Goal: Participate in discussion: Engage in conversation with other users on a specific topic

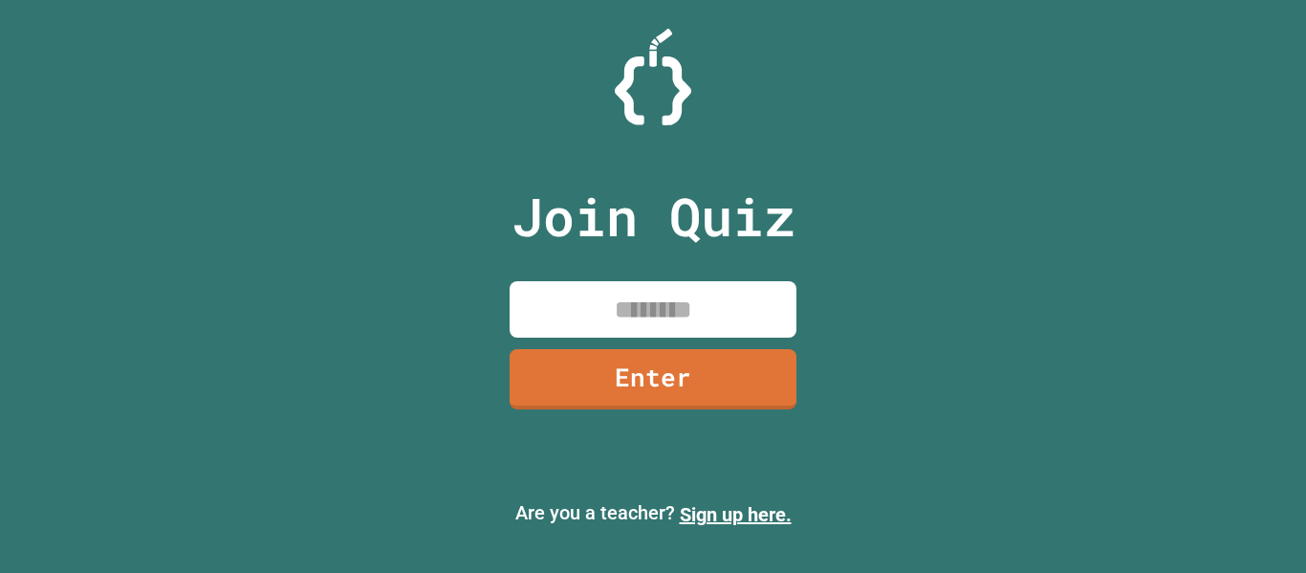
click at [587, 291] on input at bounding box center [653, 309] width 287 height 56
type input "********"
click at [622, 361] on link "Enter" at bounding box center [654, 377] width 290 height 63
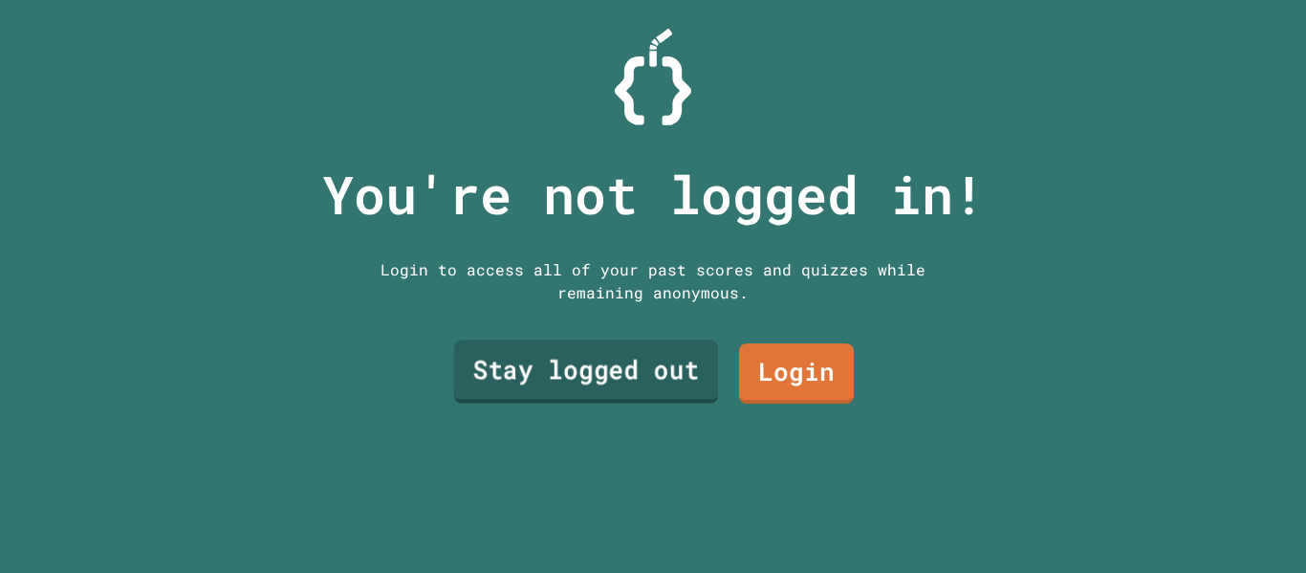
click at [654, 388] on link "Stay logged out" at bounding box center [586, 371] width 264 height 63
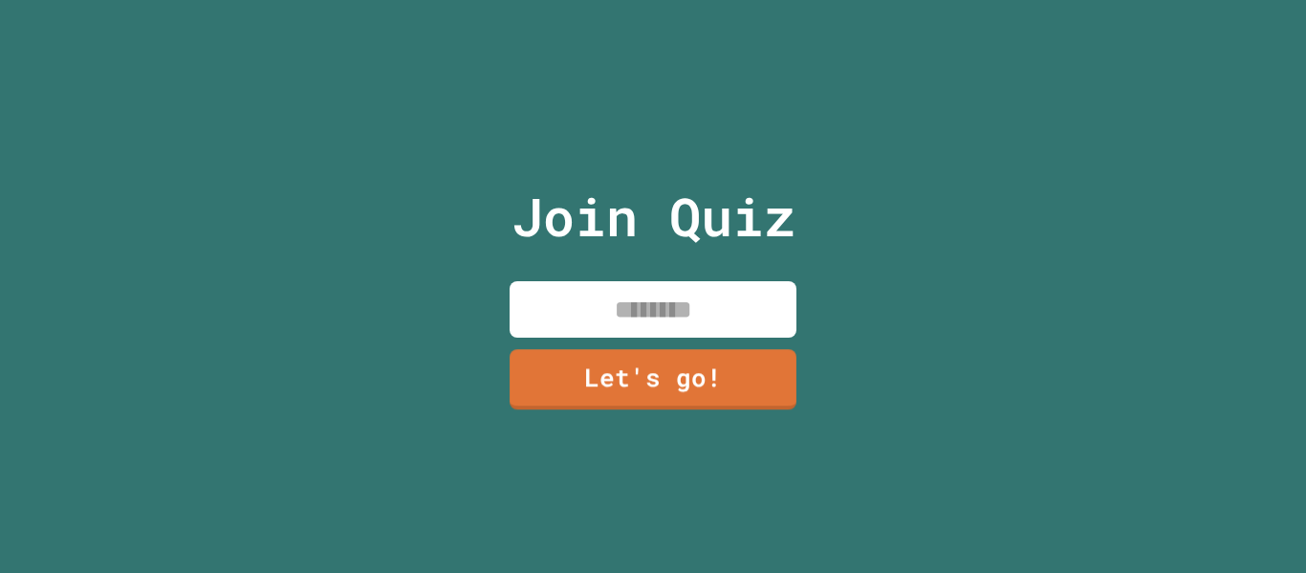
click at [606, 302] on input at bounding box center [653, 309] width 287 height 56
type input "******"
click at [633, 370] on link "Let's go!" at bounding box center [653, 376] width 285 height 63
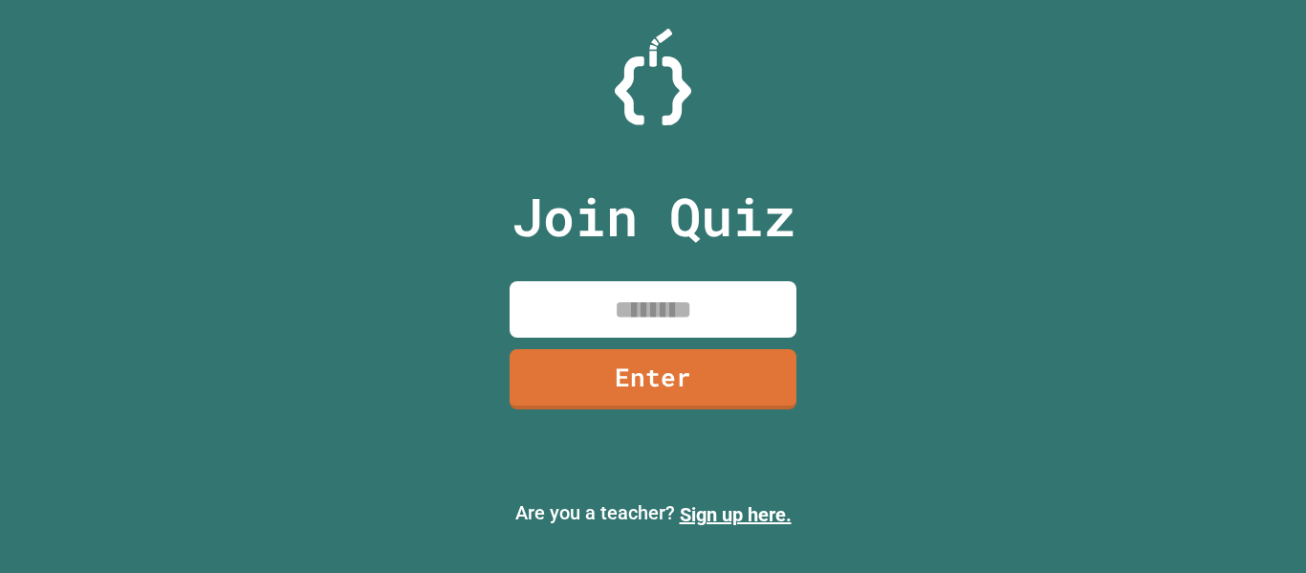
click at [553, 296] on input at bounding box center [653, 309] width 287 height 56
type input "********"
click at [570, 374] on link "Enter" at bounding box center [654, 377] width 292 height 63
click at [572, 310] on input at bounding box center [653, 309] width 287 height 56
type input "********"
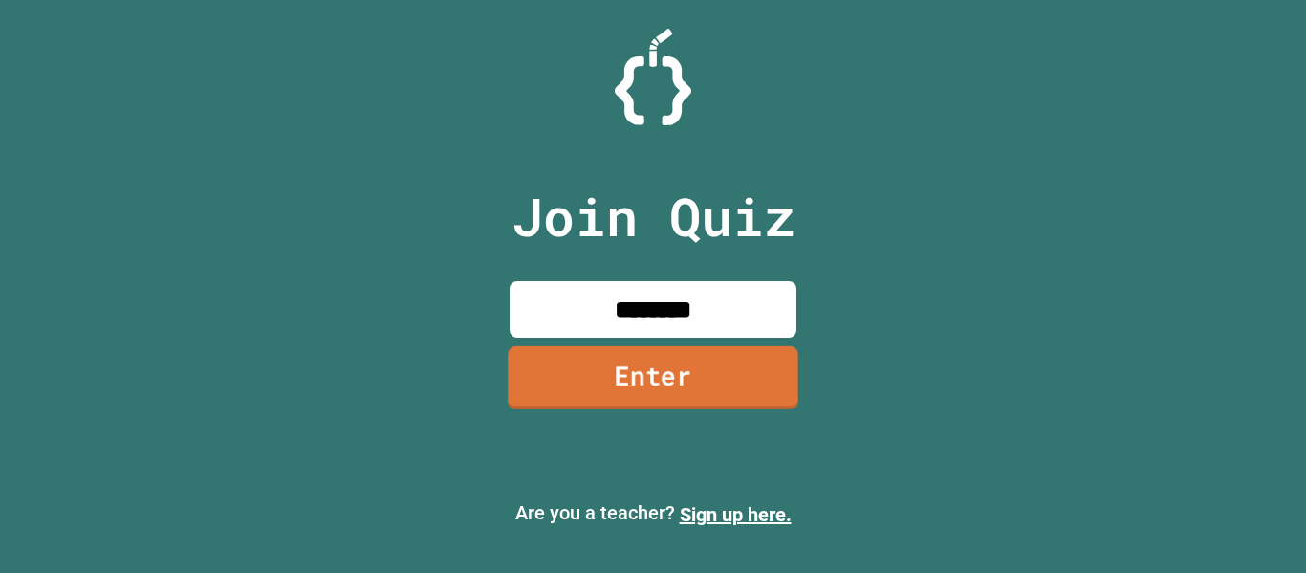
click at [600, 387] on link "Enter" at bounding box center [653, 377] width 290 height 63
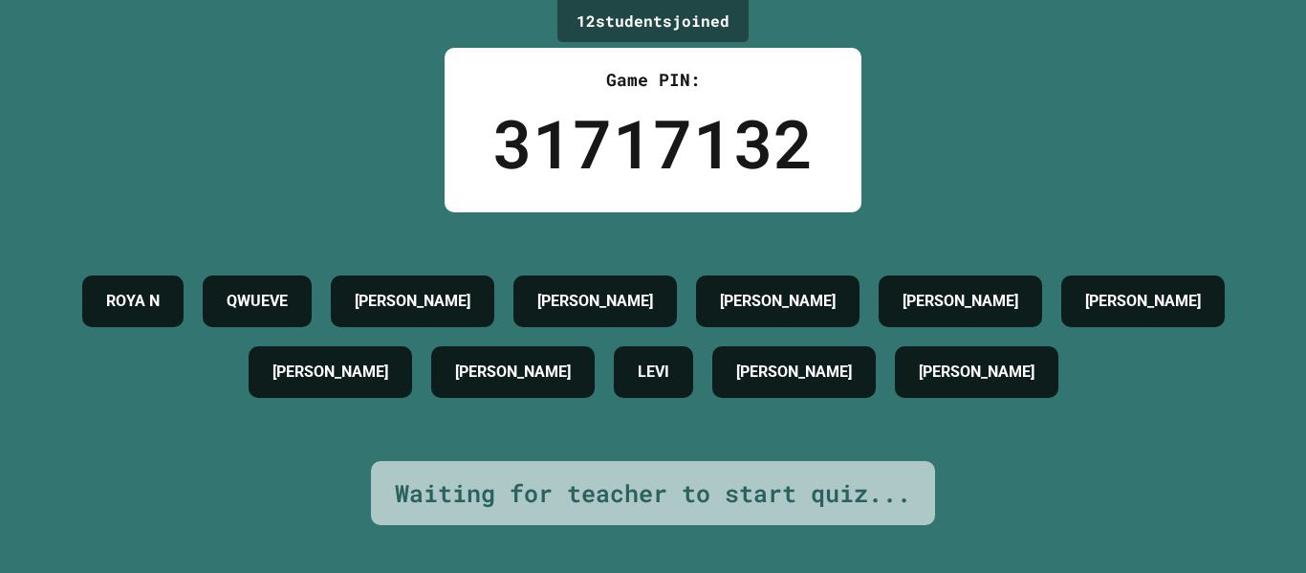
click at [288, 290] on h4 "QWUEVE" at bounding box center [257, 301] width 61 height 23
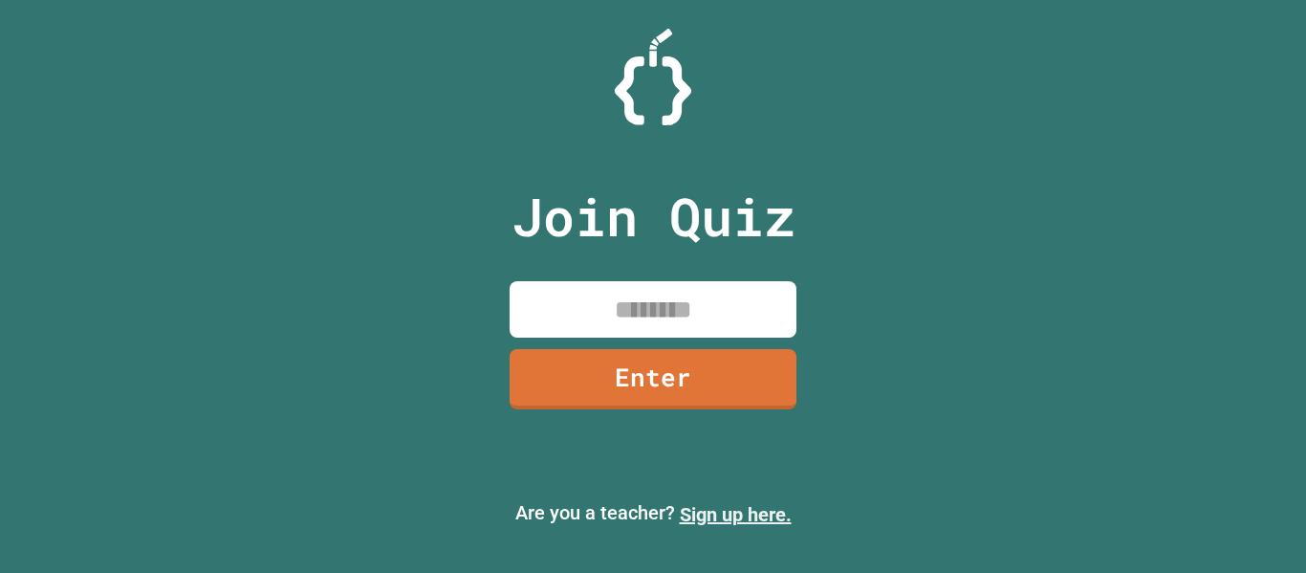
click at [730, 517] on link "Sign up here." at bounding box center [736, 514] width 112 height 23
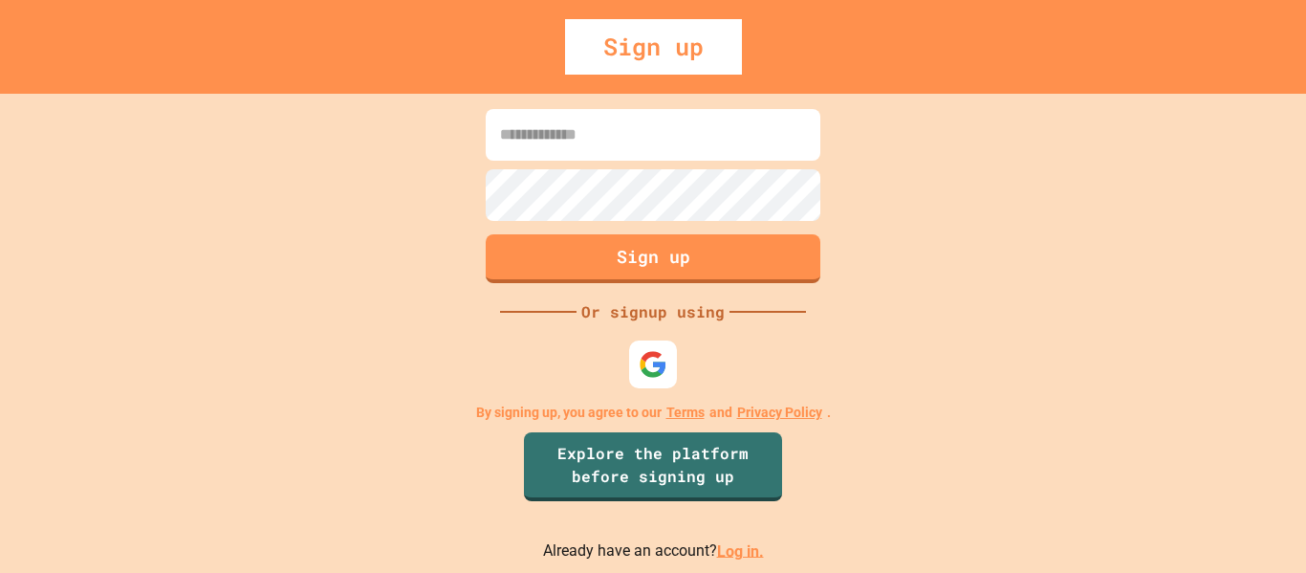
click at [684, 53] on div "Sign up" at bounding box center [653, 46] width 177 height 55
click at [672, 46] on div "Sign up" at bounding box center [653, 46] width 177 height 55
click at [568, 140] on input at bounding box center [653, 135] width 335 height 52
click at [627, 263] on button "Sign up" at bounding box center [653, 256] width 341 height 50
click at [659, 361] on img at bounding box center [654, 364] width 32 height 32
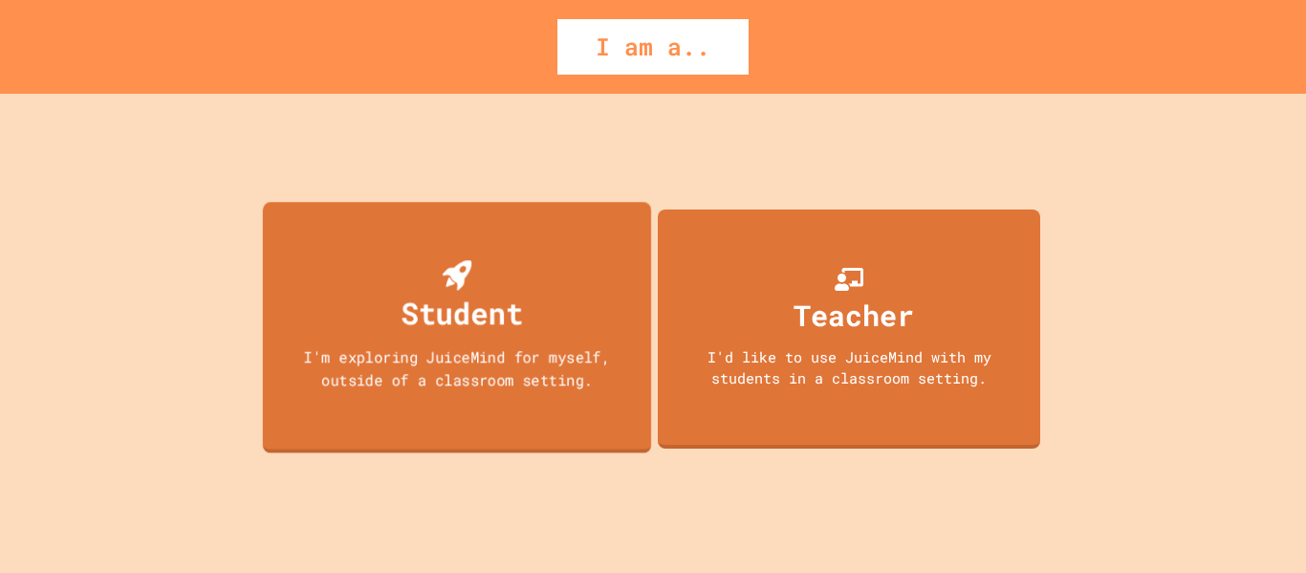
click at [570, 335] on div "Student I'm exploring JuiceMind for myself, outside of a classroom setting." at bounding box center [457, 327] width 388 height 251
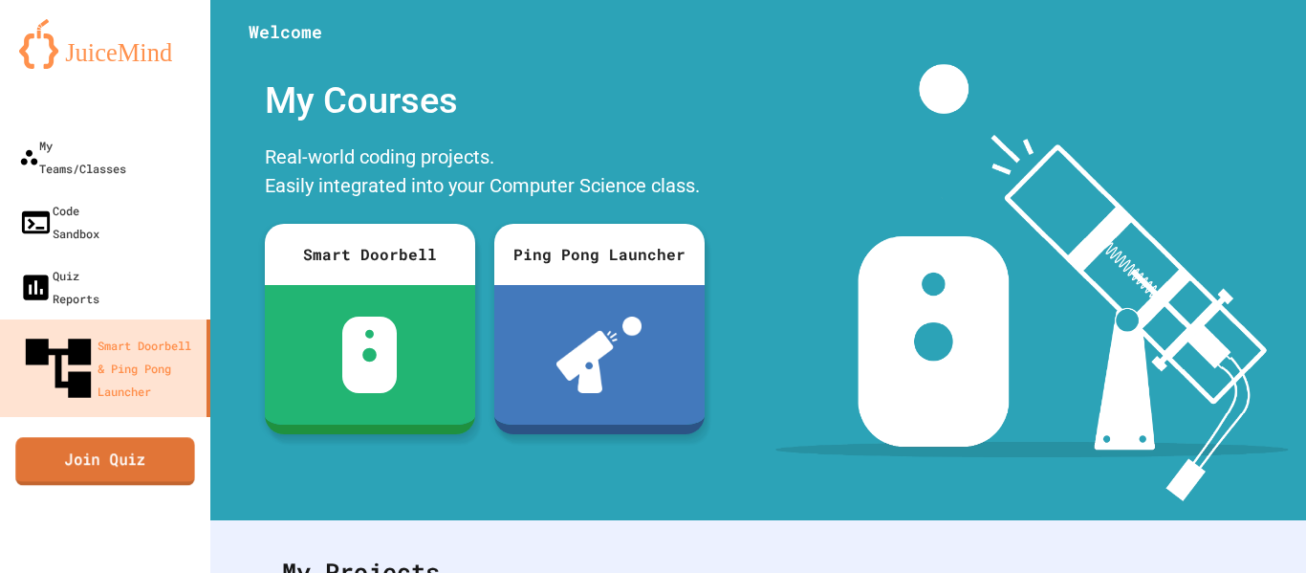
click at [74, 437] on link "Join Quiz" at bounding box center [104, 461] width 179 height 48
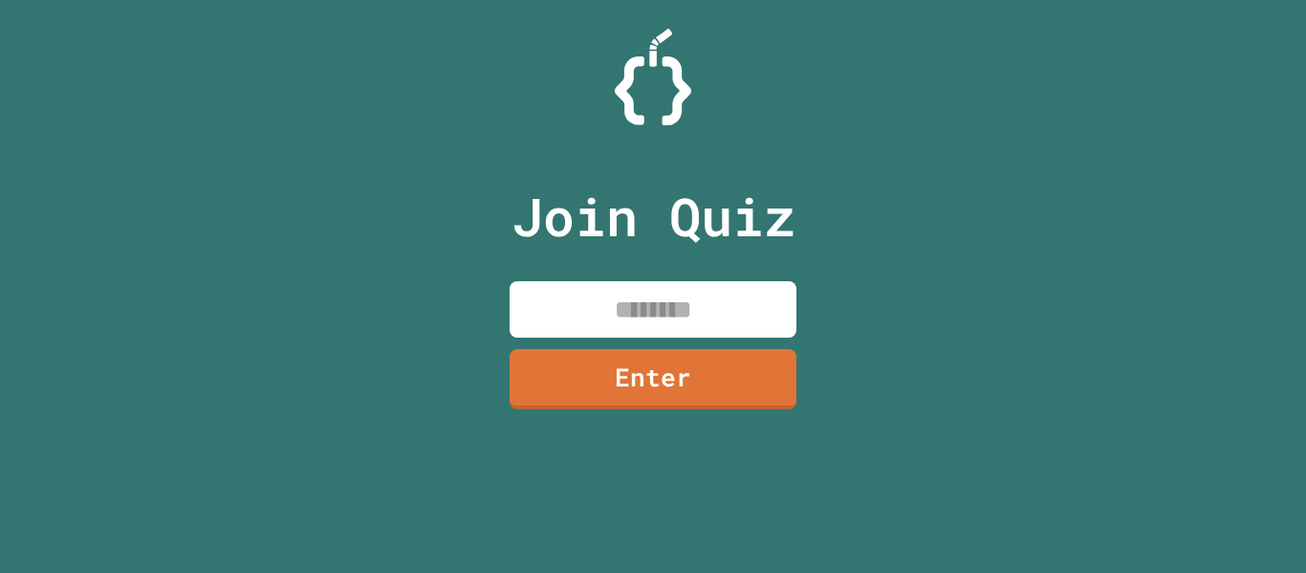
click at [638, 306] on input at bounding box center [653, 309] width 287 height 56
type input "********"
click at [675, 344] on div "Join Quiz ******** Enter" at bounding box center [653, 286] width 322 height 477
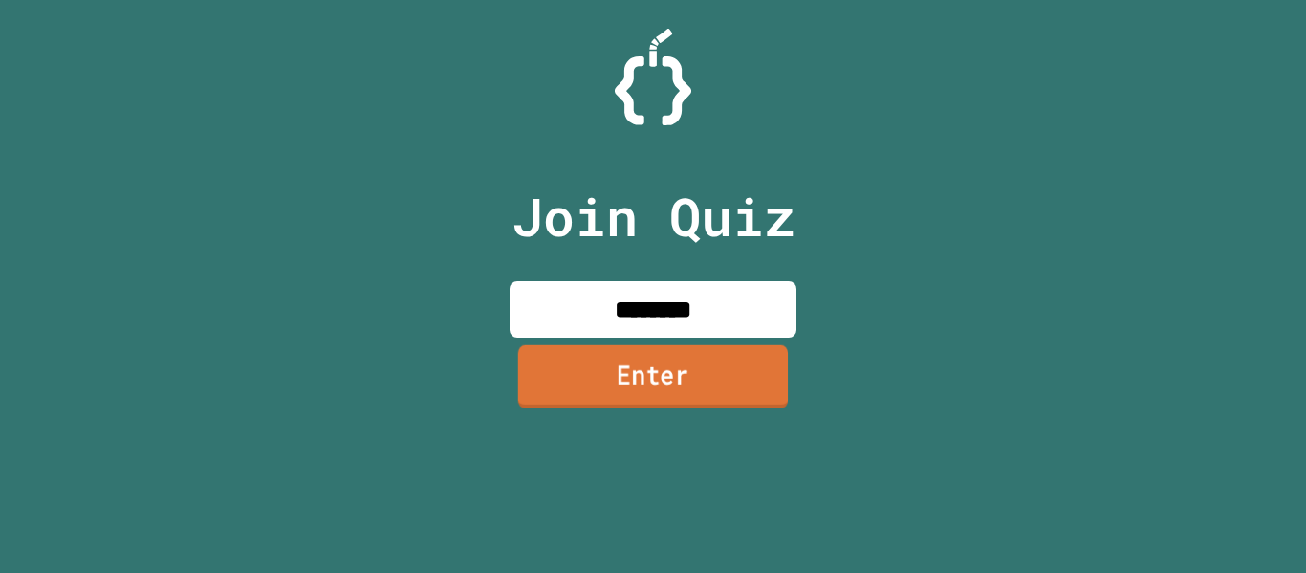
click at [679, 363] on link "Enter" at bounding box center [653, 376] width 270 height 63
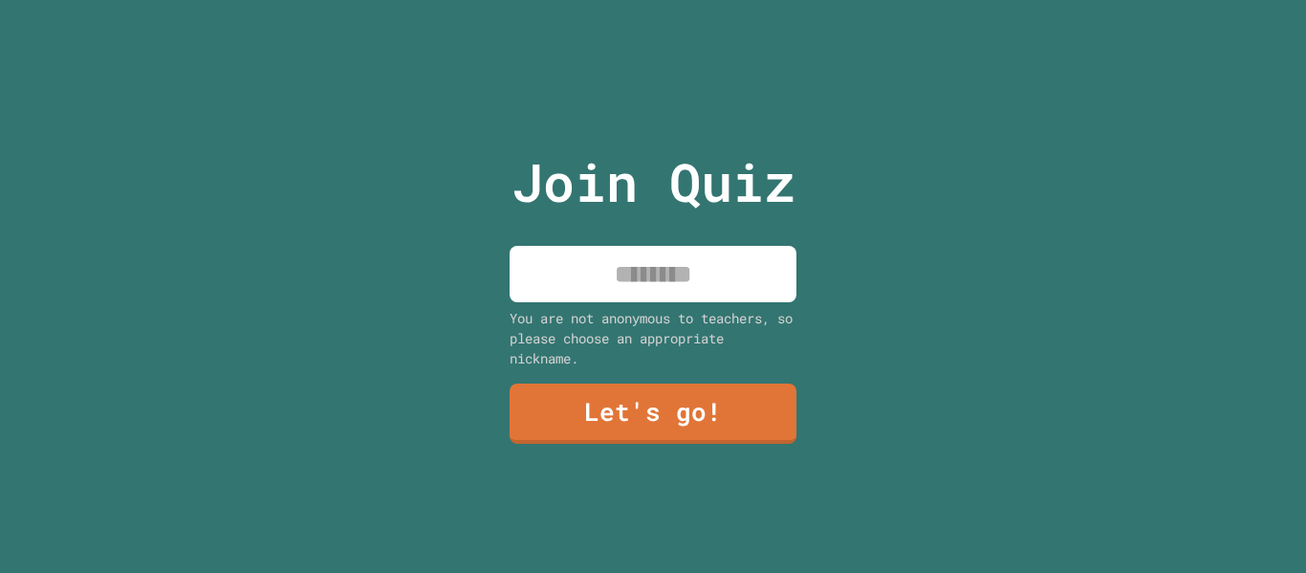
click at [623, 273] on input at bounding box center [653, 274] width 287 height 56
type input "******"
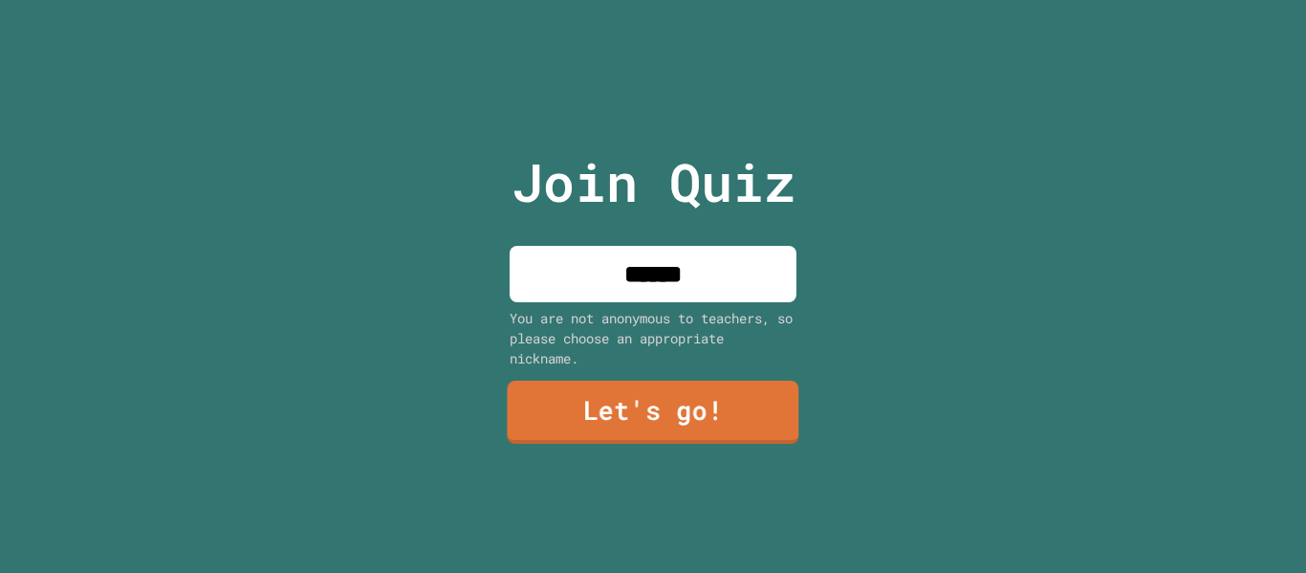
click at [613, 433] on link "Let's go!" at bounding box center [653, 412] width 292 height 63
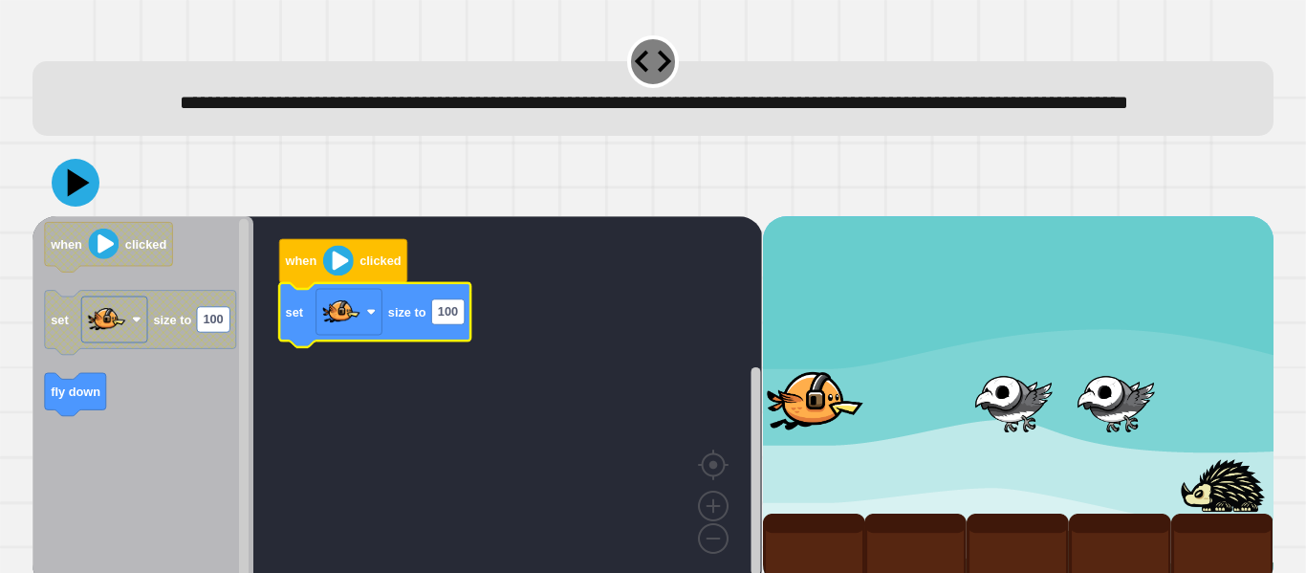
click at [43, 429] on icon "Blockly Workspace" at bounding box center [143, 401] width 221 height 371
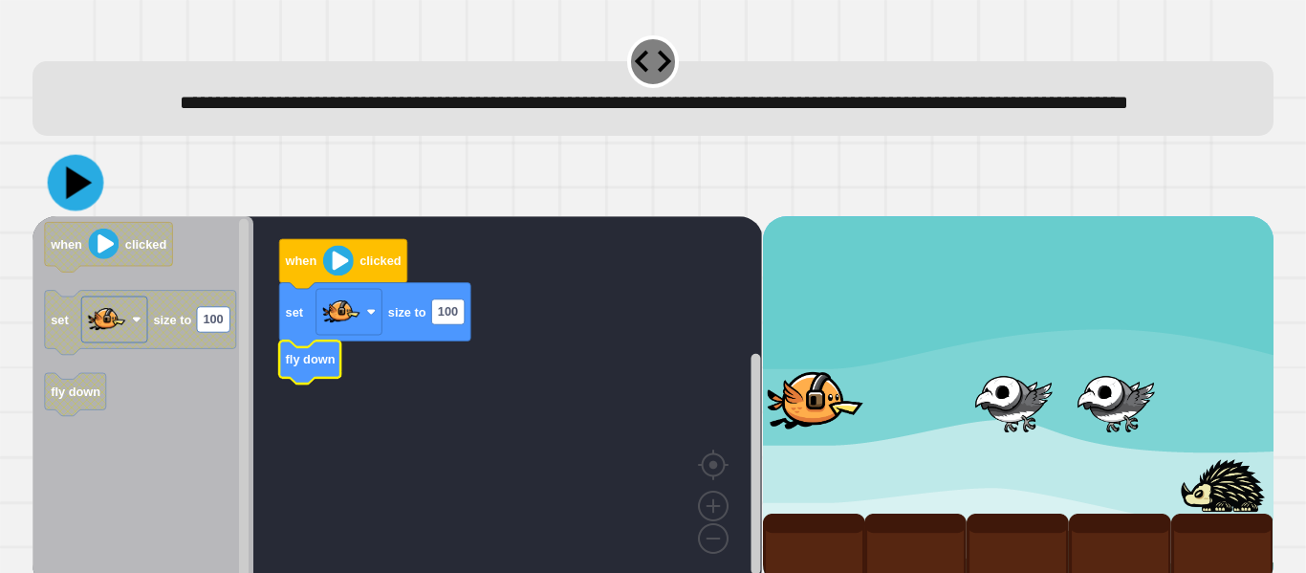
click at [61, 211] on icon at bounding box center [76, 183] width 56 height 56
click at [542, 318] on rect "Blockly Workspace" at bounding box center [398, 401] width 730 height 371
click at [540, 318] on rect "Blockly Workspace" at bounding box center [398, 401] width 730 height 371
click at [539, 316] on rect "Blockly Workspace" at bounding box center [398, 401] width 730 height 371
click at [537, 309] on rect "Blockly Workspace" at bounding box center [398, 401] width 730 height 371
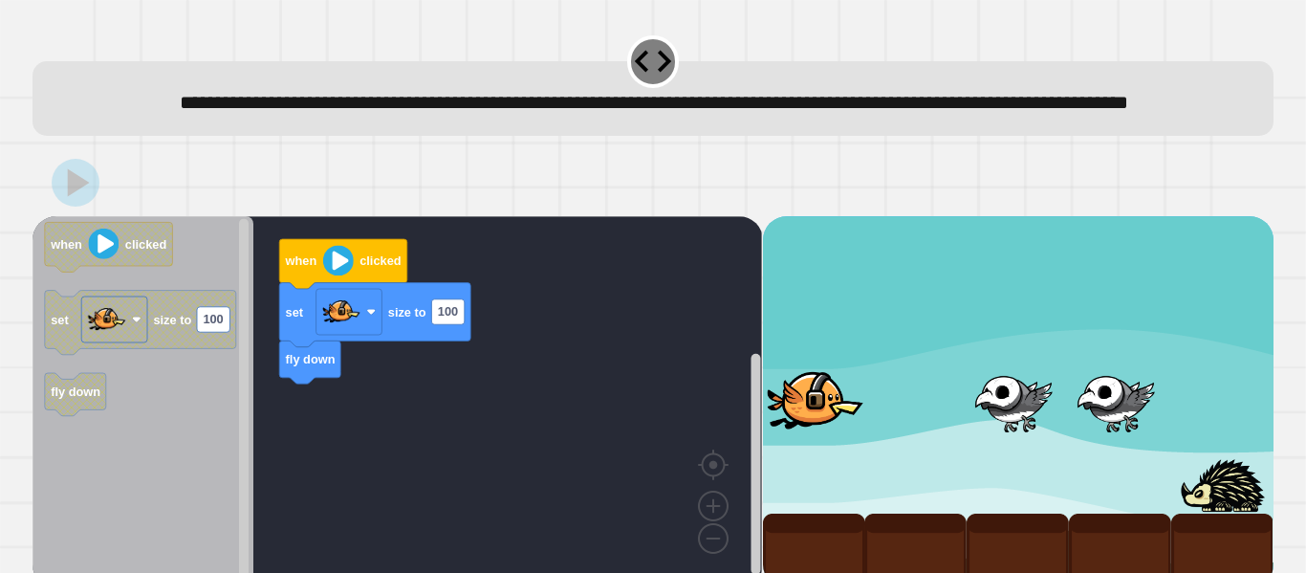
click at [533, 302] on rect "Blockly Workspace" at bounding box center [398, 401] width 730 height 371
click at [532, 300] on rect "Blockly Workspace" at bounding box center [398, 401] width 730 height 371
click at [532, 298] on rect "Blockly Workspace" at bounding box center [398, 401] width 730 height 371
click at [533, 293] on rect "Blockly Workspace" at bounding box center [398, 401] width 730 height 371
click at [535, 273] on rect "Blockly Workspace" at bounding box center [398, 401] width 730 height 371
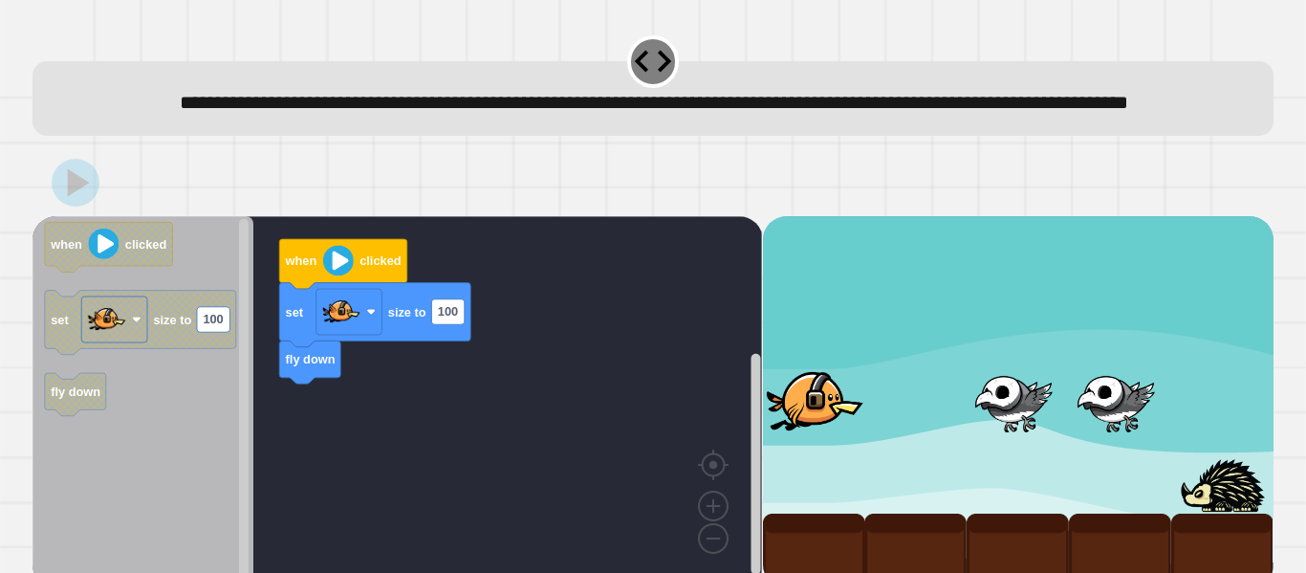
click at [535, 273] on rect "Blockly Workspace" at bounding box center [398, 401] width 730 height 371
click at [538, 269] on rect "Blockly Workspace" at bounding box center [398, 401] width 730 height 371
click at [544, 258] on rect "Blockly Workspace" at bounding box center [398, 401] width 730 height 371
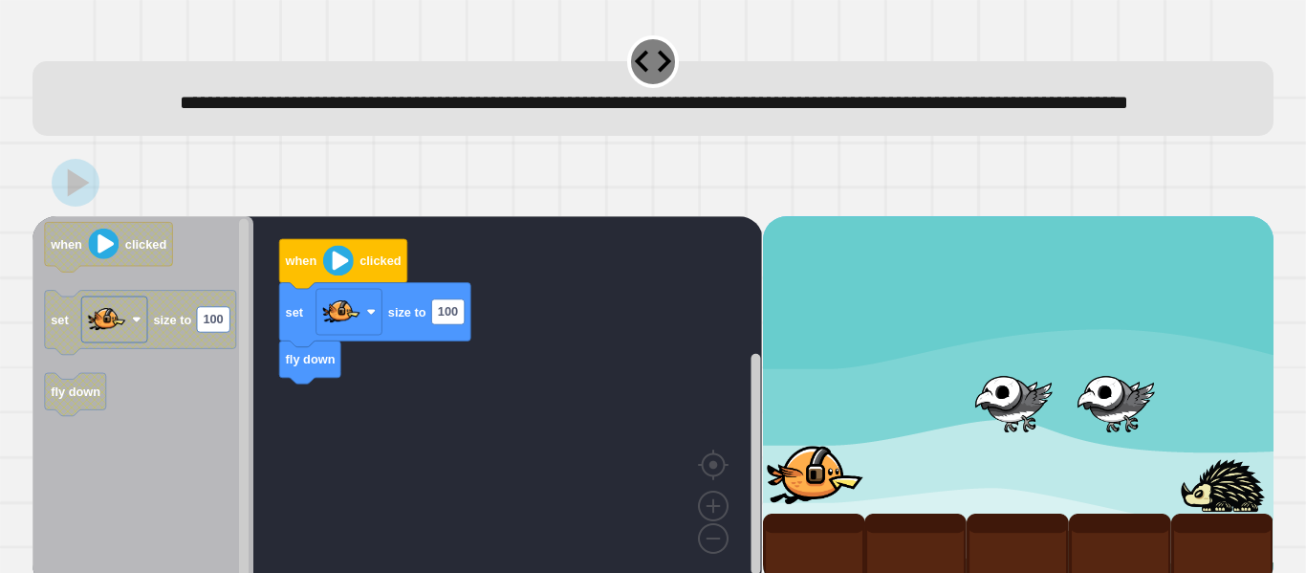
click at [544, 258] on rect "Blockly Workspace" at bounding box center [398, 401] width 730 height 371
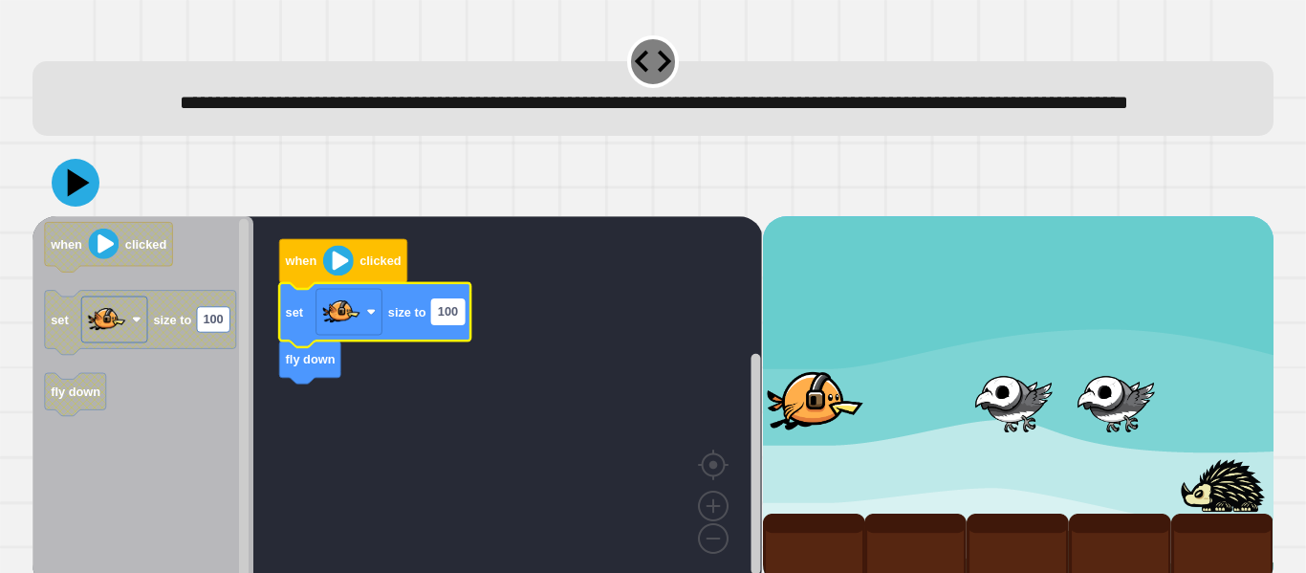
click at [460, 324] on rect "Blockly Workspace" at bounding box center [448, 311] width 33 height 25
click at [461, 338] on input "***" at bounding box center [448, 344] width 33 height 25
type input "*"
type input "*****"
click at [67, 211] on icon at bounding box center [75, 182] width 57 height 57
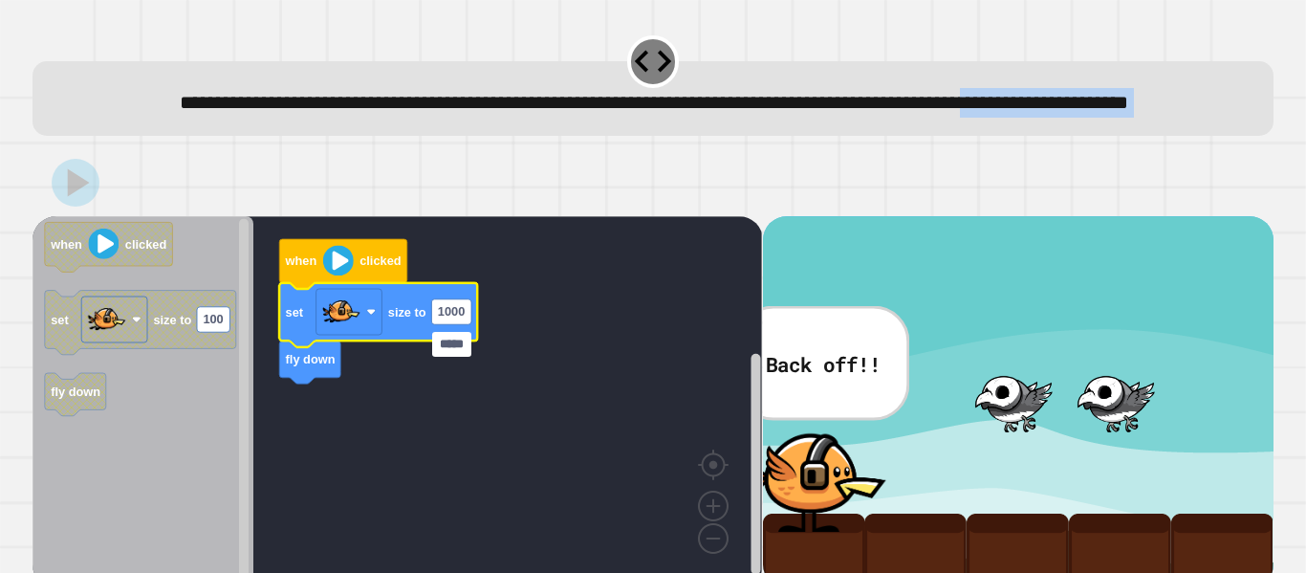
drag, startPoint x: 50, startPoint y: 209, endPoint x: 318, endPoint y: 159, distance: 273.4
click at [318, 159] on div "**********" at bounding box center [653, 299] width 1254 height 547
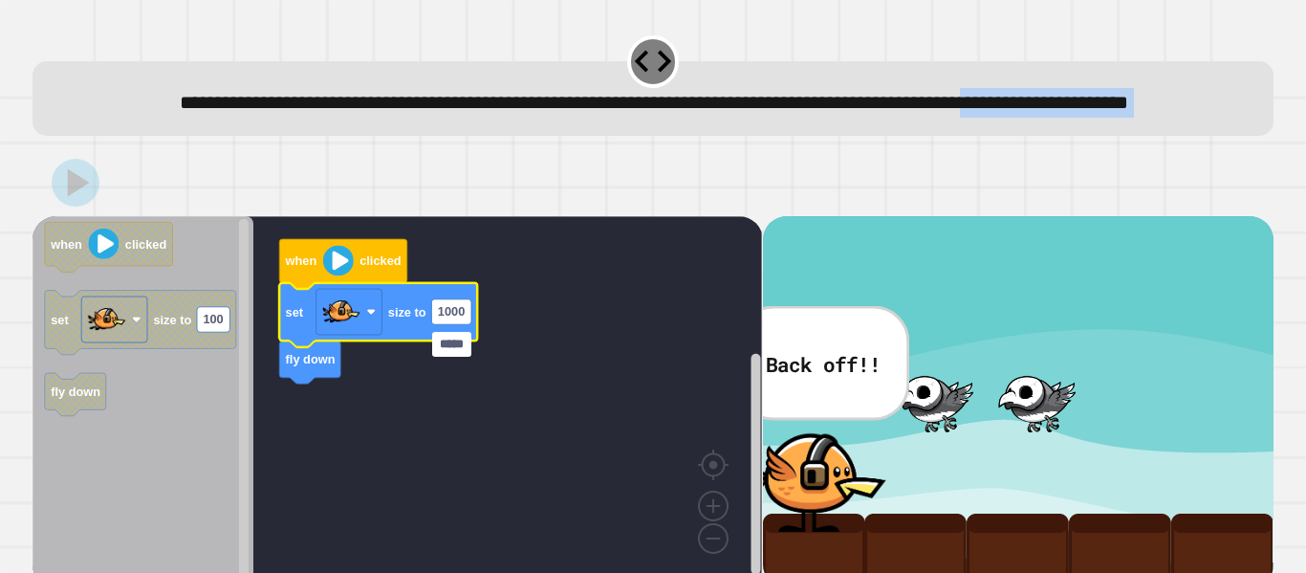
click at [489, 456] on rect "Blockly Workspace" at bounding box center [398, 401] width 730 height 371
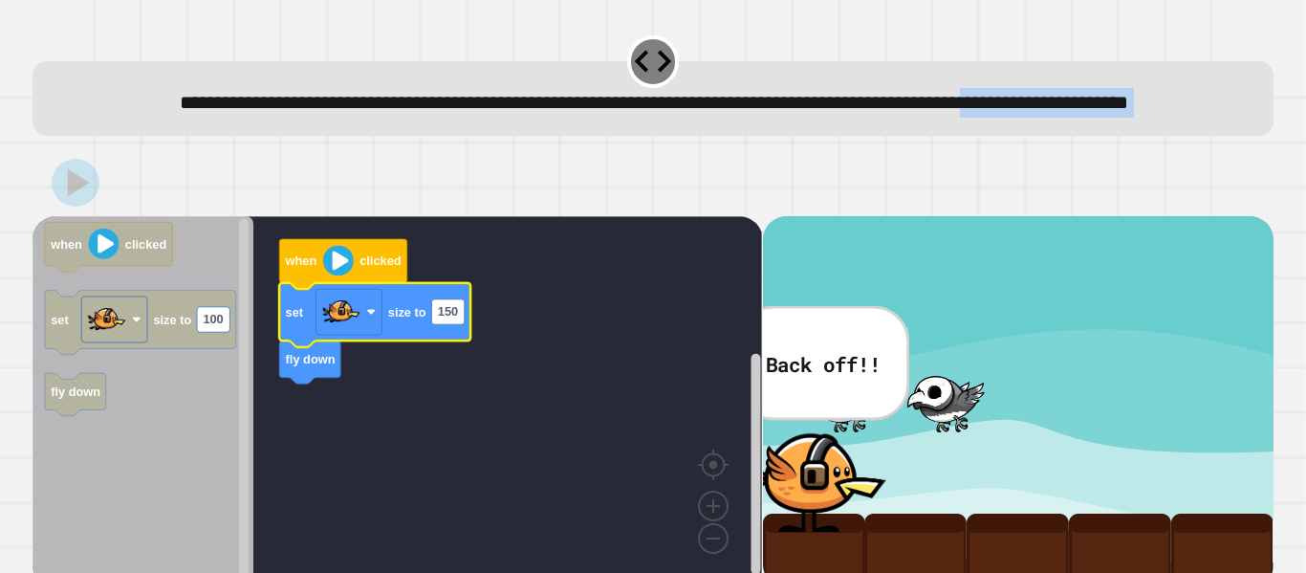
click at [477, 417] on rect "Blockly Workspace" at bounding box center [398, 401] width 730 height 371
click at [478, 415] on rect "Blockly Workspace" at bounding box center [398, 401] width 730 height 371
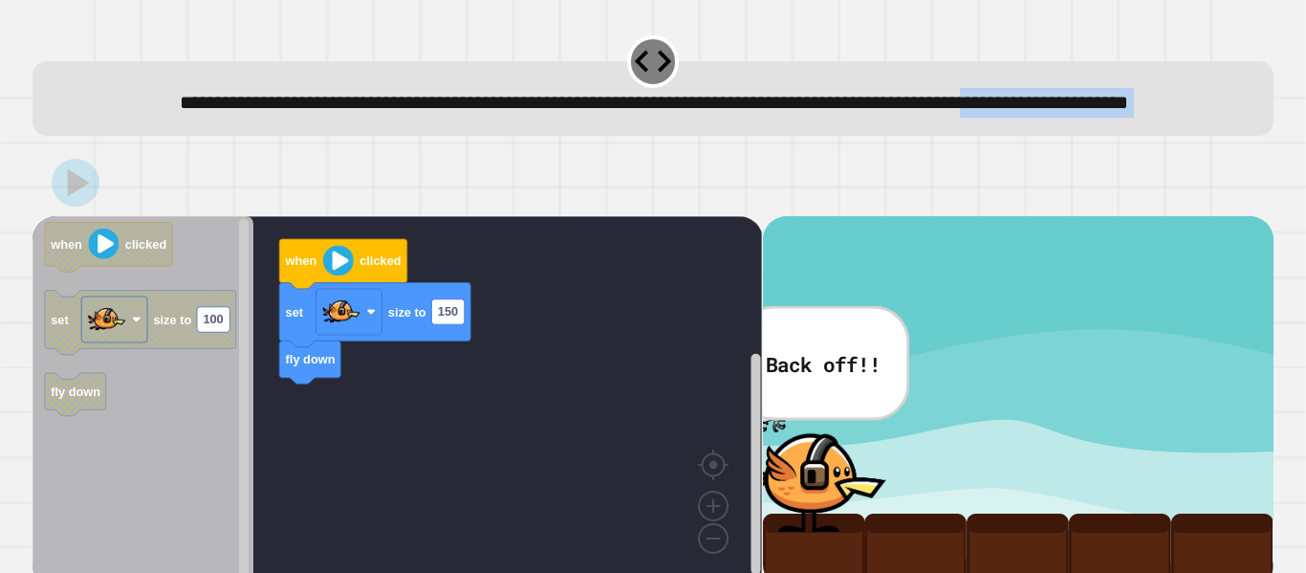
click at [484, 412] on rect "Blockly Workspace" at bounding box center [398, 401] width 730 height 371
click at [575, 359] on rect "Blockly Workspace" at bounding box center [398, 401] width 730 height 371
click at [627, 283] on rect "Blockly Workspace" at bounding box center [398, 401] width 730 height 371
click at [658, 514] on rect "Blockly Workspace" at bounding box center [398, 401] width 730 height 371
click at [687, 572] on html "**********" at bounding box center [653, 286] width 1306 height 573
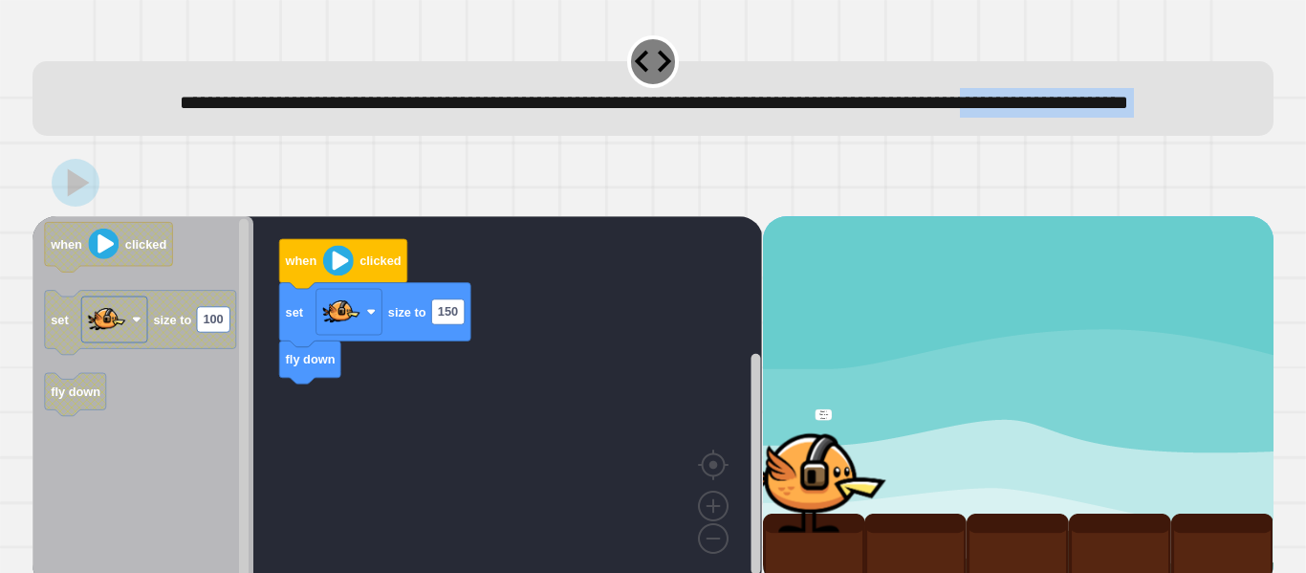
click at [692, 484] on rect "Blockly Workspace" at bounding box center [398, 401] width 730 height 371
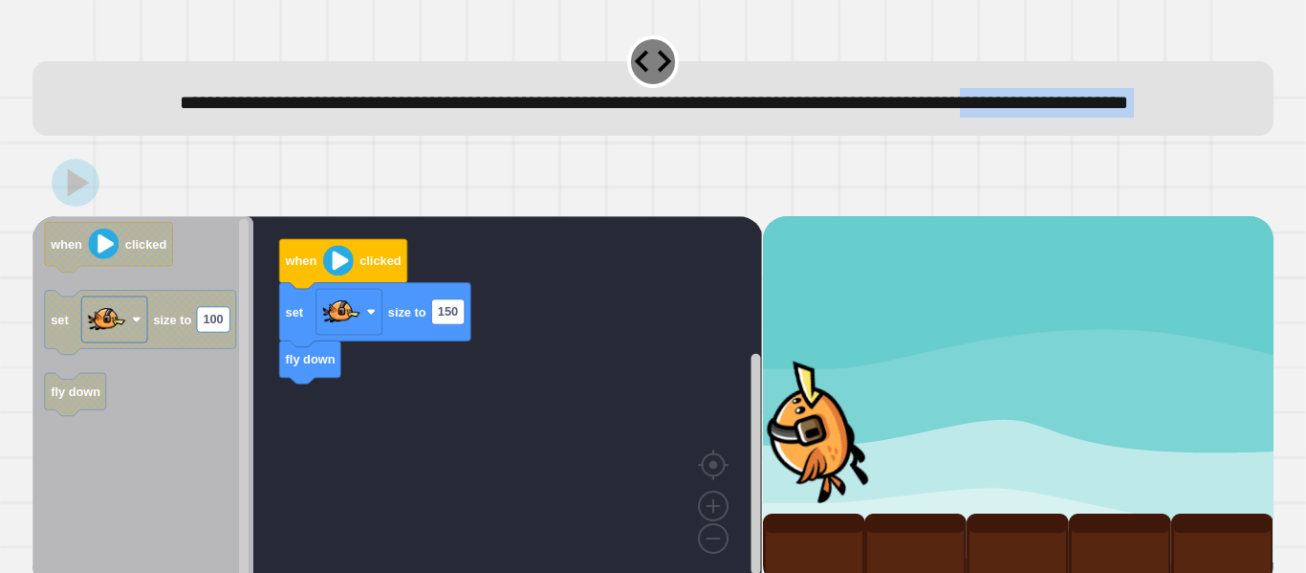
click at [709, 468] on rect "Blockly Workspace" at bounding box center [398, 401] width 730 height 371
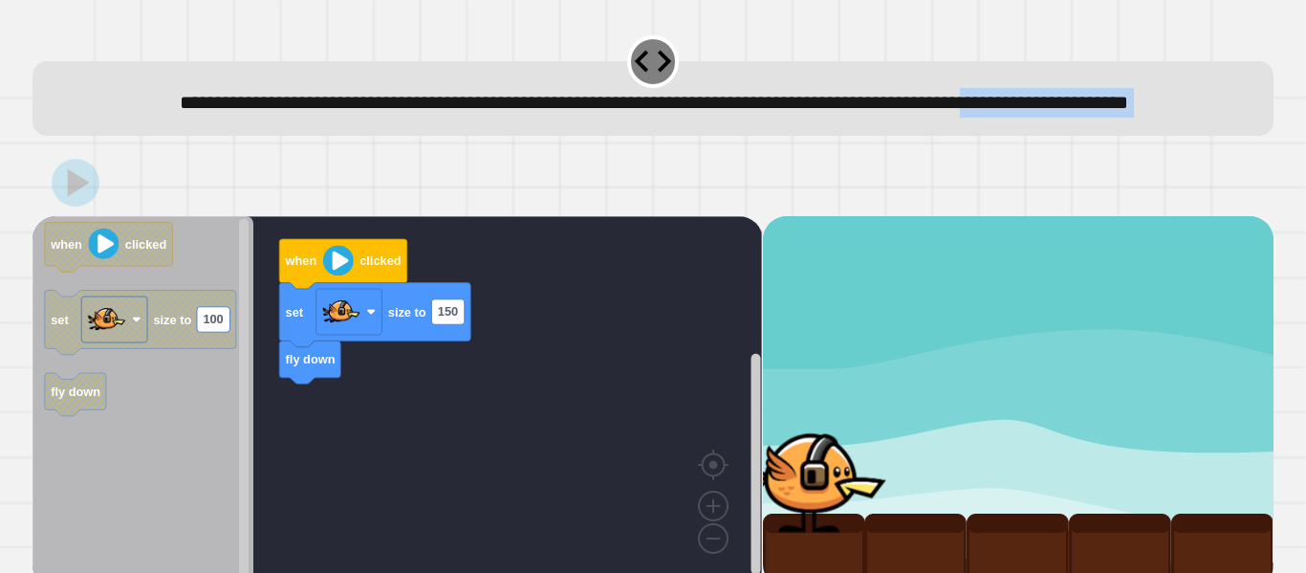
click at [702, 432] on rect "Blockly Workspace" at bounding box center [398, 401] width 730 height 371
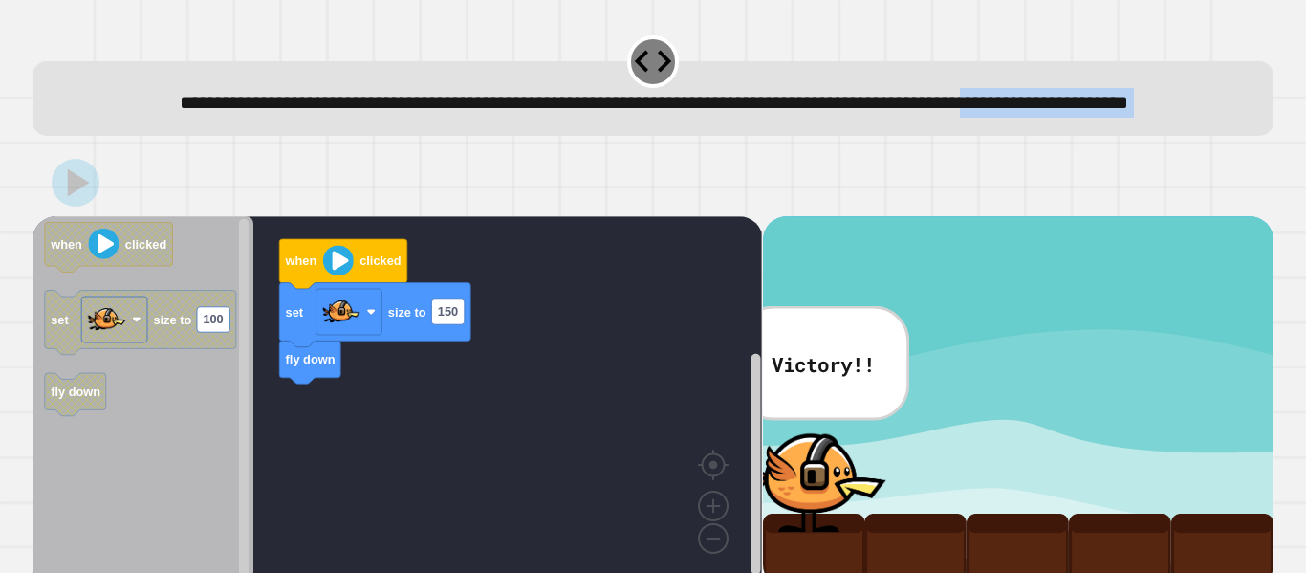
click at [700, 415] on div "**********" at bounding box center [653, 286] width 1306 height 573
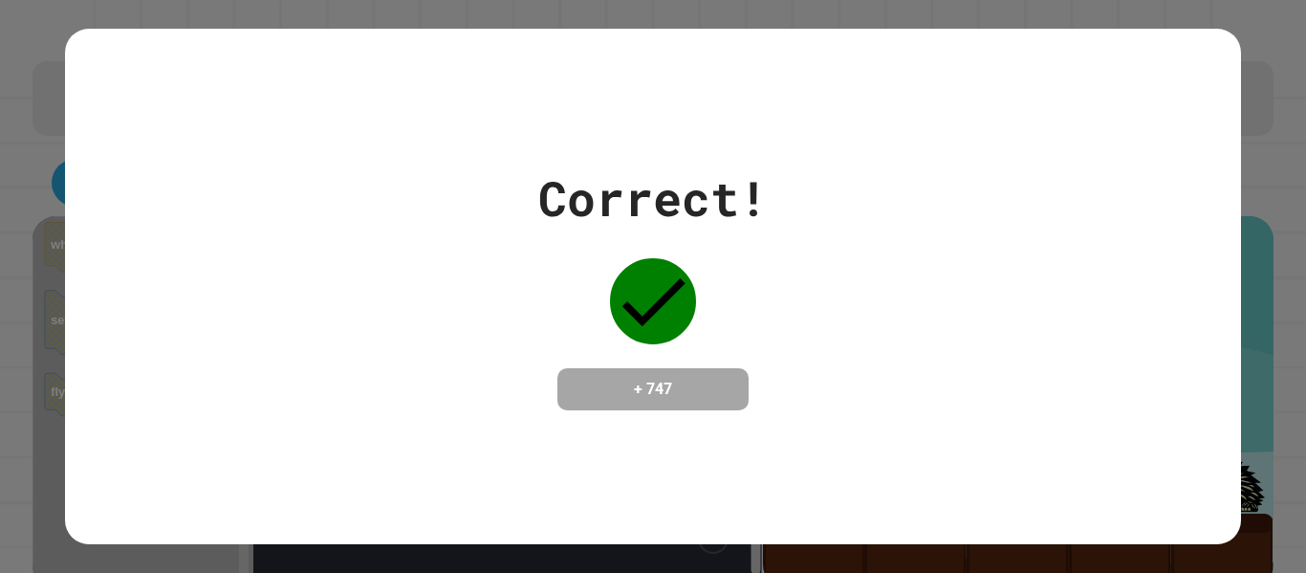
click at [697, 401] on h4 "+ 747" at bounding box center [653, 389] width 153 height 23
click at [703, 401] on h4 "+ 747" at bounding box center [653, 389] width 153 height 23
click at [709, 393] on h4 "+ 747" at bounding box center [653, 389] width 153 height 23
click at [718, 380] on h4 "+ 747" at bounding box center [653, 389] width 153 height 23
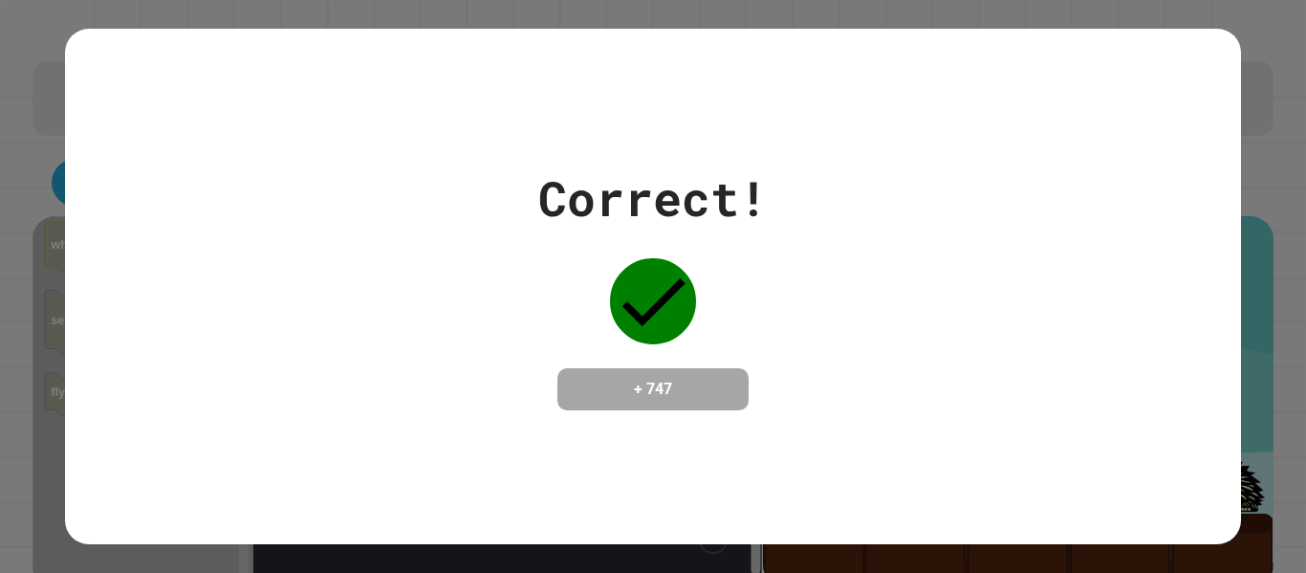
click at [718, 380] on h4 "+ 747" at bounding box center [653, 389] width 153 height 23
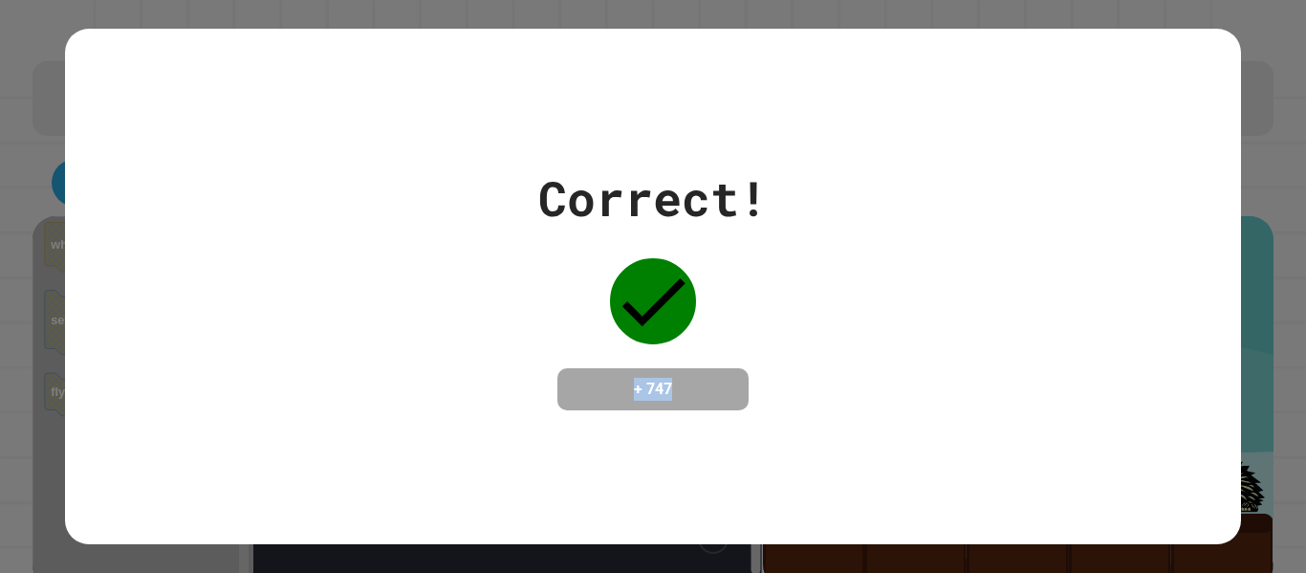
click at [718, 380] on h4 "+ 747" at bounding box center [653, 389] width 153 height 23
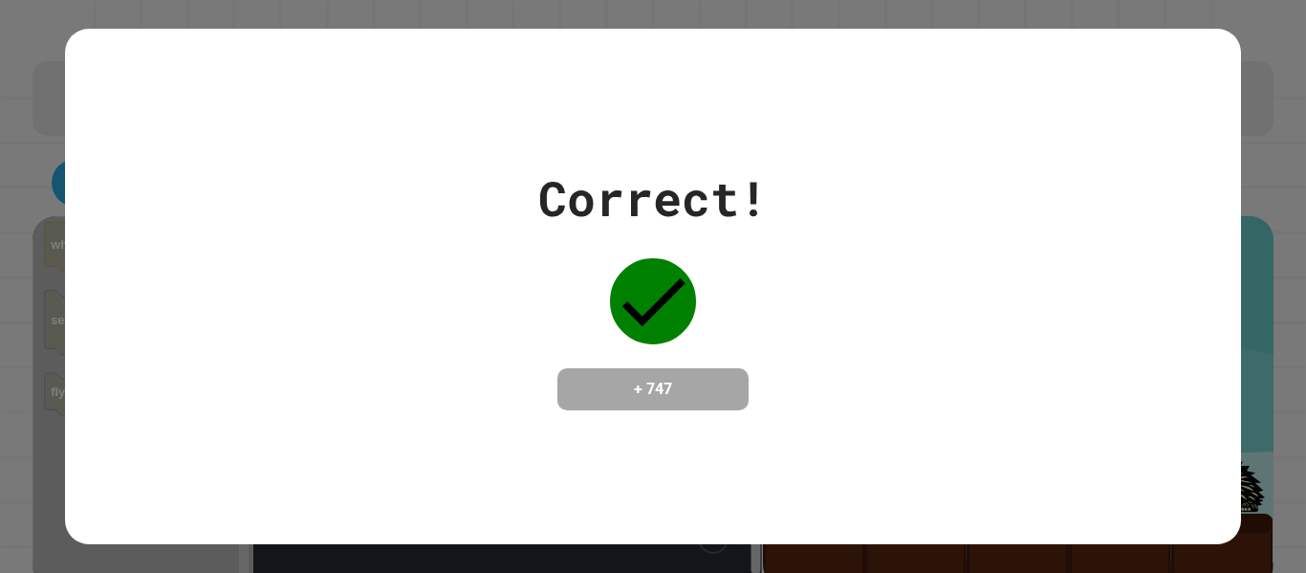
click at [230, 294] on div "Correct! + 747" at bounding box center [652, 287] width 1175 height 248
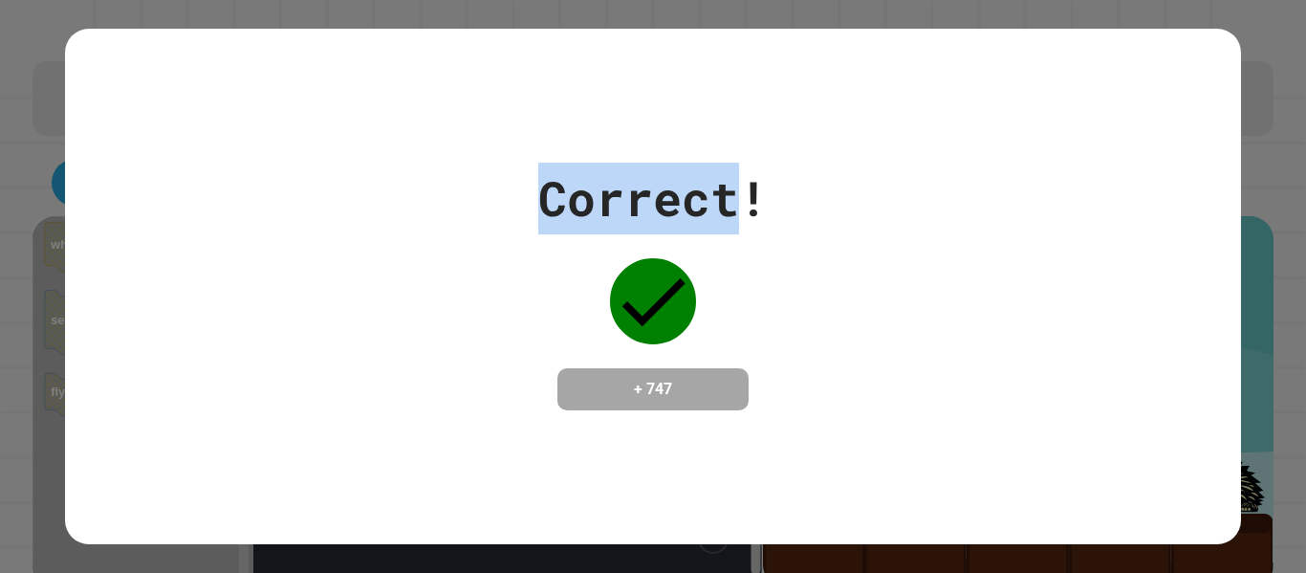
drag, startPoint x: 230, startPoint y: 293, endPoint x: 209, endPoint y: 142, distance: 152.5
click at [230, 279] on div "Correct! + 747" at bounding box center [652, 287] width 1175 height 248
drag, startPoint x: 351, startPoint y: 104, endPoint x: 351, endPoint y: 91, distance: 13.4
click at [351, 106] on div "Correct! + 747" at bounding box center [652, 286] width 1175 height 515
click at [375, 38] on div "Correct! + 747" at bounding box center [652, 286] width 1175 height 515
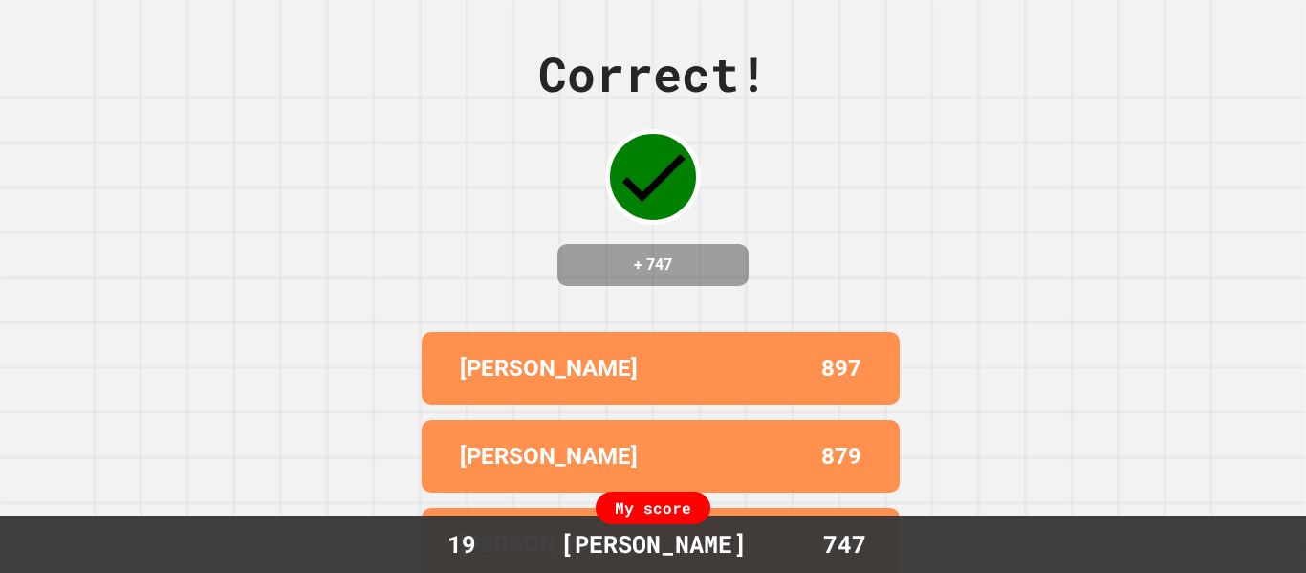
click at [726, 385] on div "897" at bounding box center [761, 368] width 201 height 34
click at [731, 385] on div "897" at bounding box center [761, 368] width 201 height 34
click at [731, 382] on div "897" at bounding box center [761, 368] width 201 height 34
click at [740, 360] on div "[PERSON_NAME] 897" at bounding box center [661, 368] width 478 height 73
click at [746, 338] on div "Correct! + 747 [PERSON_NAME] 897 [PERSON_NAME] 879 [PERSON_NAME] 874 [PERSON_NA…" at bounding box center [653, 286] width 1306 height 573
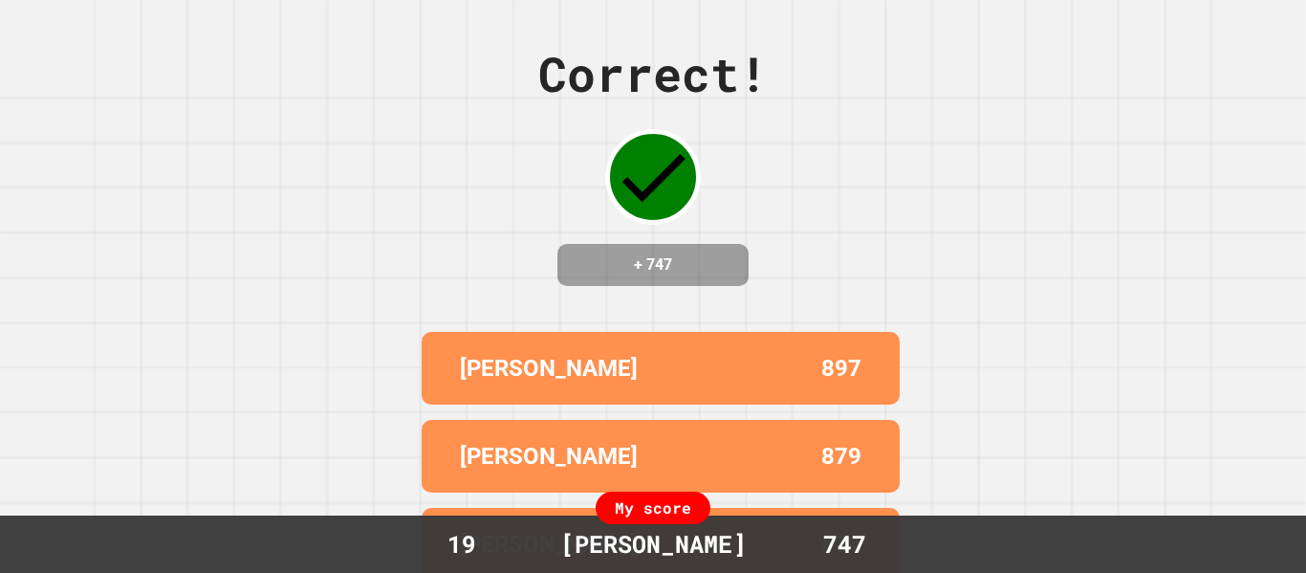
click at [746, 329] on div "Correct! + 747 [PERSON_NAME] 897 [PERSON_NAME] 879 [PERSON_NAME] 874 [PERSON_NA…" at bounding box center [653, 286] width 1306 height 573
drag, startPoint x: 742, startPoint y: 344, endPoint x: 773, endPoint y: 360, distance: 34.2
click at [769, 361] on div "Correct! + 747 [PERSON_NAME] 897 [PERSON_NAME] 879 [PERSON_NAME] 874 [PERSON_NA…" at bounding box center [653, 286] width 1306 height 573
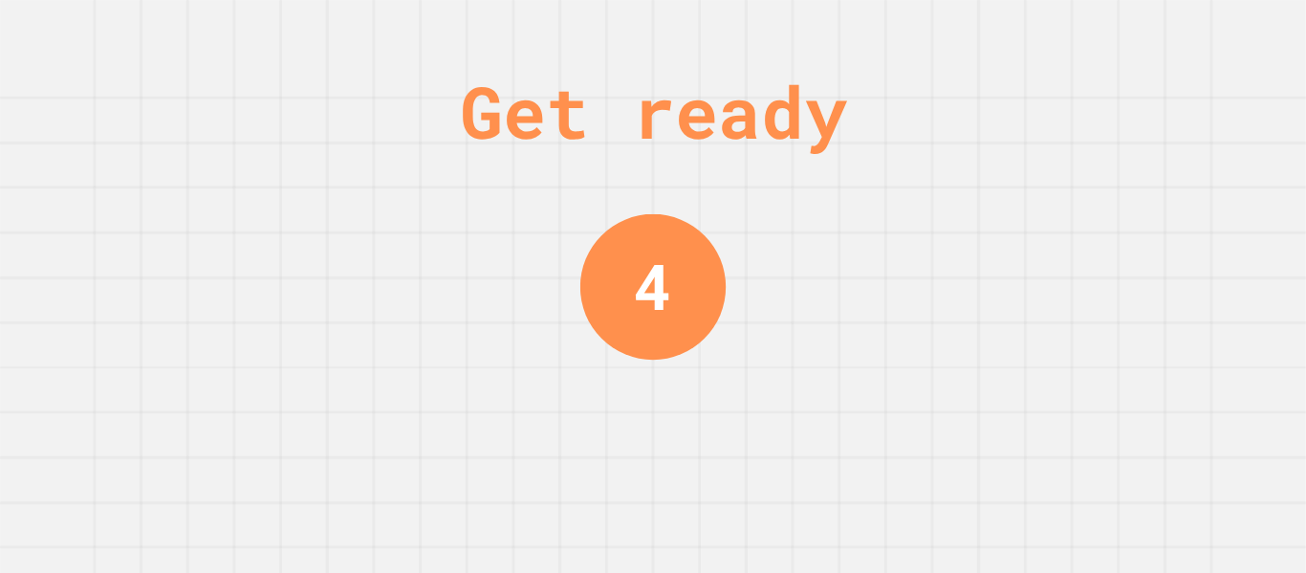
click at [807, 406] on div "Get ready 4" at bounding box center [653, 286] width 1306 height 573
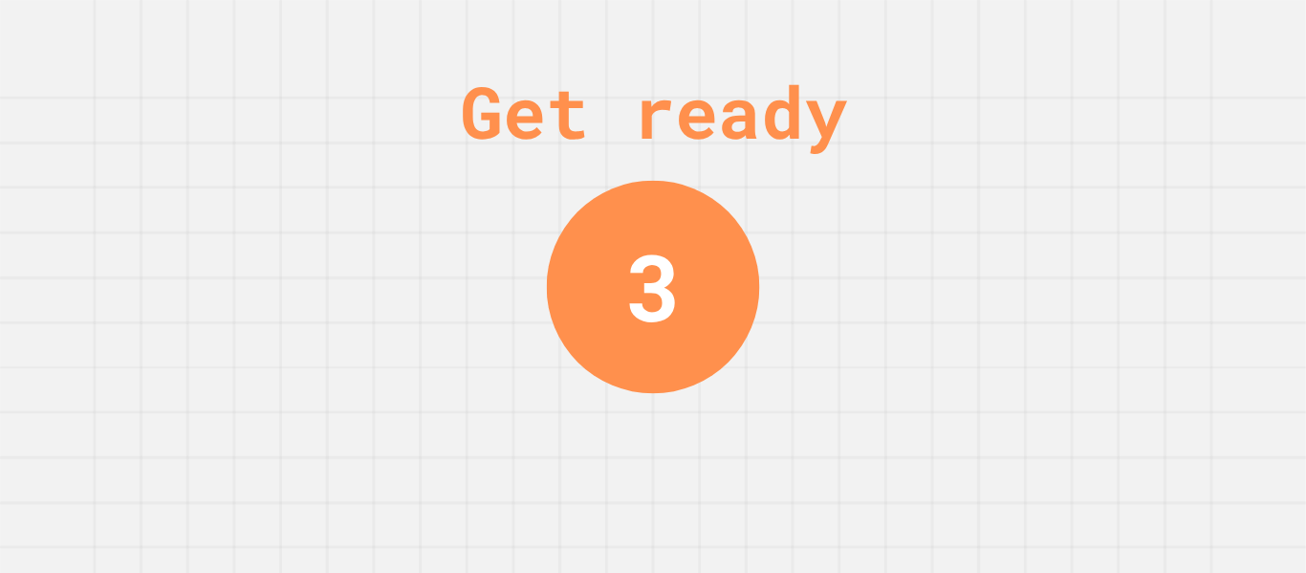
click at [806, 363] on div "Get ready 3" at bounding box center [653, 286] width 1306 height 573
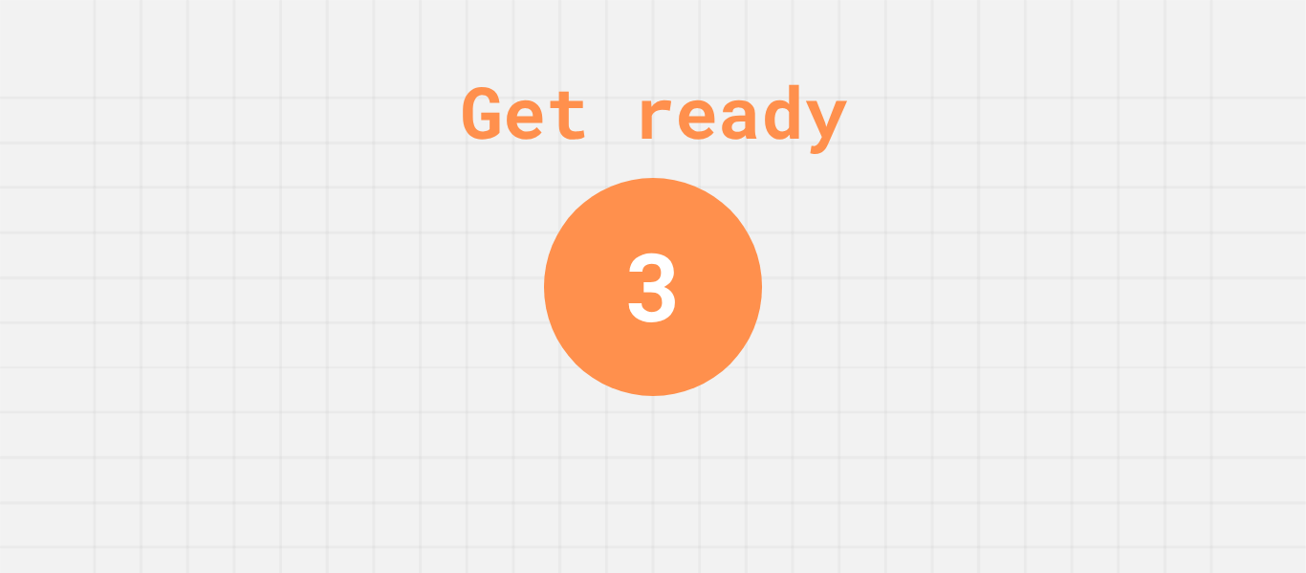
click at [804, 338] on div "Get ready 3" at bounding box center [653, 286] width 1306 height 573
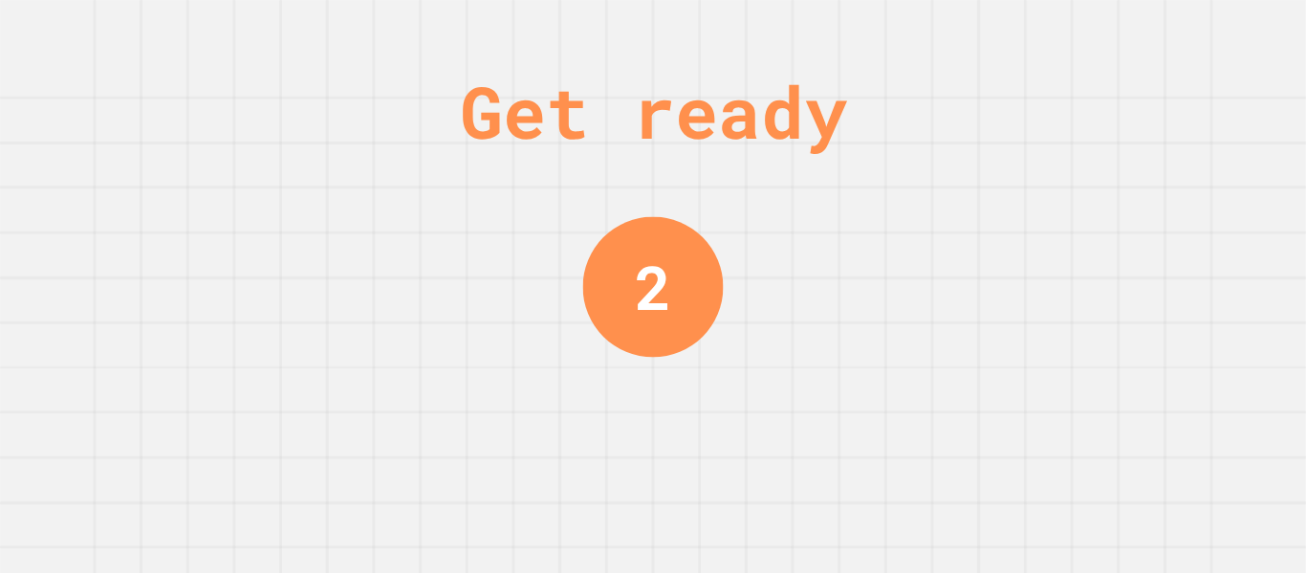
click at [804, 338] on div "Get ready 2" at bounding box center [653, 286] width 1306 height 573
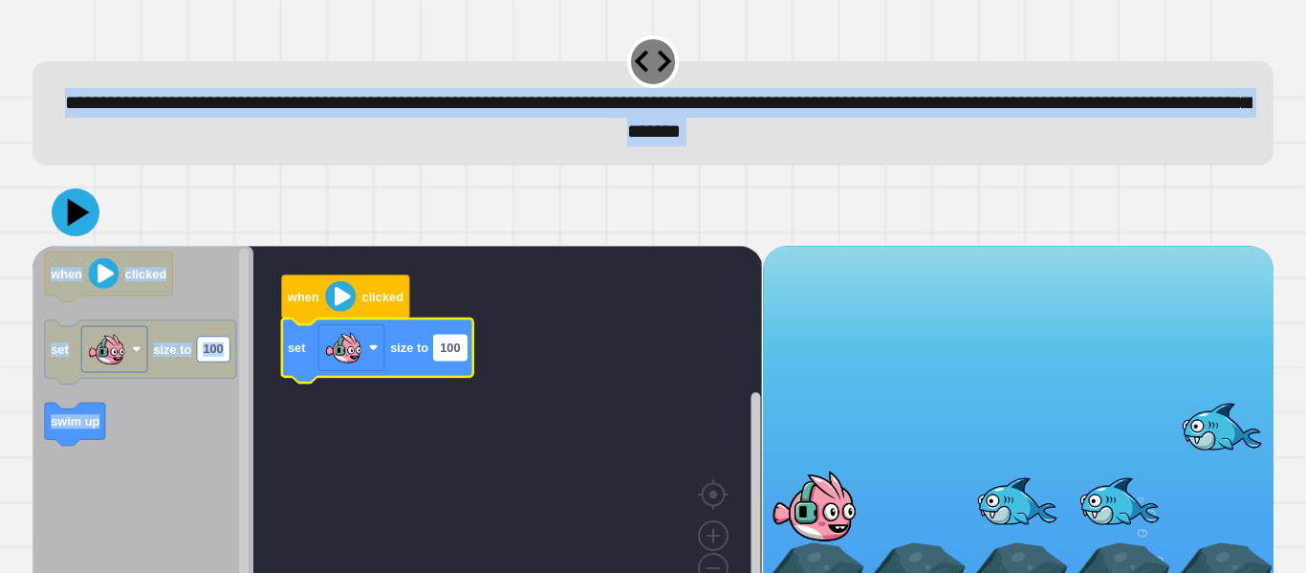
click at [452, 355] on text "100" at bounding box center [450, 347] width 20 height 14
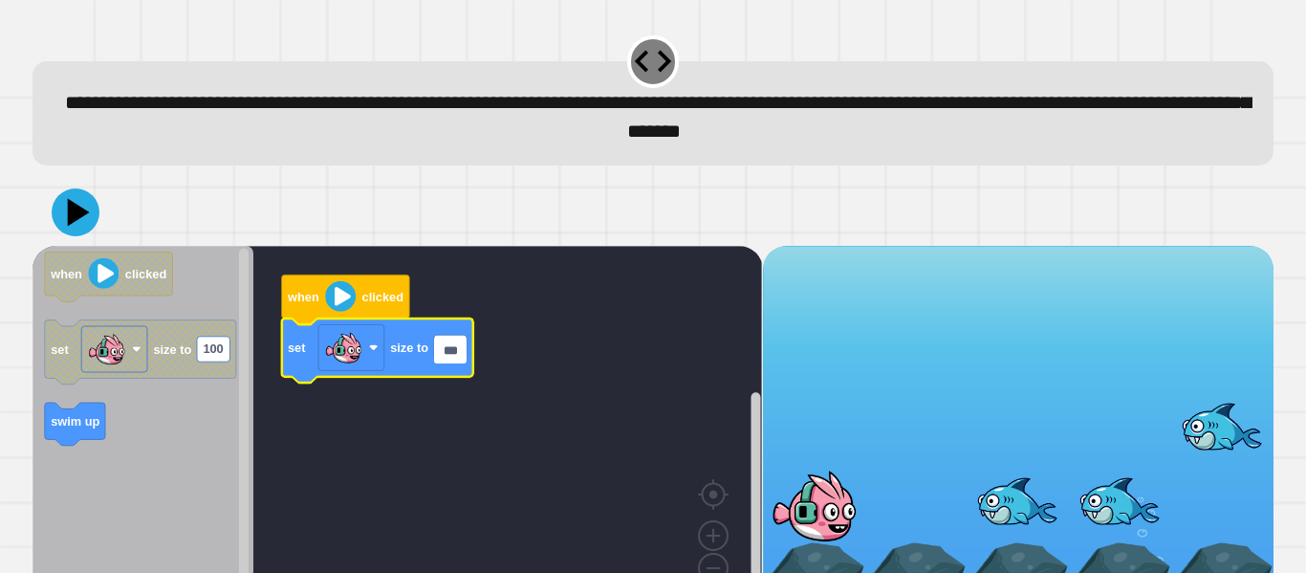
click at [452, 355] on input "***" at bounding box center [450, 350] width 33 height 25
click at [468, 346] on icon "Blockly Workspace" at bounding box center [377, 350] width 191 height 64
click at [459, 352] on text "100" at bounding box center [450, 347] width 20 height 14
type input "*"
type input "**********"
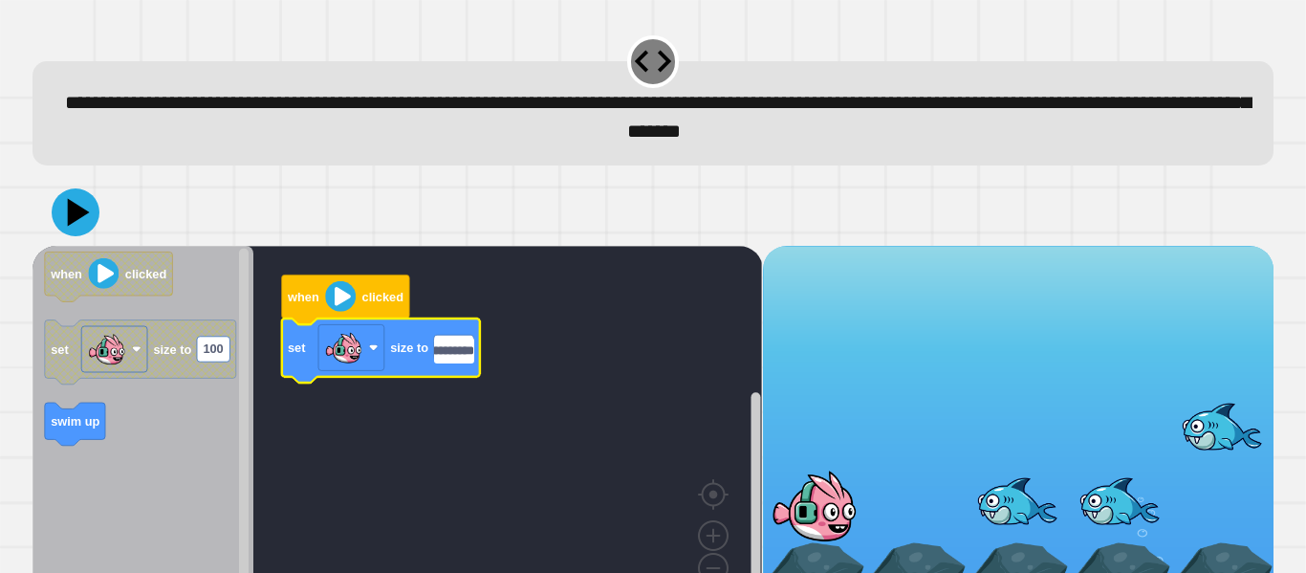
scroll to position [0, 60]
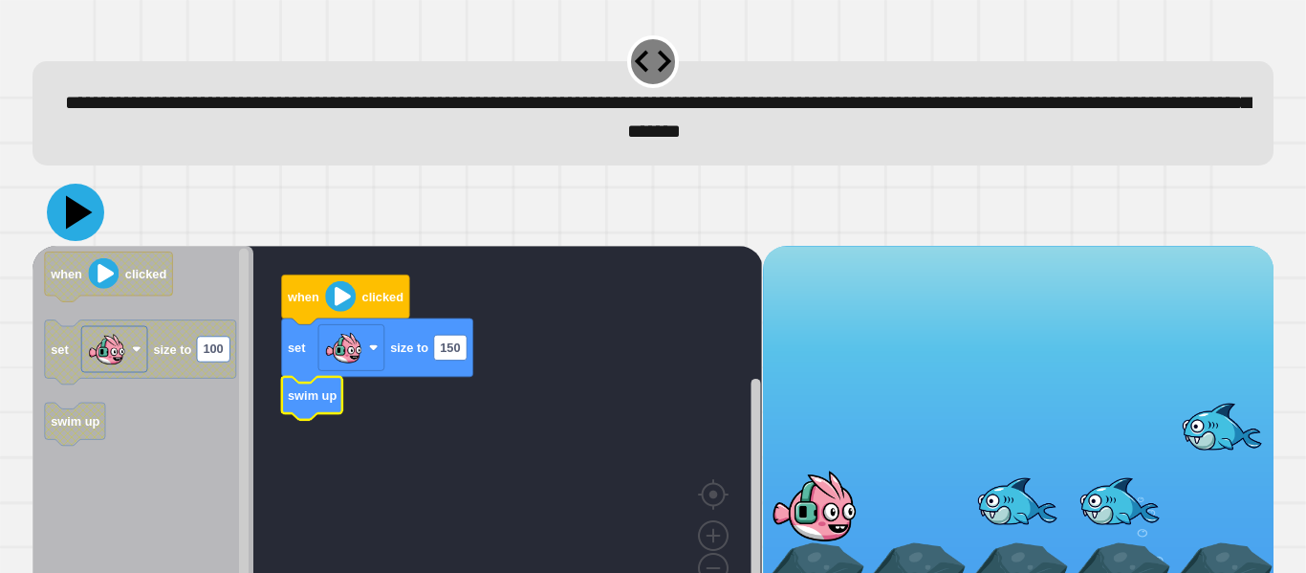
click at [90, 193] on icon at bounding box center [75, 212] width 57 height 57
click at [706, 422] on rect "Blockly Workspace" at bounding box center [398, 431] width 730 height 371
click at [696, 423] on rect "Blockly Workspace" at bounding box center [398, 431] width 730 height 371
click at [681, 423] on rect "Blockly Workspace" at bounding box center [398, 431] width 730 height 371
click at [674, 416] on rect "Blockly Workspace" at bounding box center [398, 431] width 730 height 371
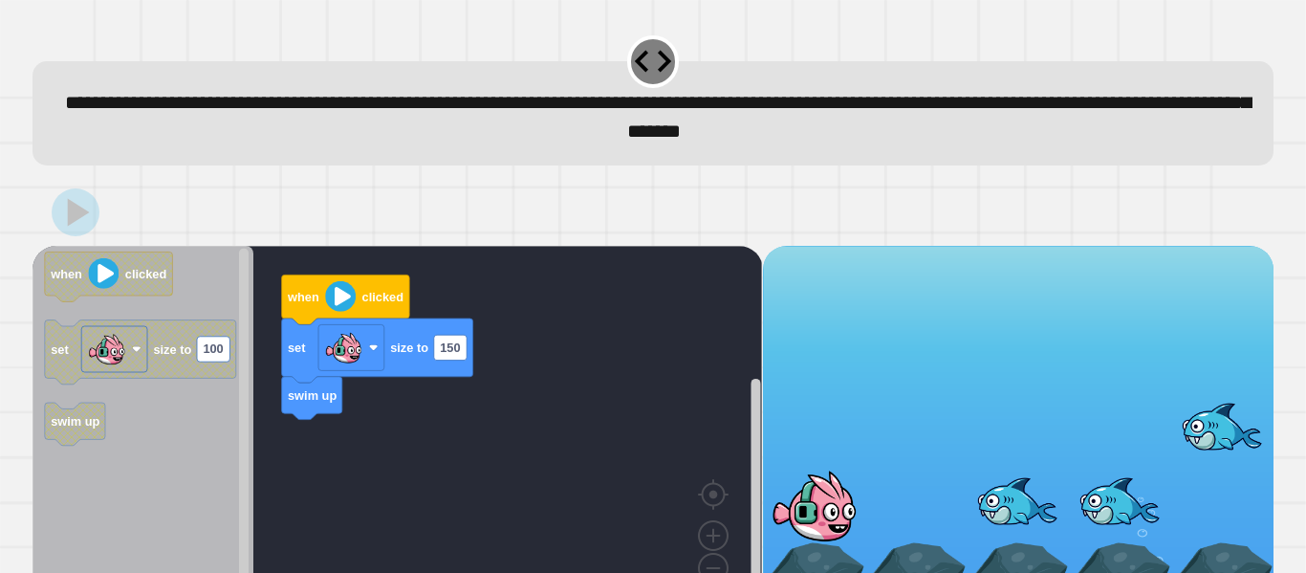
click at [677, 388] on rect "Blockly Workspace" at bounding box center [398, 431] width 730 height 371
click at [705, 361] on rect "Blockly Workspace" at bounding box center [398, 431] width 730 height 371
click at [722, 271] on rect "Blockly Workspace" at bounding box center [398, 431] width 730 height 371
click at [651, 364] on rect "Blockly Workspace" at bounding box center [398, 431] width 730 height 371
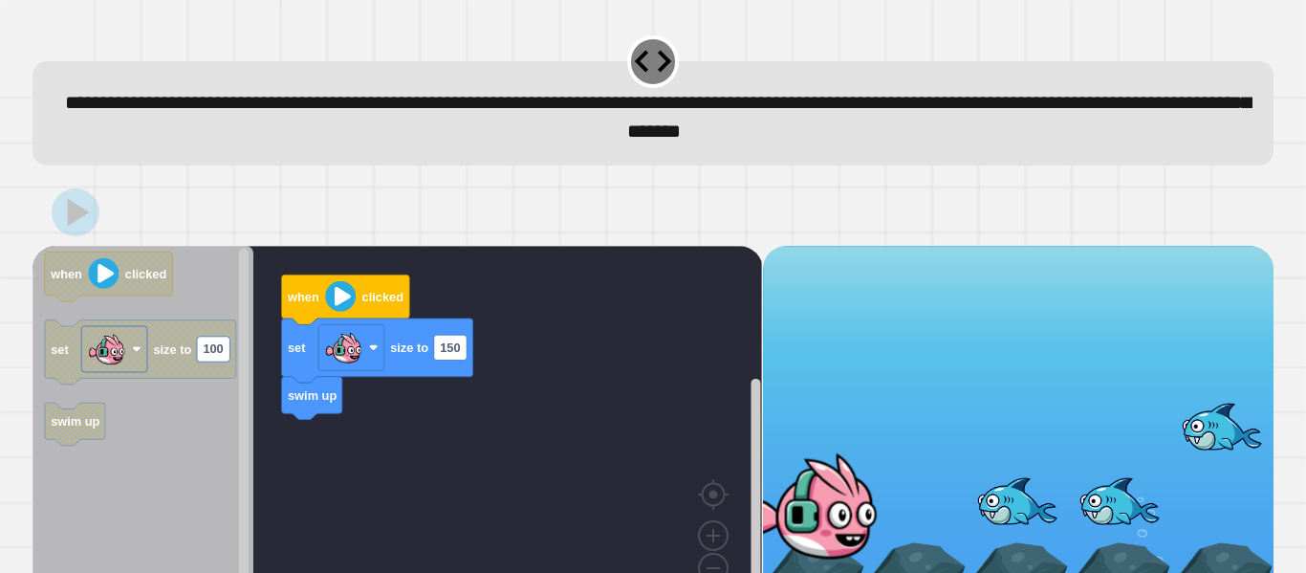
click at [651, 364] on rect "Blockly Workspace" at bounding box center [398, 431] width 730 height 371
click at [651, 366] on rect "Blockly Workspace" at bounding box center [398, 431] width 730 height 371
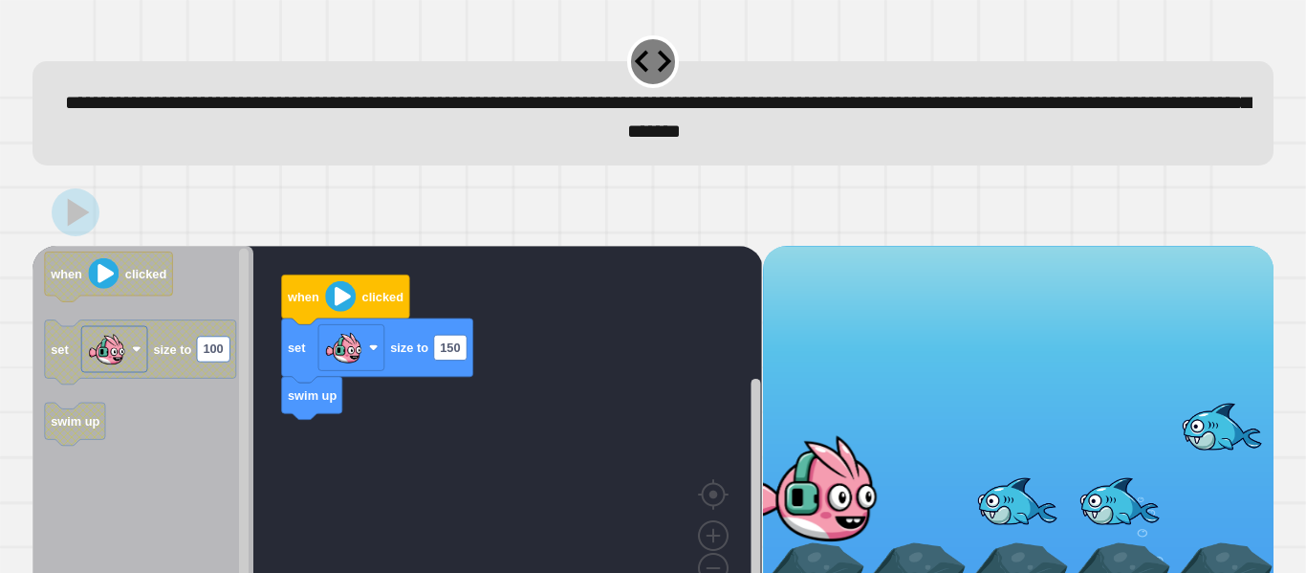
click at [651, 360] on rect "Blockly Workspace" at bounding box center [398, 431] width 730 height 371
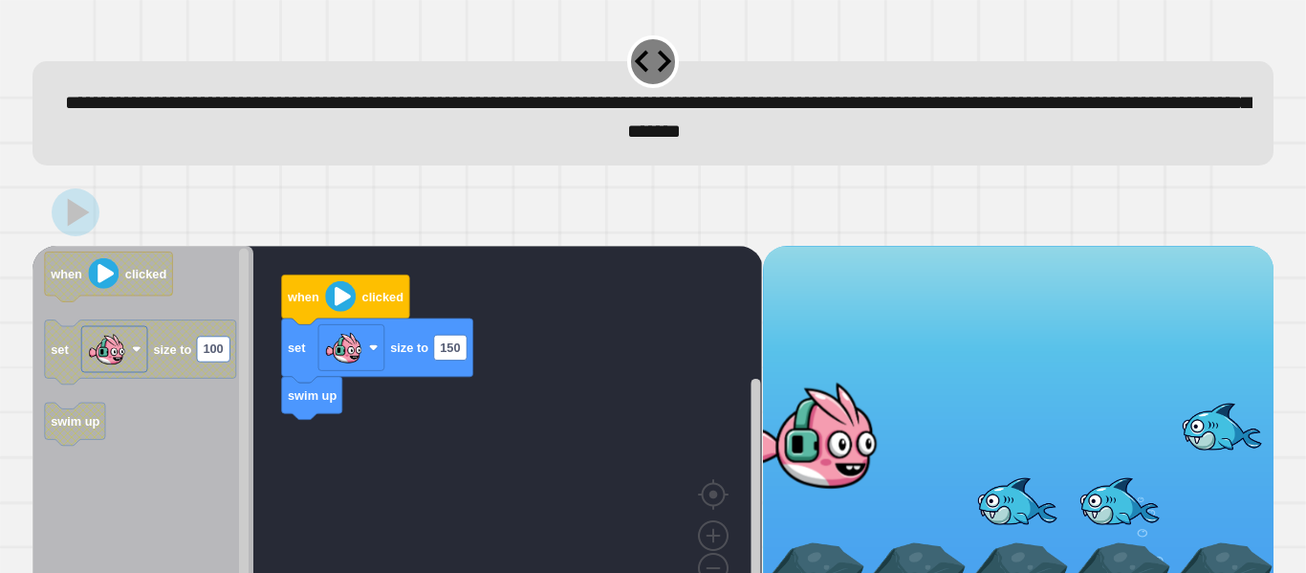
click at [645, 357] on rect "Blockly Workspace" at bounding box center [398, 431] width 730 height 371
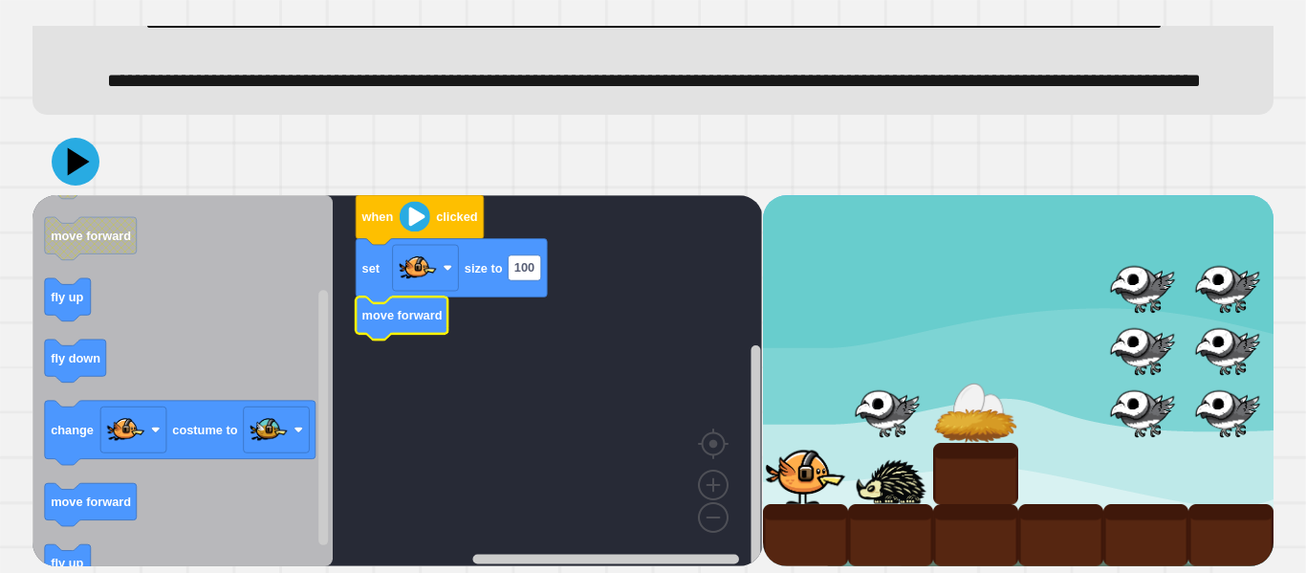
scroll to position [146, 0]
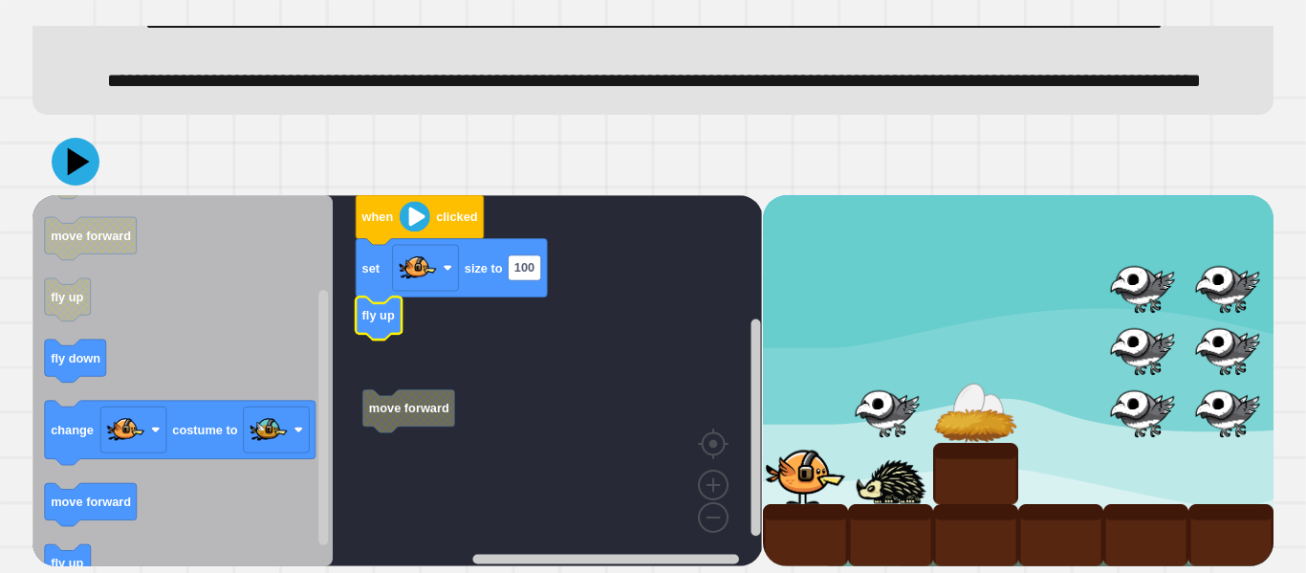
drag, startPoint x: 72, startPoint y: 567, endPoint x: 122, endPoint y: 530, distance: 62.9
click at [149, 517] on div "move forward when clicked set size to 100 fly up when clicked set size to 100 m…" at bounding box center [653, 346] width 1254 height 451
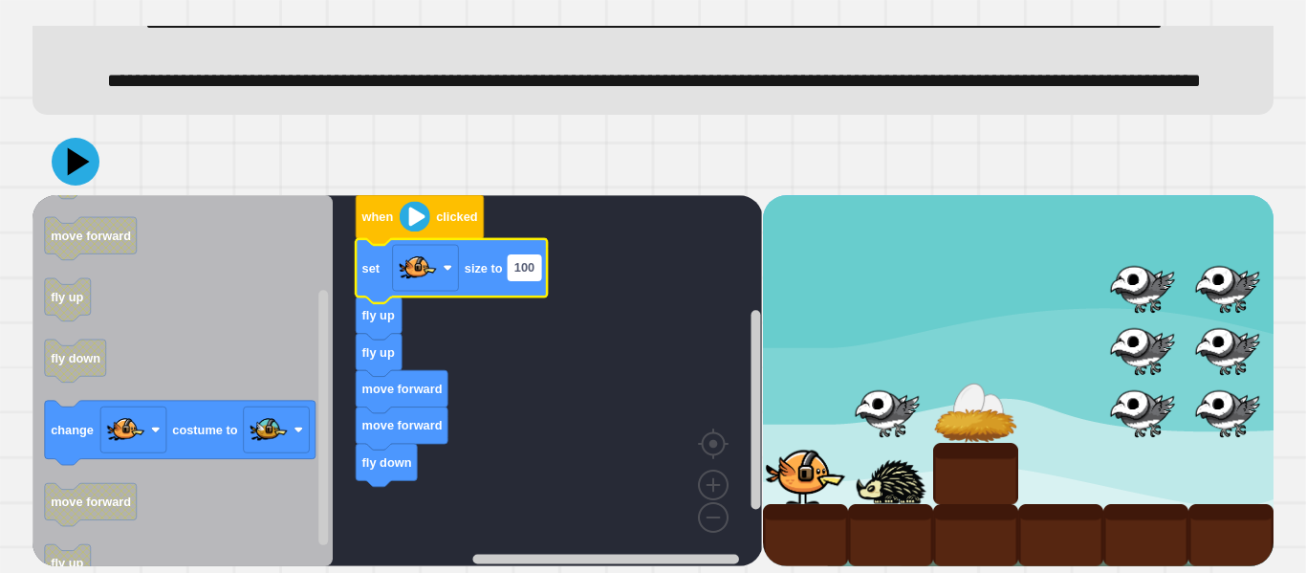
click at [538, 273] on rect "Blockly Workspace" at bounding box center [525, 266] width 33 height 25
type input "*"
click at [81, 175] on icon at bounding box center [75, 161] width 57 height 57
click at [622, 354] on rect "Blockly Workspace" at bounding box center [398, 380] width 730 height 371
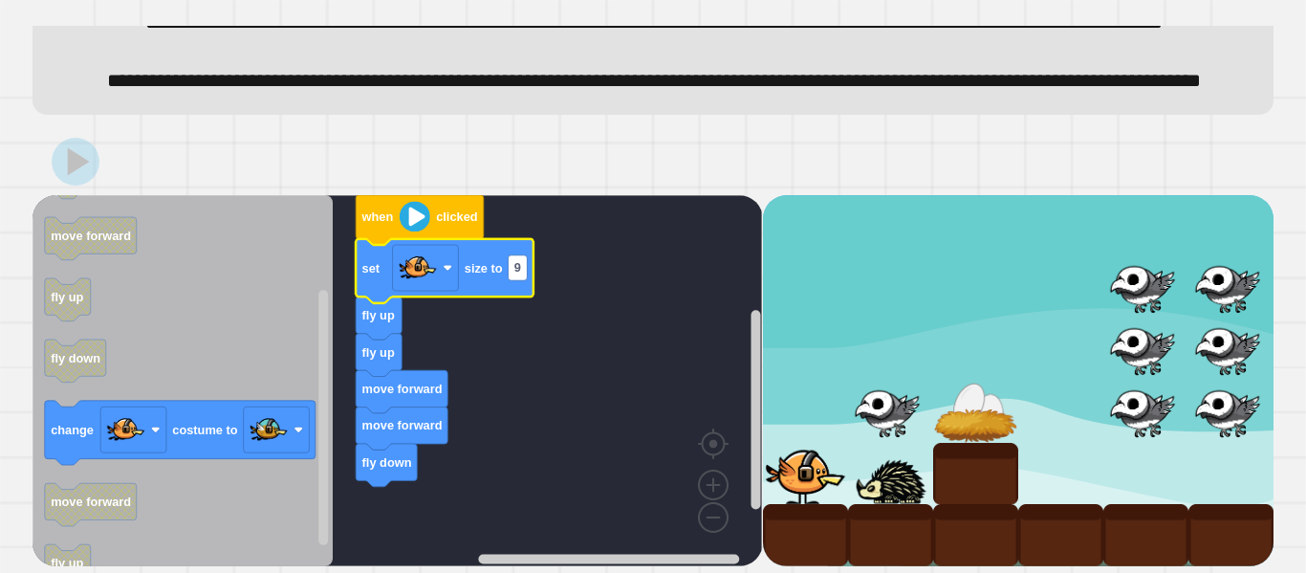
click at [622, 355] on rect "Blockly Workspace" at bounding box center [398, 380] width 730 height 371
click at [620, 347] on rect "Blockly Workspace" at bounding box center [398, 380] width 730 height 371
click at [695, 125] on div "when clicked set size to 9 fly up fly up move forward move forward fly down whe…" at bounding box center [653, 346] width 1254 height 451
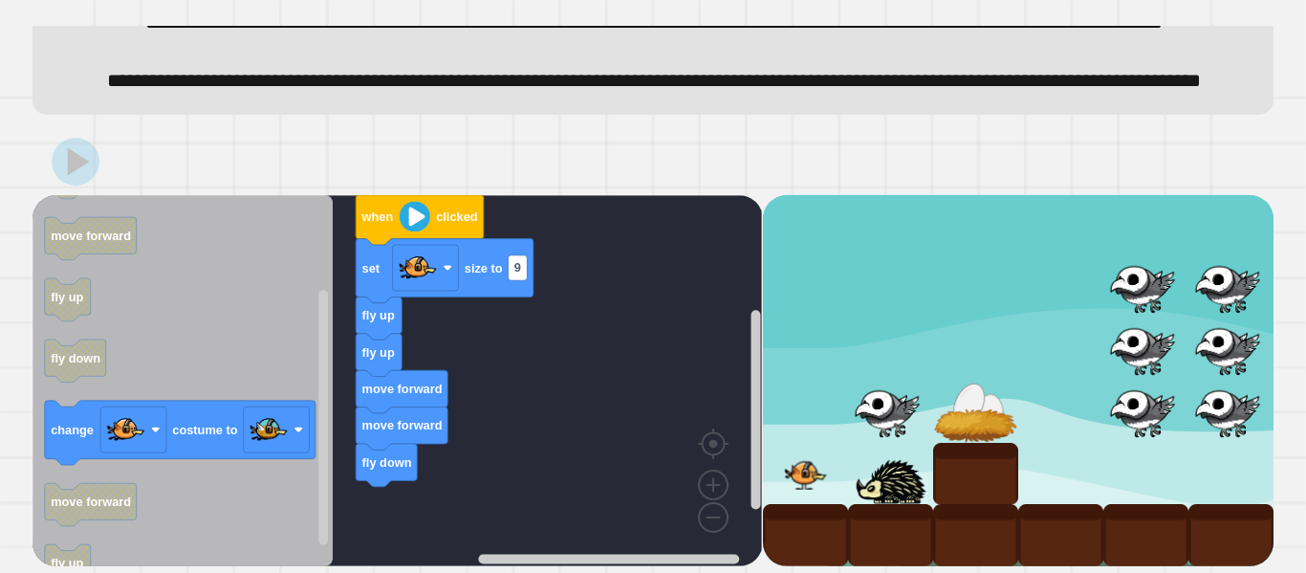
drag, startPoint x: 698, startPoint y: 172, endPoint x: 699, endPoint y: 186, distance: 14.4
click at [699, 185] on div at bounding box center [653, 161] width 1241 height 67
click at [699, 186] on div at bounding box center [653, 161] width 1241 height 67
click at [638, 341] on rect "Blockly Workspace" at bounding box center [398, 380] width 730 height 371
click at [644, 330] on rect "Blockly Workspace" at bounding box center [398, 380] width 730 height 371
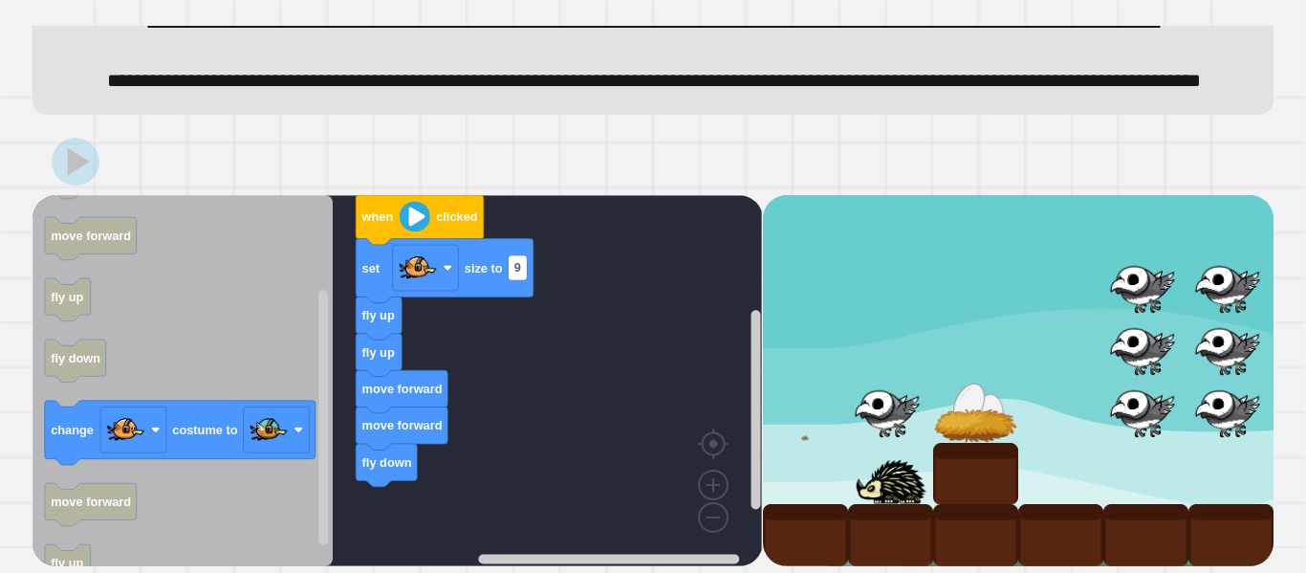
click at [645, 326] on rect "Blockly Workspace" at bounding box center [398, 380] width 730 height 371
click at [648, 327] on rect "Blockly Workspace" at bounding box center [398, 380] width 730 height 371
click at [649, 327] on rect "Blockly Workspace" at bounding box center [398, 380] width 730 height 371
click at [651, 327] on rect "Blockly Workspace" at bounding box center [398, 380] width 730 height 371
click at [651, 326] on rect "Blockly Workspace" at bounding box center [398, 380] width 730 height 371
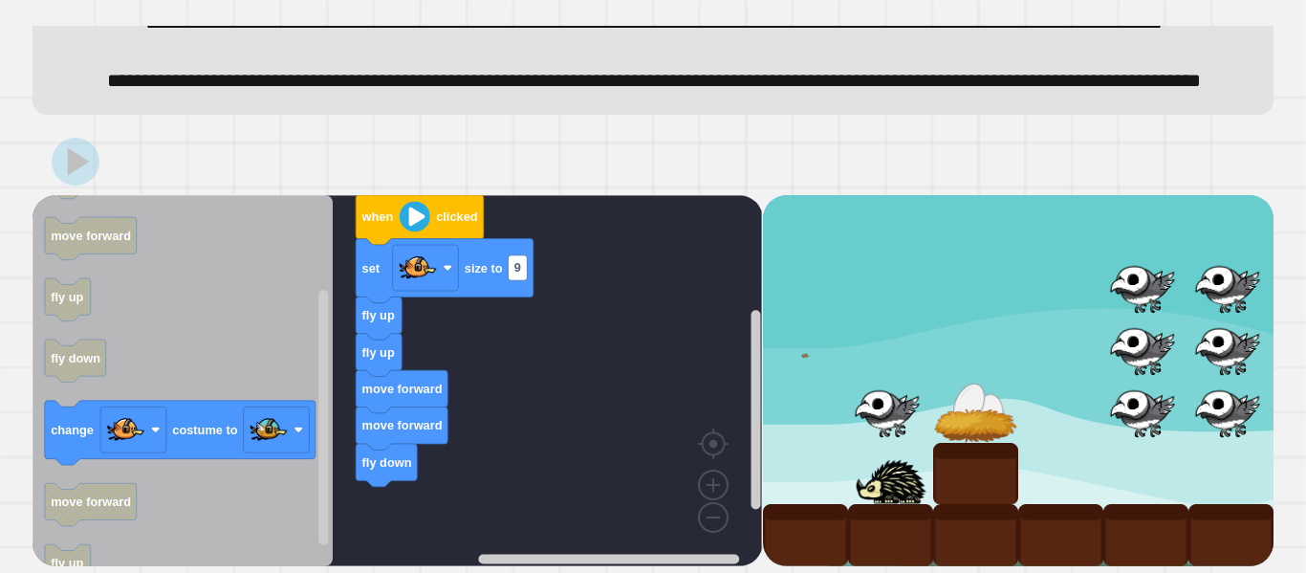
click at [655, 323] on rect "Blockly Workspace" at bounding box center [398, 380] width 730 height 371
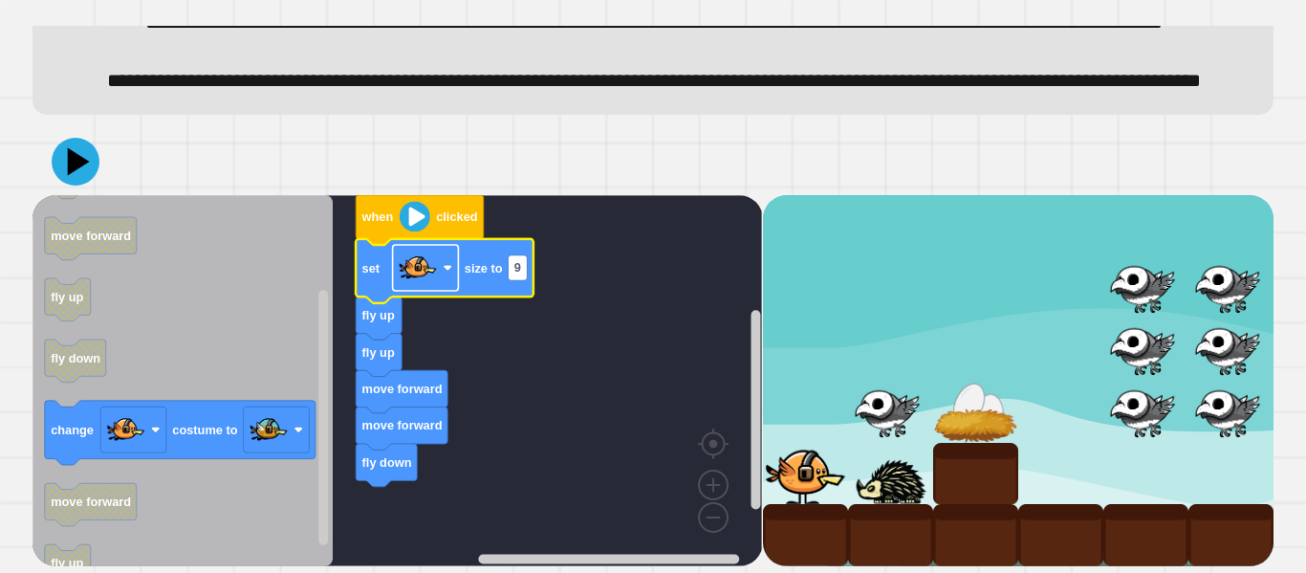
click at [447, 263] on image "Blockly Workspace" at bounding box center [449, 268] width 10 height 10
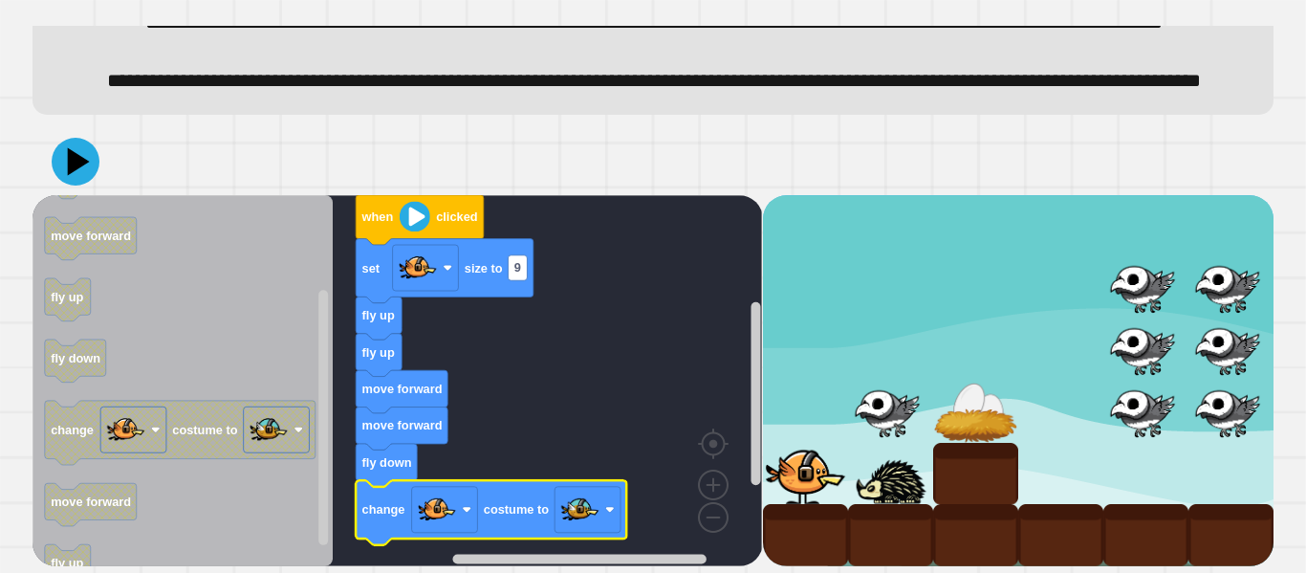
click at [406, 220] on image "Blockly Workspace" at bounding box center [415, 216] width 31 height 31
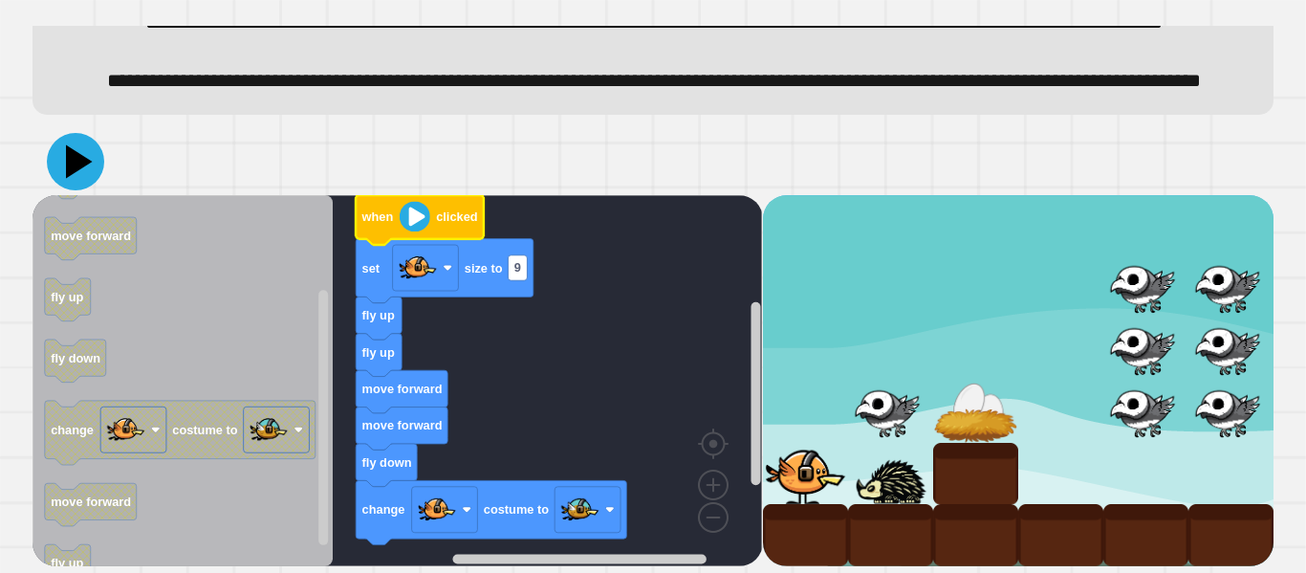
click at [74, 168] on icon at bounding box center [79, 160] width 27 height 33
click at [687, 336] on rect "Blockly Workspace" at bounding box center [398, 380] width 730 height 371
click at [663, 323] on rect "Blockly Workspace" at bounding box center [398, 380] width 730 height 371
click at [665, 320] on rect "Blockly Workspace" at bounding box center [398, 380] width 730 height 371
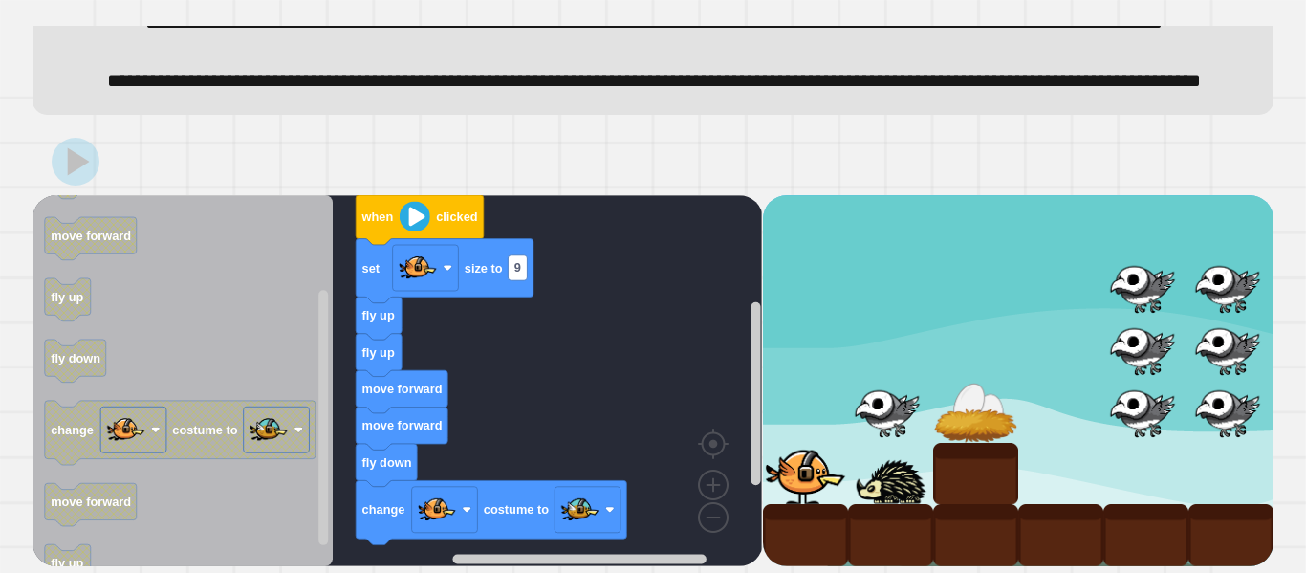
click at [665, 320] on rect "Blockly Workspace" at bounding box center [398, 380] width 730 height 371
click at [669, 322] on rect "Blockly Workspace" at bounding box center [398, 380] width 730 height 371
click at [673, 329] on rect "Blockly Workspace" at bounding box center [398, 380] width 730 height 371
click at [672, 327] on rect "Blockly Workspace" at bounding box center [398, 380] width 730 height 371
click at [653, 335] on rect "Blockly Workspace" at bounding box center [398, 380] width 730 height 371
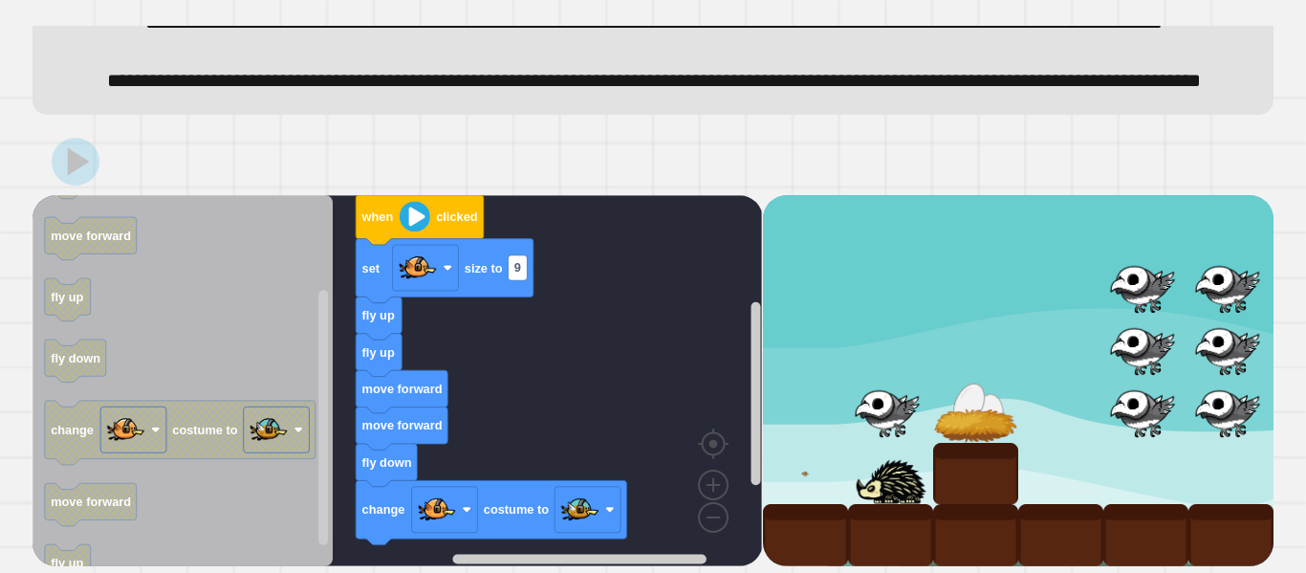
click at [656, 319] on rect "Blockly Workspace" at bounding box center [398, 380] width 730 height 371
click at [650, 338] on rect "Blockly Workspace" at bounding box center [398, 380] width 730 height 371
click at [636, 340] on rect "Blockly Workspace" at bounding box center [398, 380] width 730 height 371
click at [628, 350] on rect "Blockly Workspace" at bounding box center [398, 380] width 730 height 371
click at [599, 335] on rect "Blockly Workspace" at bounding box center [398, 380] width 730 height 371
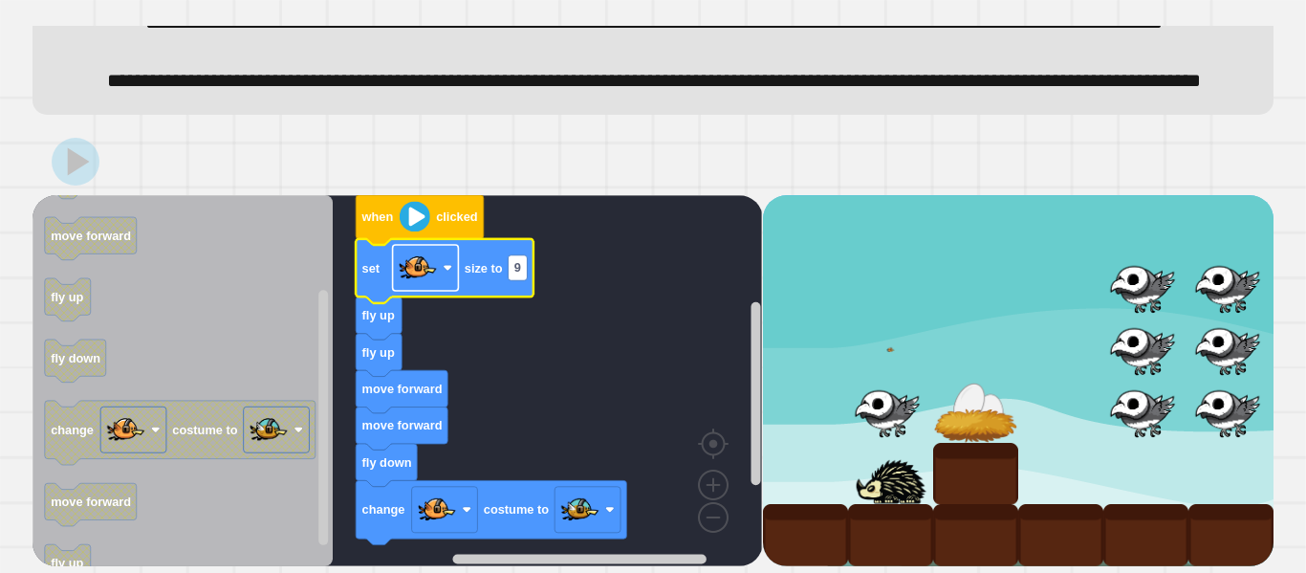
click at [454, 245] on rect "Blockly Workspace" at bounding box center [426, 268] width 66 height 46
click at [661, 337] on rect "Blockly Workspace" at bounding box center [398, 380] width 730 height 371
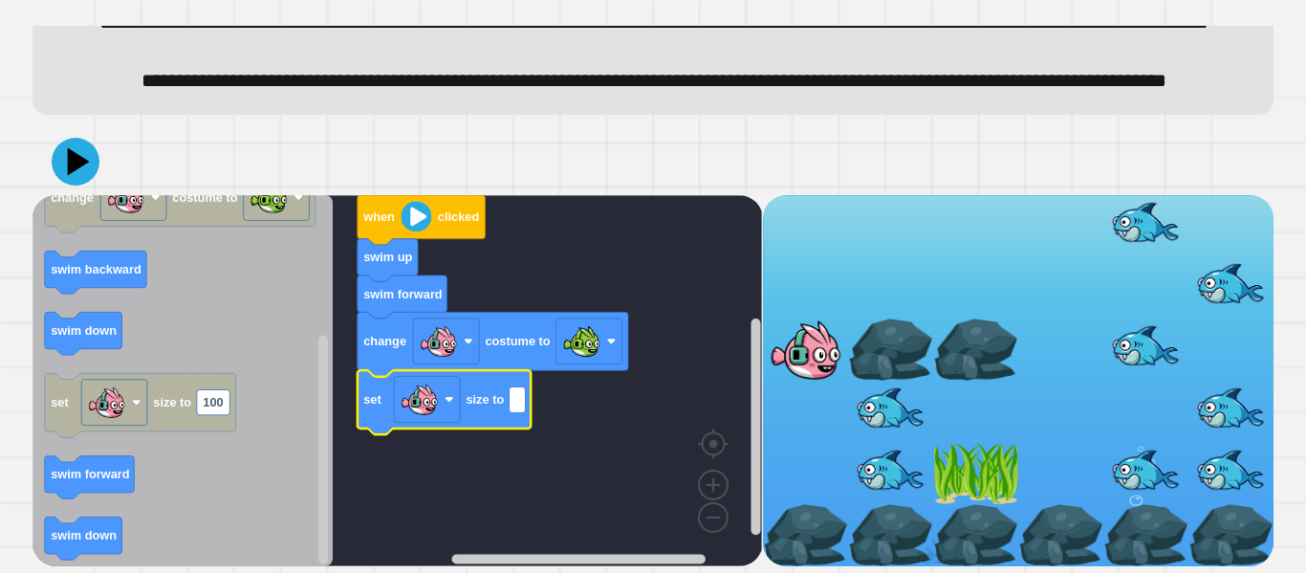
type input "*"
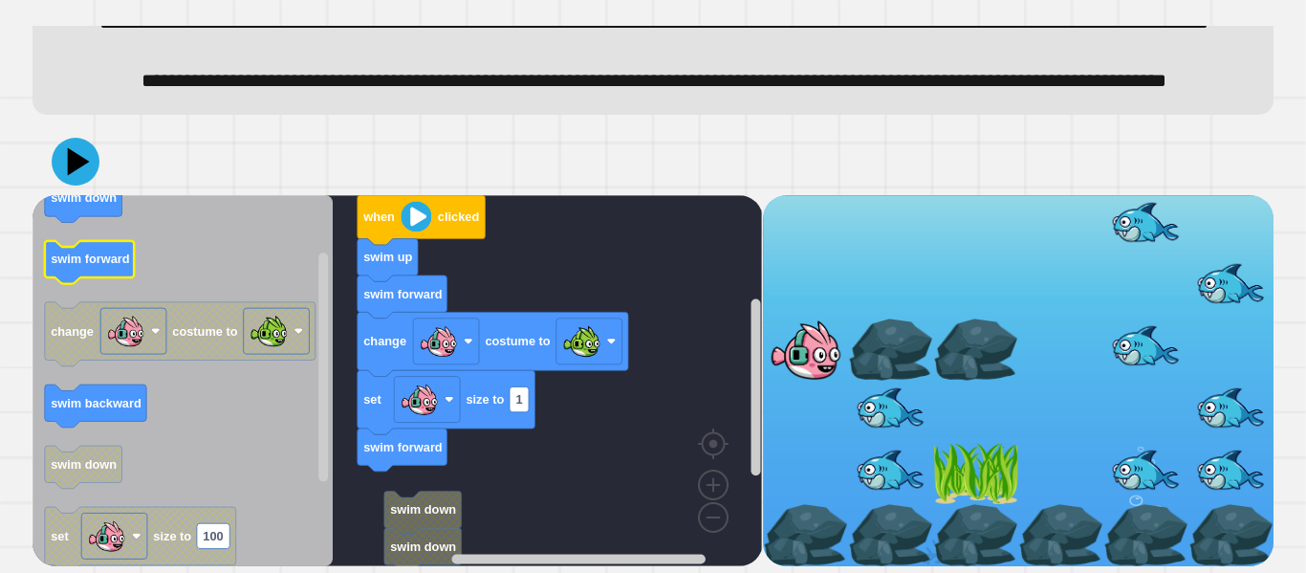
click at [113, 237] on icon "Blockly Workspace" at bounding box center [183, 380] width 300 height 371
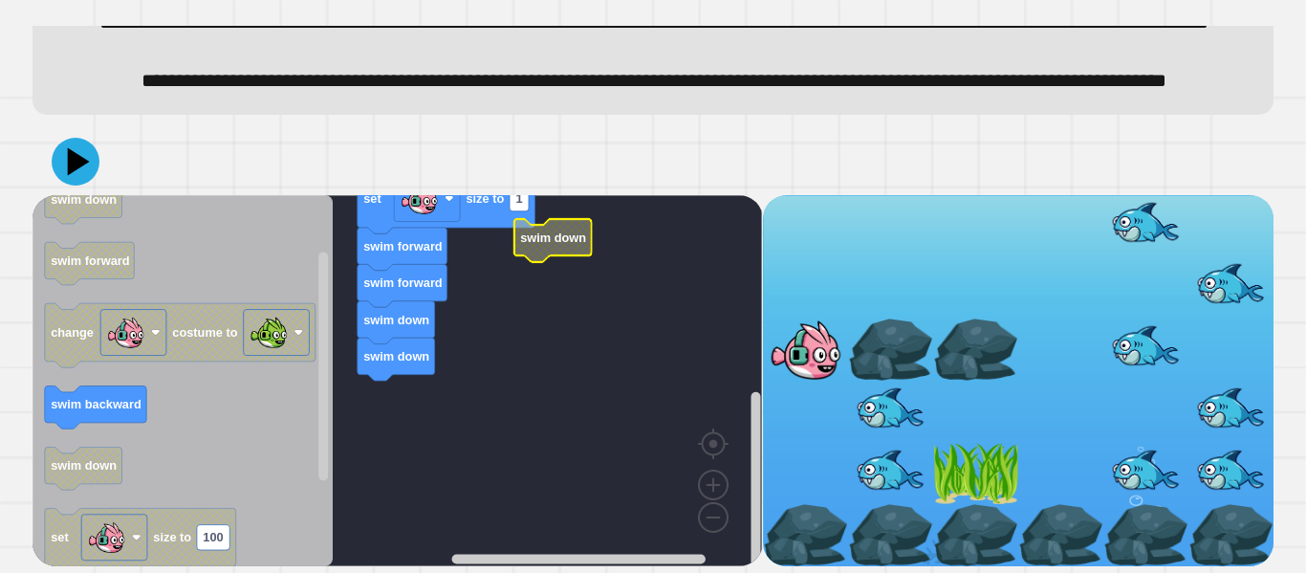
click at [513, 305] on rect "Blockly Workspace" at bounding box center [398, 380] width 730 height 371
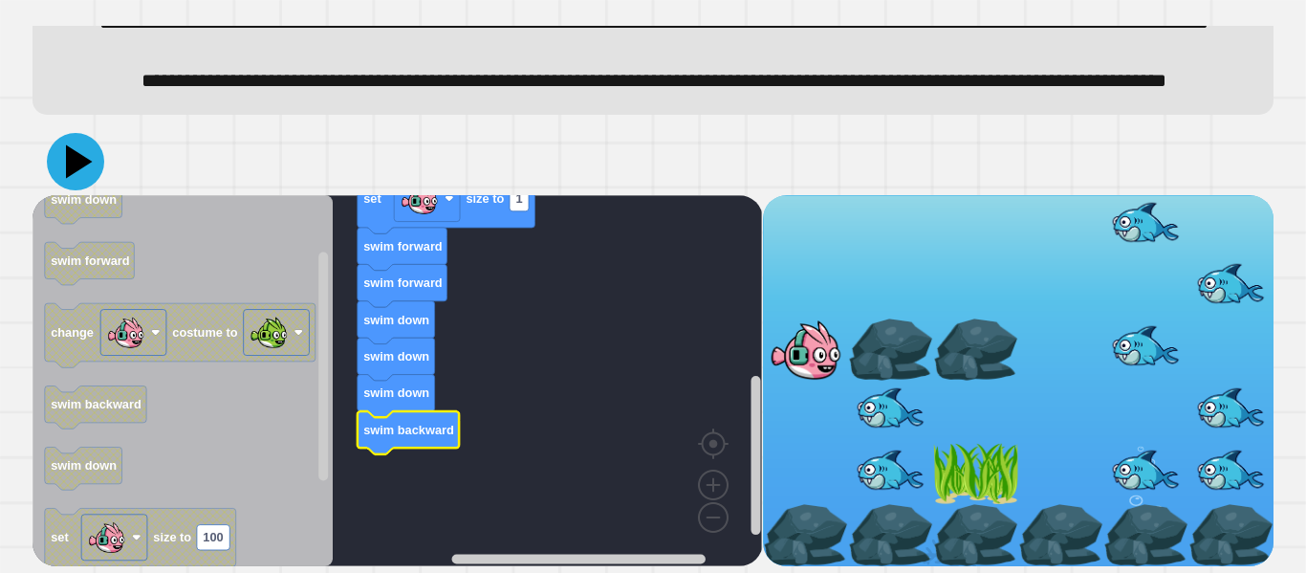
click at [96, 167] on icon at bounding box center [75, 161] width 57 height 57
click at [607, 335] on rect "Blockly Workspace" at bounding box center [398, 380] width 730 height 371
click at [624, 336] on rect "Blockly Workspace" at bounding box center [398, 380] width 730 height 371
click at [626, 336] on rect "Blockly Workspace" at bounding box center [398, 380] width 730 height 371
click at [615, 348] on rect "Blockly Workspace" at bounding box center [398, 380] width 730 height 371
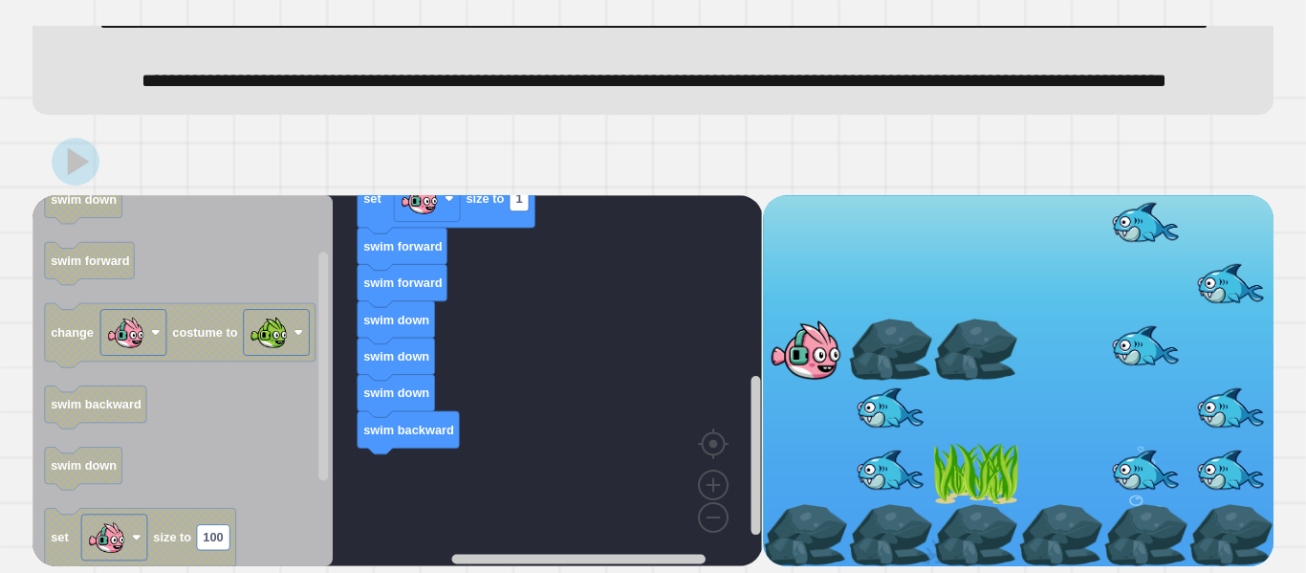
click at [615, 348] on rect "Blockly Workspace" at bounding box center [398, 380] width 730 height 371
click at [619, 335] on rect "Blockly Workspace" at bounding box center [398, 380] width 730 height 371
click at [620, 334] on rect "Blockly Workspace" at bounding box center [398, 380] width 730 height 371
click at [623, 328] on rect "Blockly Workspace" at bounding box center [398, 380] width 730 height 371
click at [622, 328] on rect "Blockly Workspace" at bounding box center [398, 380] width 730 height 371
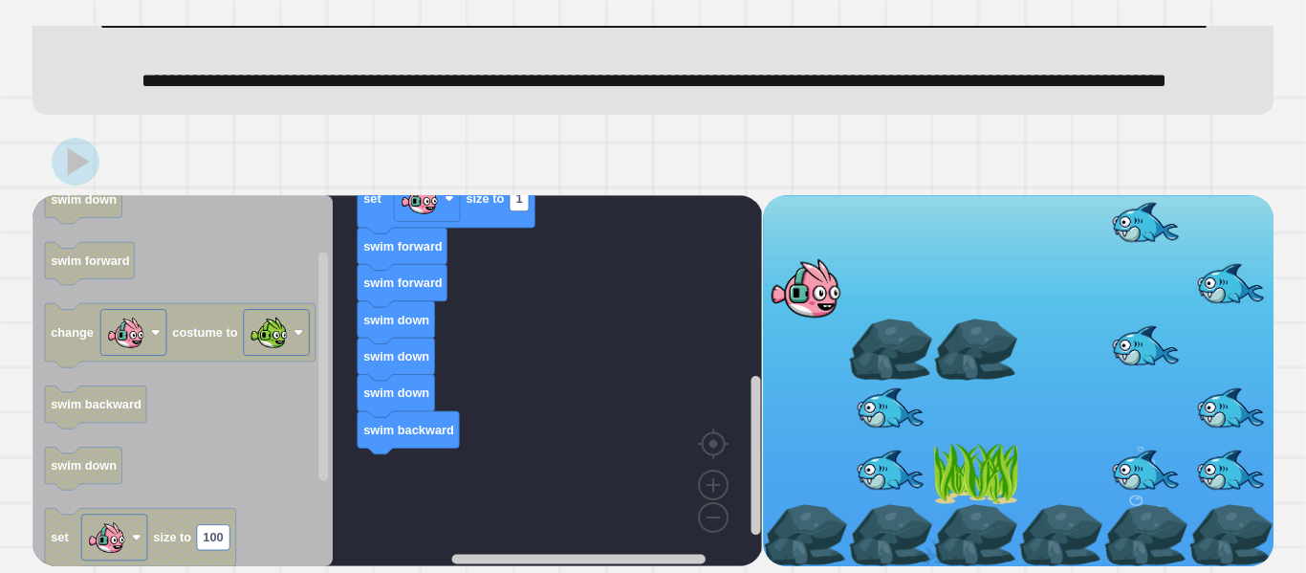
click at [622, 328] on rect "Blockly Workspace" at bounding box center [398, 380] width 730 height 371
click at [634, 323] on rect "Blockly Workspace" at bounding box center [398, 380] width 730 height 371
click at [636, 322] on rect "Blockly Workspace" at bounding box center [398, 380] width 730 height 371
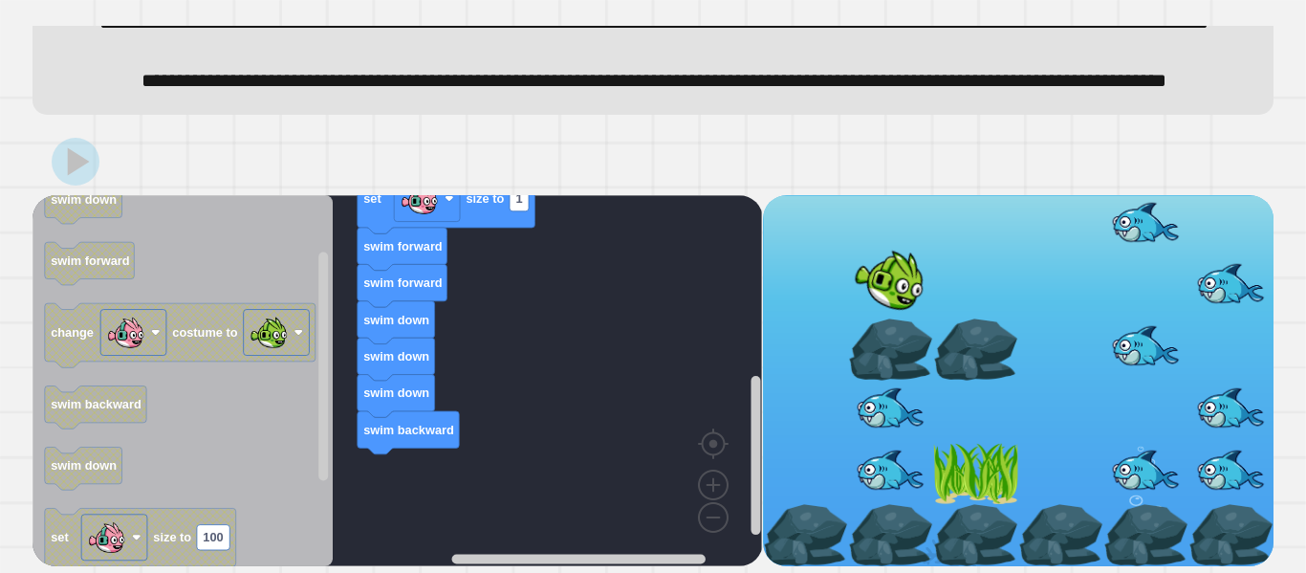
click at [635, 323] on rect "Blockly Workspace" at bounding box center [398, 380] width 730 height 371
click at [622, 329] on rect "Blockly Workspace" at bounding box center [398, 380] width 730 height 371
click at [614, 330] on rect "Blockly Workspace" at bounding box center [398, 380] width 730 height 371
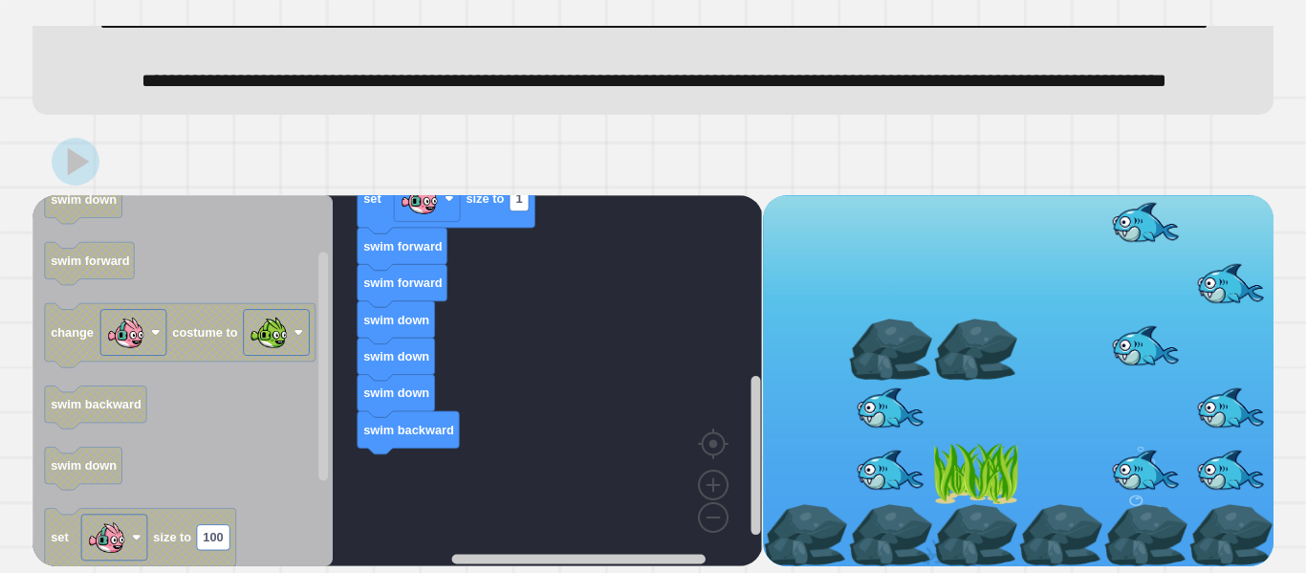
click at [614, 330] on rect "Blockly Workspace" at bounding box center [398, 380] width 730 height 371
click at [626, 330] on rect "Blockly Workspace" at bounding box center [398, 380] width 730 height 371
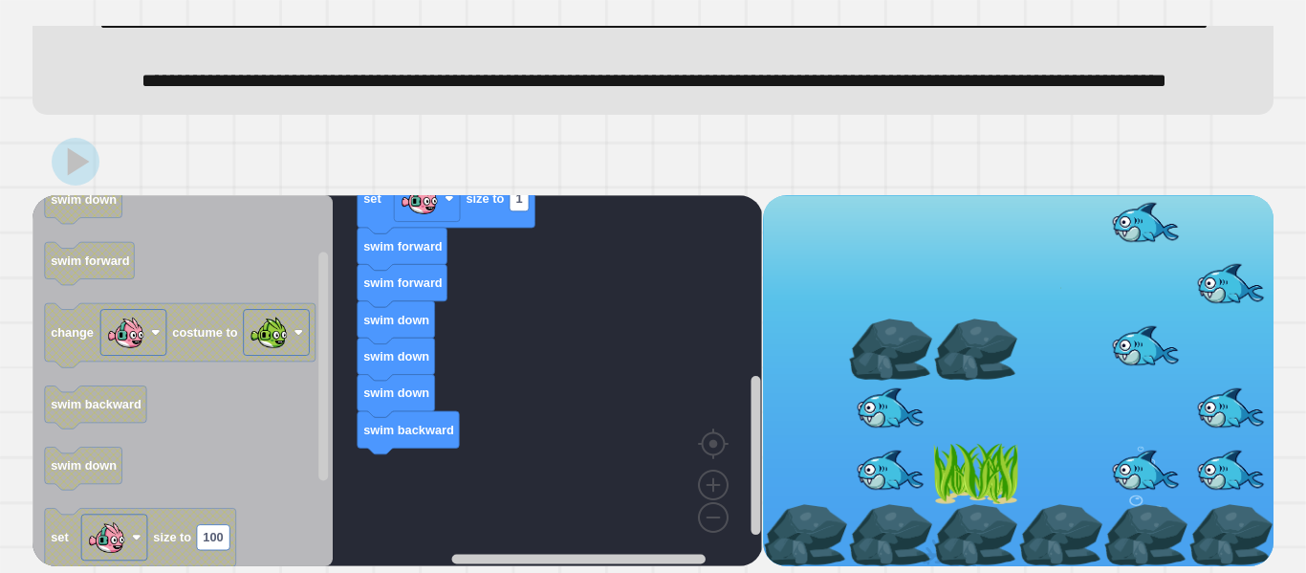
click at [688, 572] on html "**********" at bounding box center [653, 286] width 1306 height 573
click at [658, 375] on rect "Blockly Workspace" at bounding box center [398, 380] width 730 height 371
click at [658, 373] on rect "Blockly Workspace" at bounding box center [398, 380] width 730 height 371
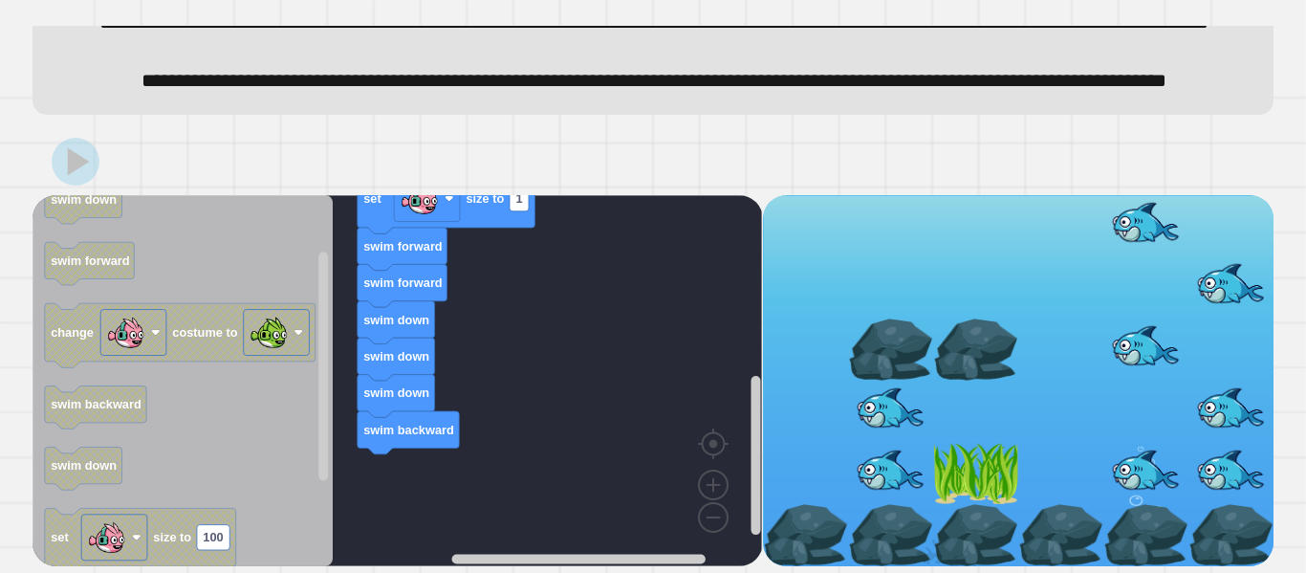
click at [658, 373] on rect "Blockly Workspace" at bounding box center [398, 380] width 730 height 371
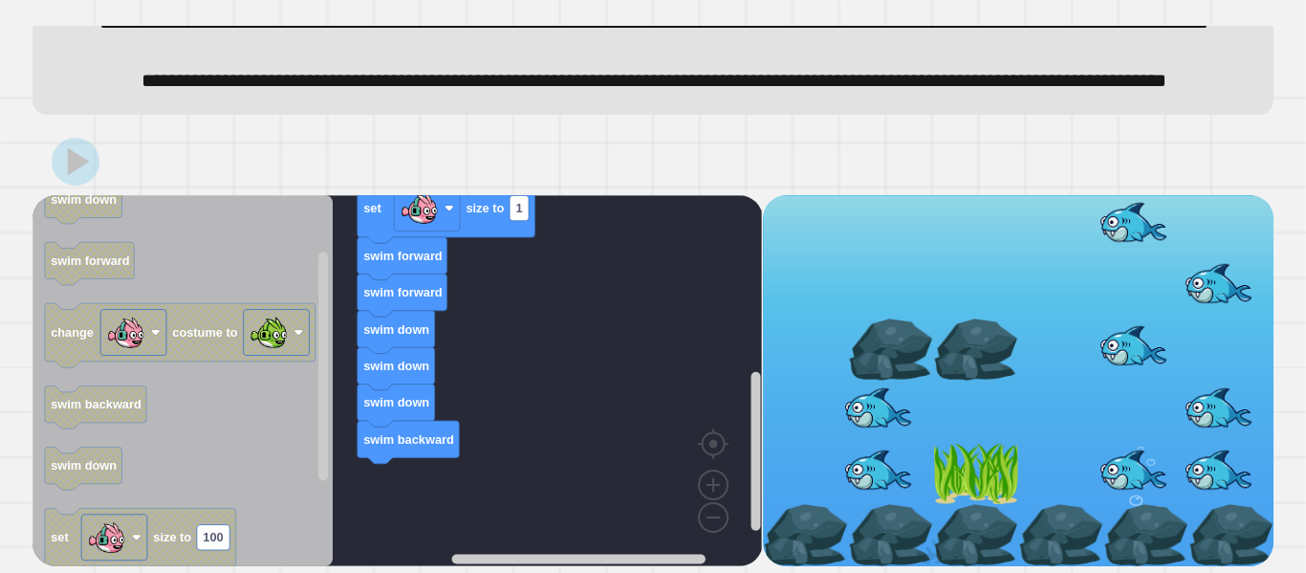
click at [658, 373] on rect "Blockly Workspace" at bounding box center [398, 380] width 730 height 371
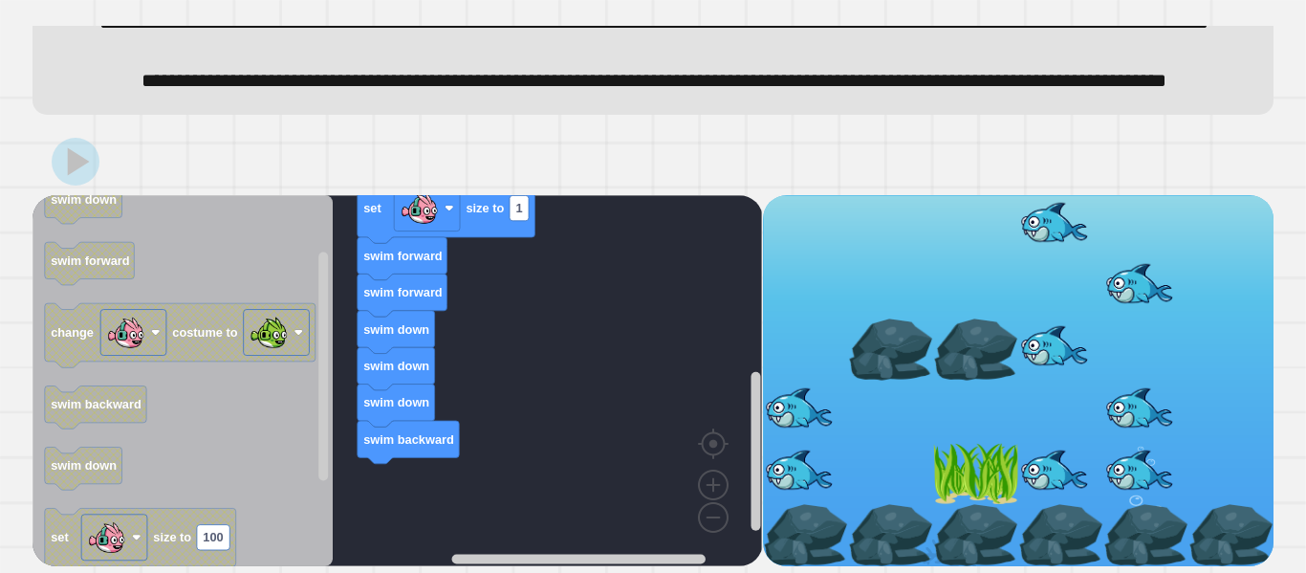
click at [659, 374] on rect "Blockly Workspace" at bounding box center [398, 380] width 730 height 371
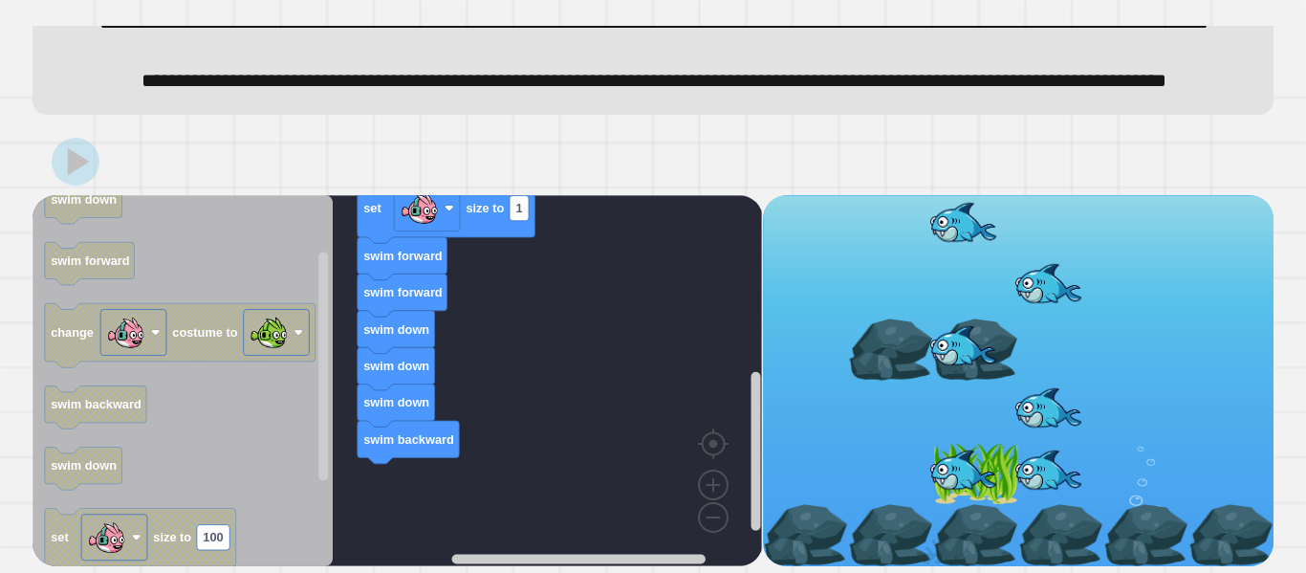
click at [660, 375] on rect "Blockly Workspace" at bounding box center [398, 380] width 730 height 371
click at [677, 387] on rect "Blockly Workspace" at bounding box center [398, 380] width 730 height 371
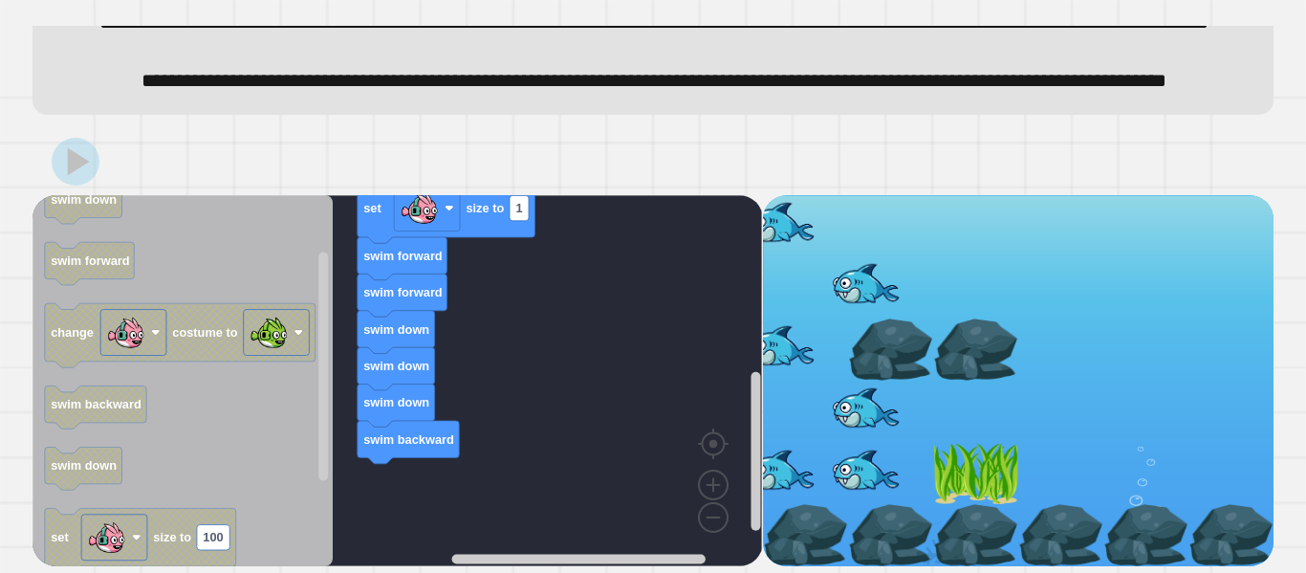
click at [728, 414] on rect "Blockly Workspace" at bounding box center [398, 380] width 730 height 371
click at [731, 414] on rect "Blockly Workspace" at bounding box center [398, 380] width 730 height 371
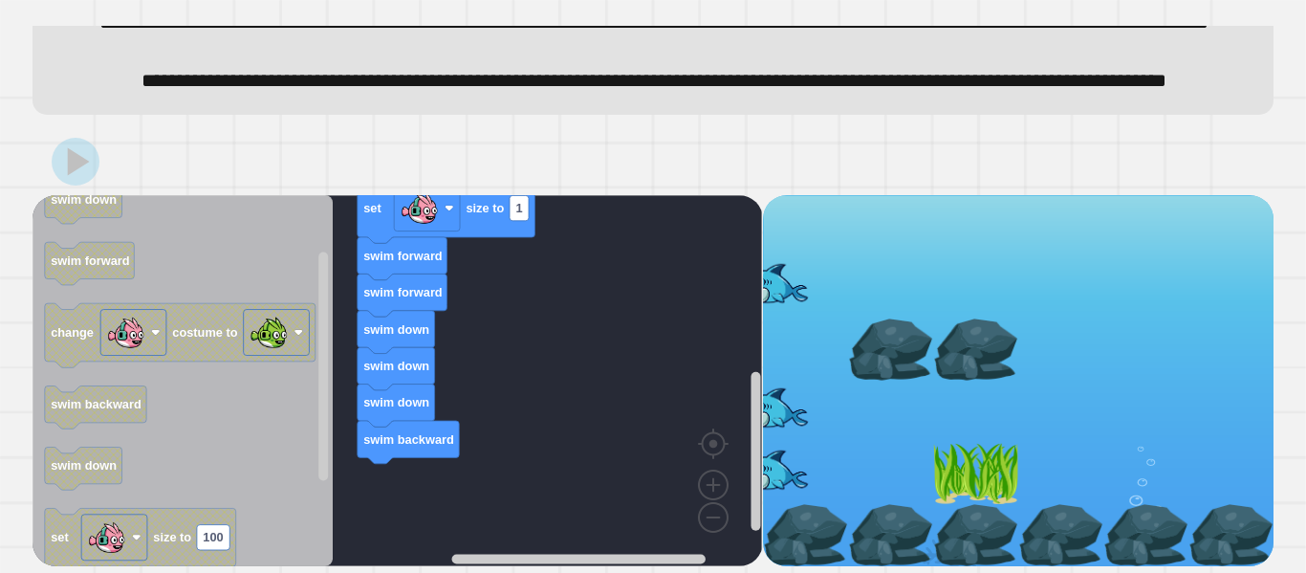
click at [731, 417] on rect "Blockly Workspace" at bounding box center [398, 380] width 730 height 371
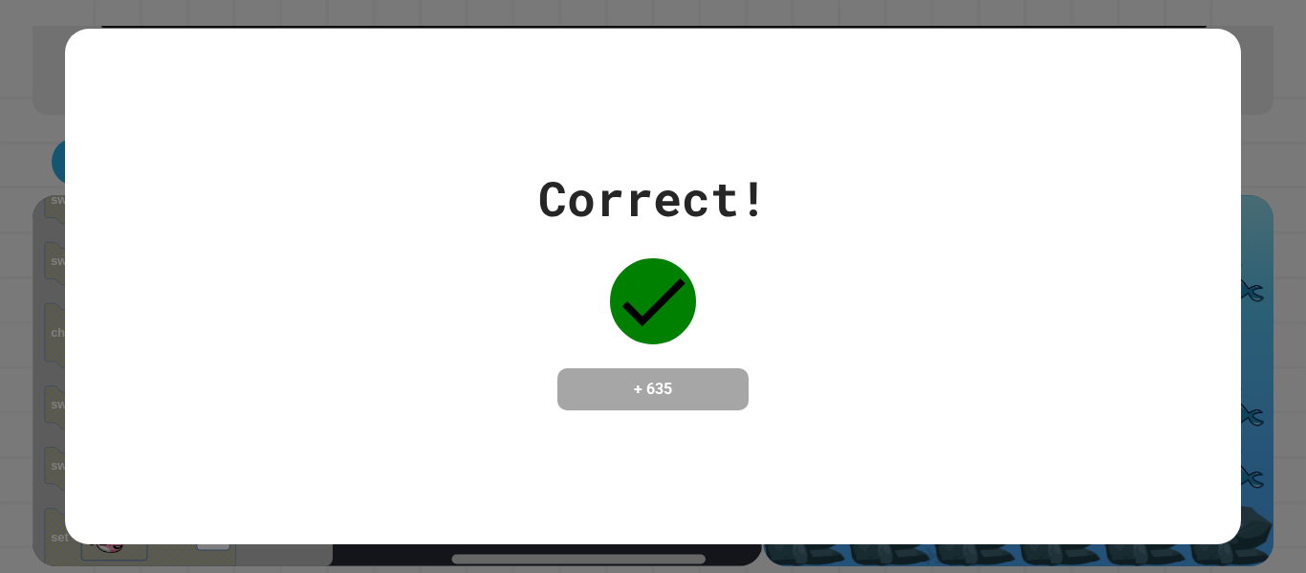
click at [1305, 330] on div "Correct! + 635" at bounding box center [653, 286] width 1306 height 573
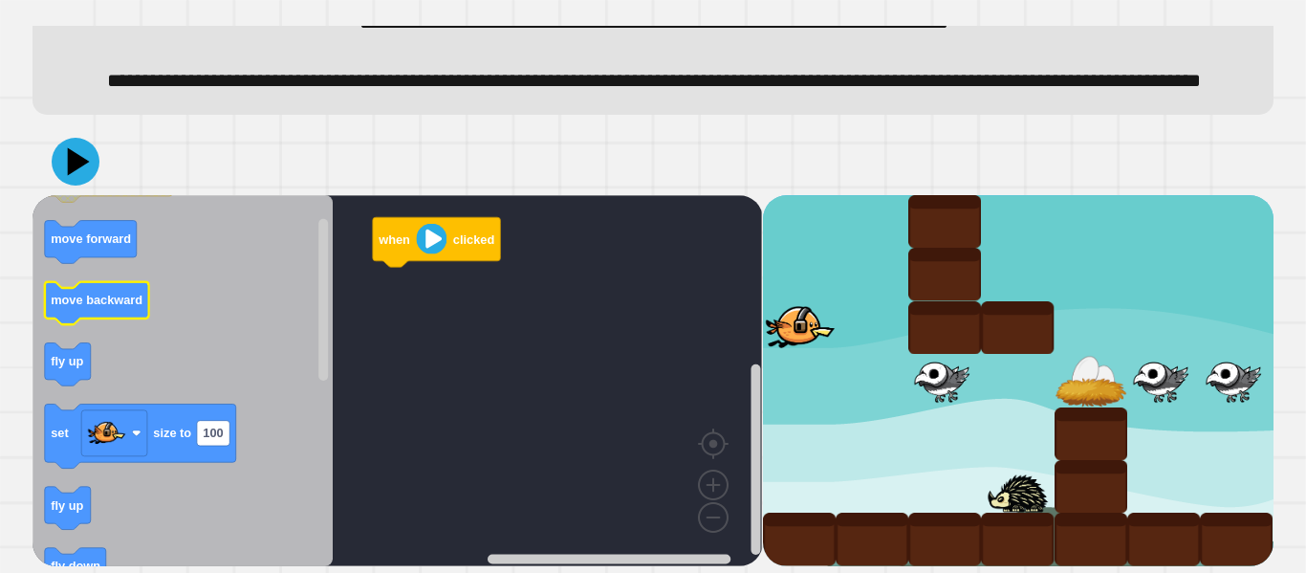
scroll to position [98, 0]
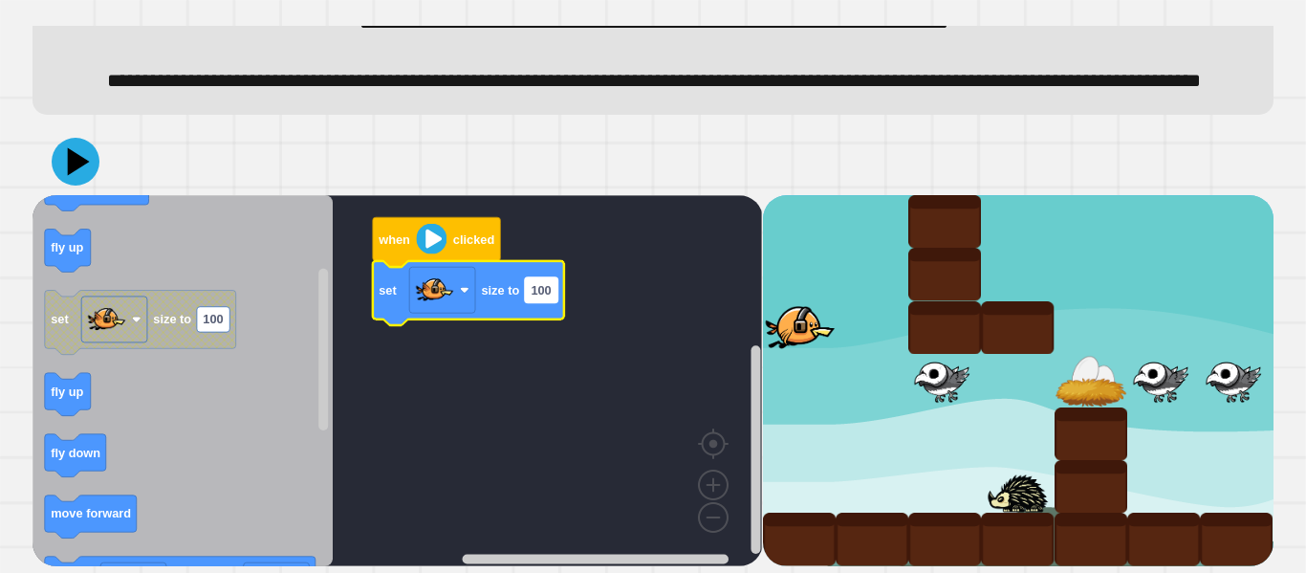
click at [549, 296] on text "100" at bounding box center [542, 289] width 20 height 14
type input "*"
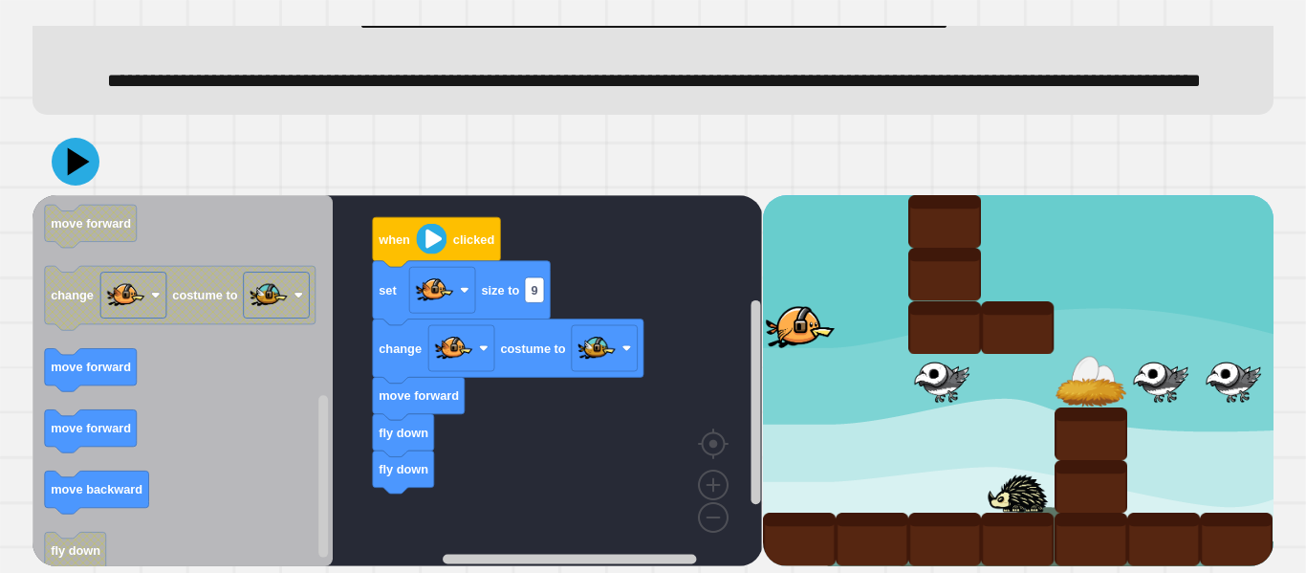
click at [108, 330] on rect "Blockly Workspace" at bounding box center [180, 298] width 271 height 64
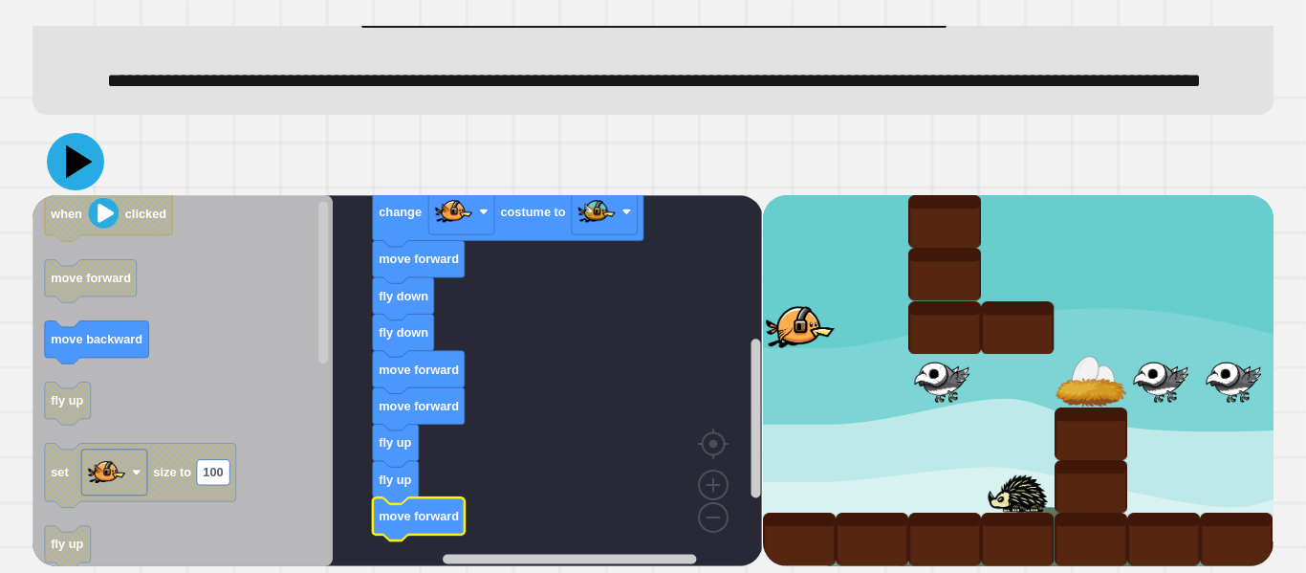
click at [55, 188] on icon at bounding box center [75, 161] width 57 height 57
click at [490, 316] on rect "Blockly Workspace" at bounding box center [398, 380] width 730 height 371
click at [481, 311] on rect "Blockly Workspace" at bounding box center [398, 380] width 730 height 371
click at [485, 317] on rect "Blockly Workspace" at bounding box center [398, 380] width 730 height 371
click at [491, 313] on rect "Blockly Workspace" at bounding box center [398, 380] width 730 height 371
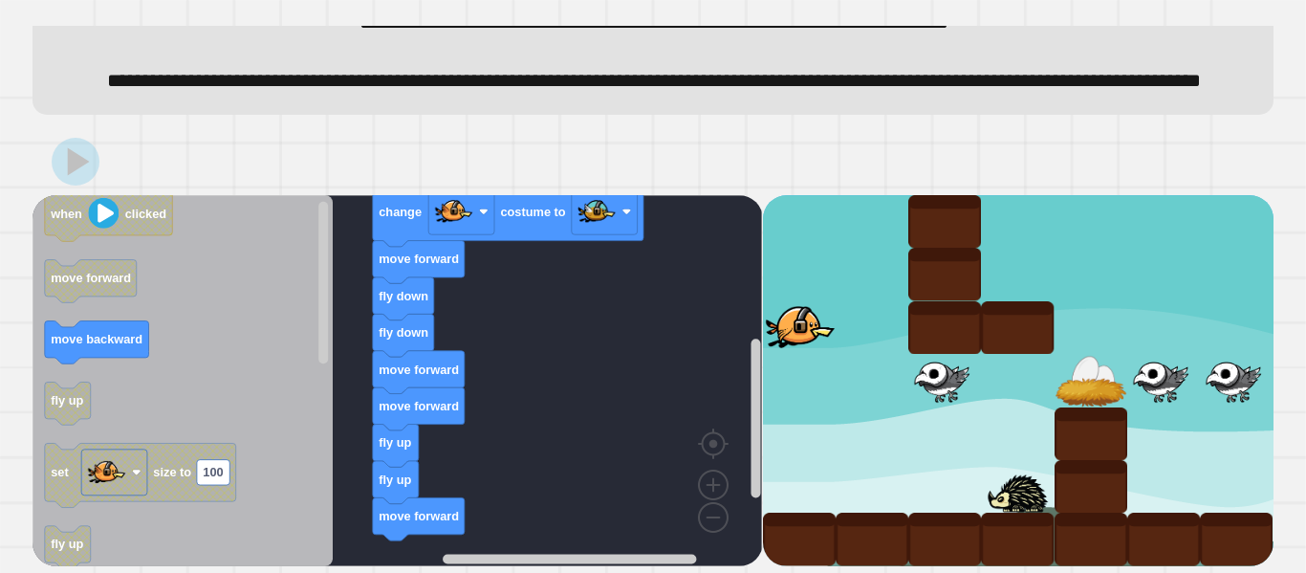
click at [496, 308] on rect "Blockly Workspace" at bounding box center [398, 380] width 730 height 371
click at [503, 307] on rect "Blockly Workspace" at bounding box center [398, 380] width 730 height 371
click at [519, 306] on rect "Blockly Workspace" at bounding box center [398, 380] width 730 height 371
click at [531, 310] on rect "Blockly Workspace" at bounding box center [398, 380] width 730 height 371
click at [535, 302] on rect "Blockly Workspace" at bounding box center [398, 380] width 730 height 371
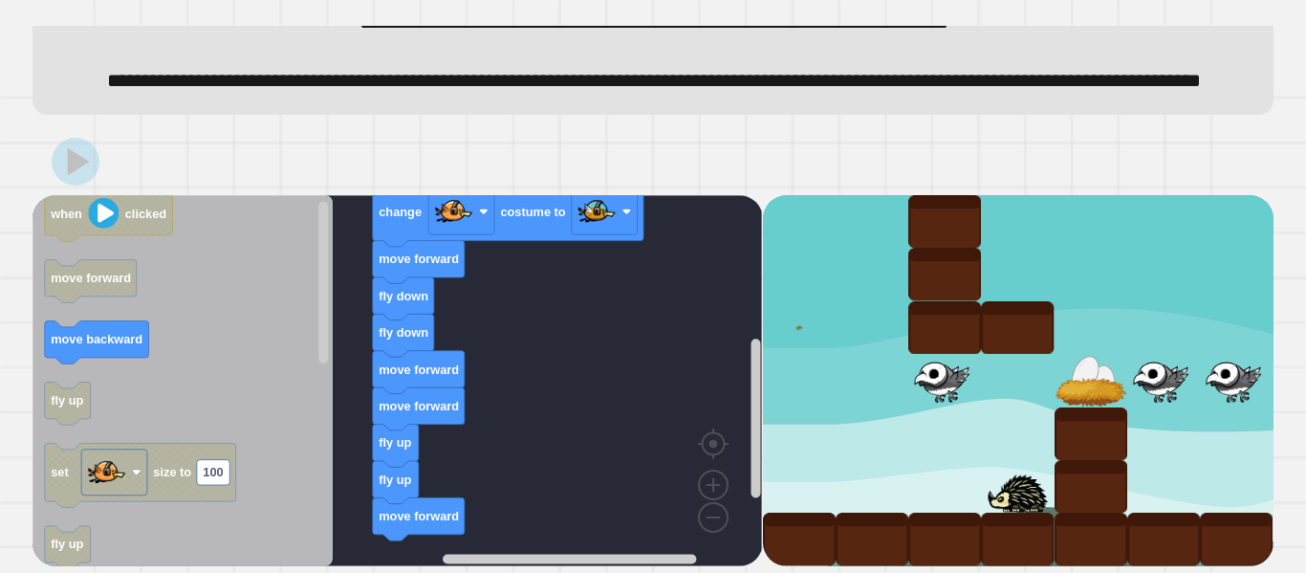
click at [518, 328] on rect "Blockly Workspace" at bounding box center [398, 380] width 730 height 371
click at [522, 327] on rect "Blockly Workspace" at bounding box center [398, 380] width 730 height 371
click at [525, 330] on rect "Blockly Workspace" at bounding box center [398, 380] width 730 height 371
click at [524, 338] on rect "Blockly Workspace" at bounding box center [398, 380] width 730 height 371
click at [525, 338] on rect "Blockly Workspace" at bounding box center [398, 380] width 730 height 371
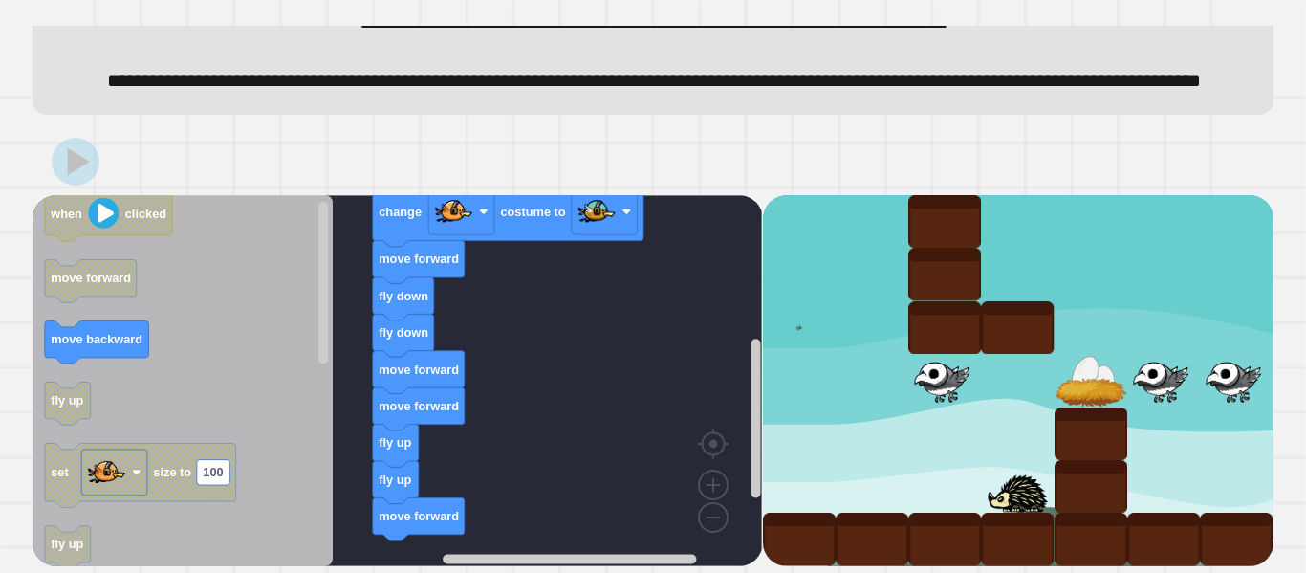
click at [526, 338] on rect "Blockly Workspace" at bounding box center [398, 380] width 730 height 371
click at [520, 336] on rect "Blockly Workspace" at bounding box center [398, 380] width 730 height 371
click at [518, 338] on rect "Blockly Workspace" at bounding box center [398, 380] width 730 height 371
click at [517, 338] on rect "Blockly Workspace" at bounding box center [398, 380] width 730 height 371
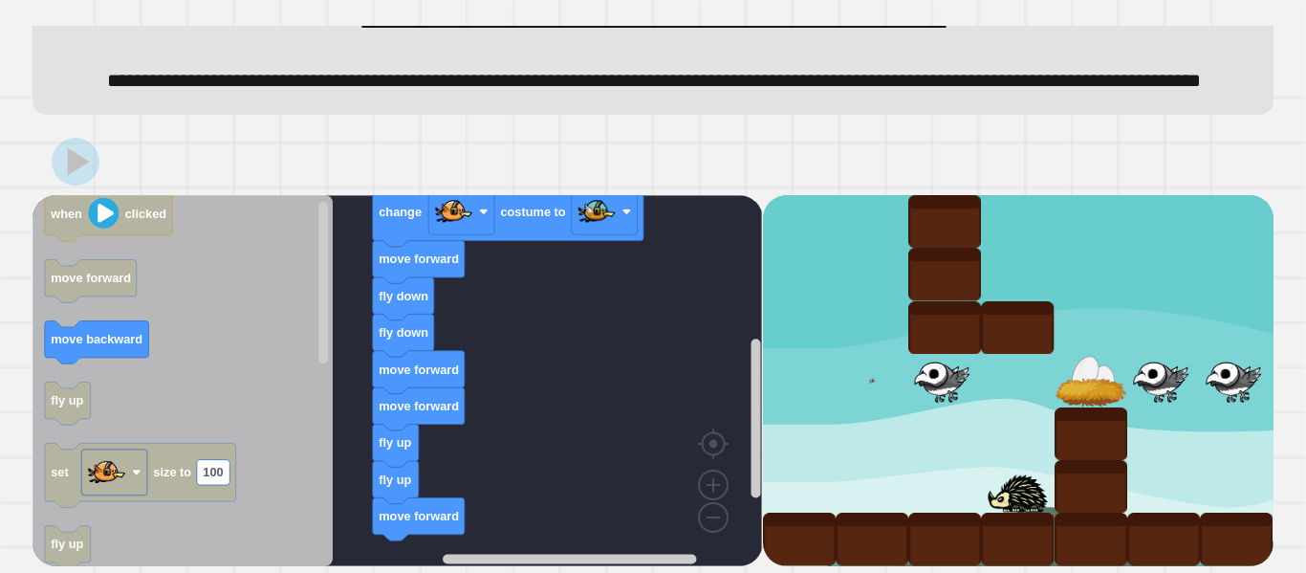
click at [515, 360] on rect "Blockly Workspace" at bounding box center [398, 380] width 730 height 371
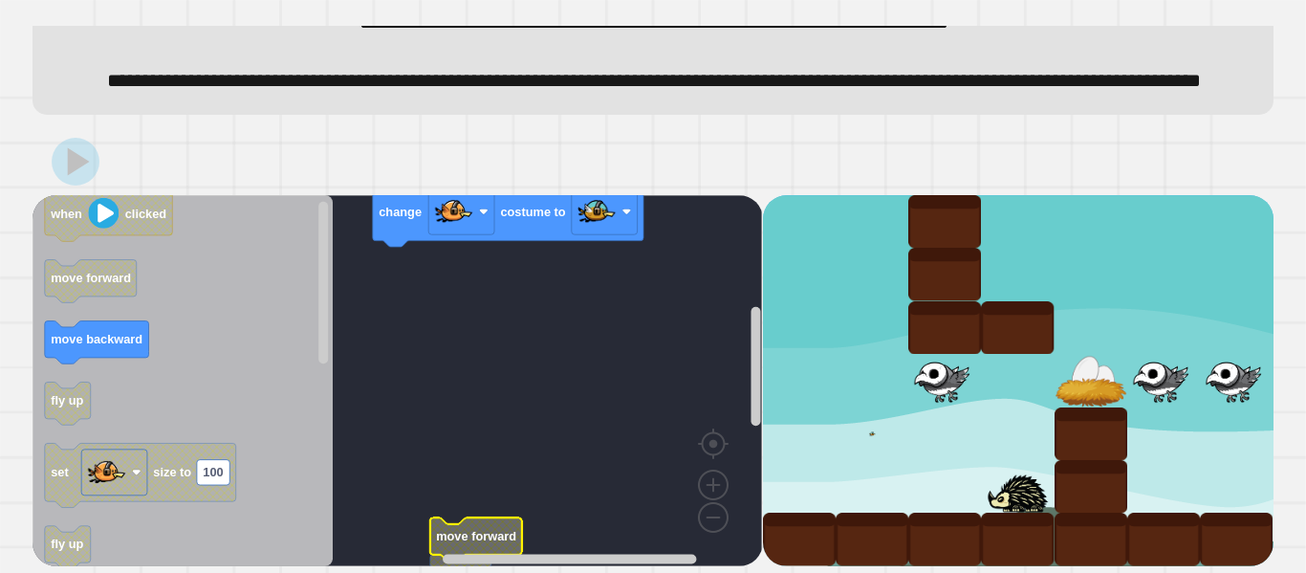
click at [517, 439] on rect "Blockly Workspace" at bounding box center [398, 380] width 730 height 371
click at [534, 424] on rect "Blockly Workspace" at bounding box center [398, 380] width 730 height 371
click at [536, 422] on rect "Blockly Workspace" at bounding box center [398, 380] width 730 height 371
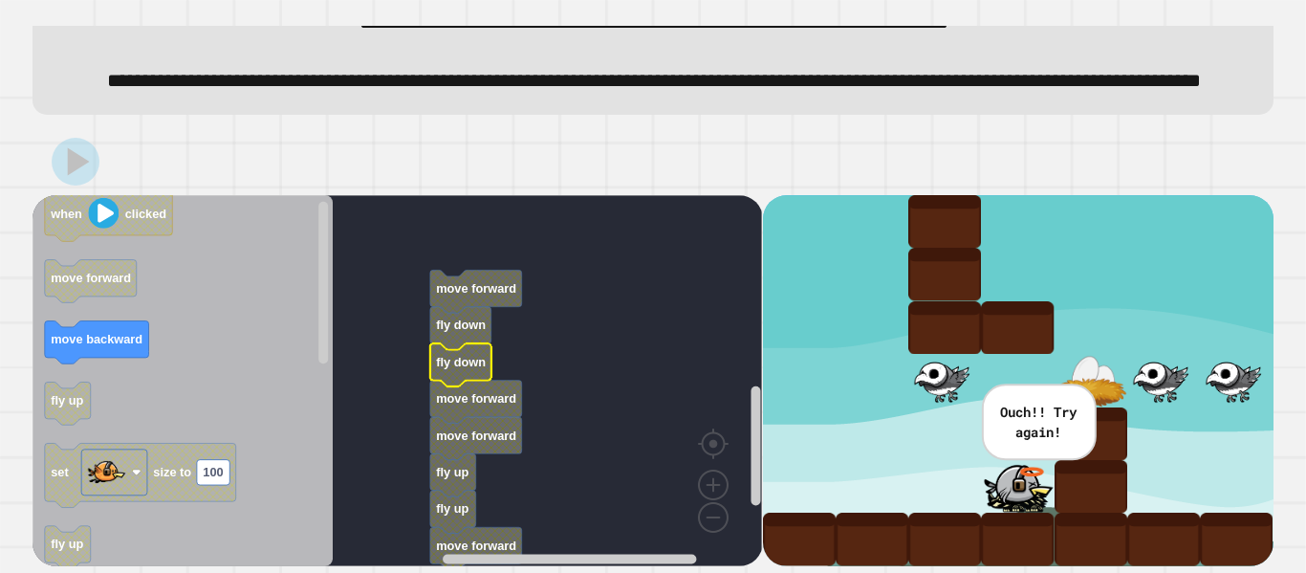
click at [481, 364] on icon "Blockly Workspace" at bounding box center [460, 364] width 61 height 43
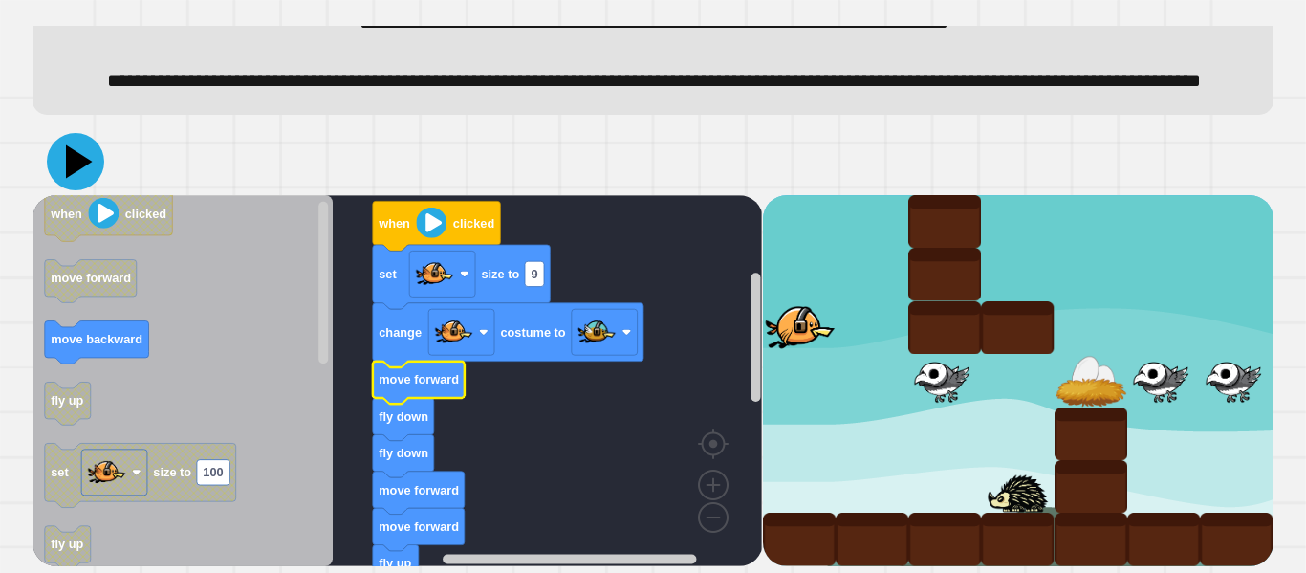
click at [79, 178] on icon at bounding box center [79, 160] width 27 height 33
click at [639, 285] on rect "Blockly Workspace" at bounding box center [398, 380] width 730 height 371
click at [637, 285] on rect "Blockly Workspace" at bounding box center [398, 380] width 730 height 371
click at [620, 301] on rect "Blockly Workspace" at bounding box center [398, 380] width 730 height 371
click at [630, 297] on rect "Blockly Workspace" at bounding box center [398, 380] width 730 height 371
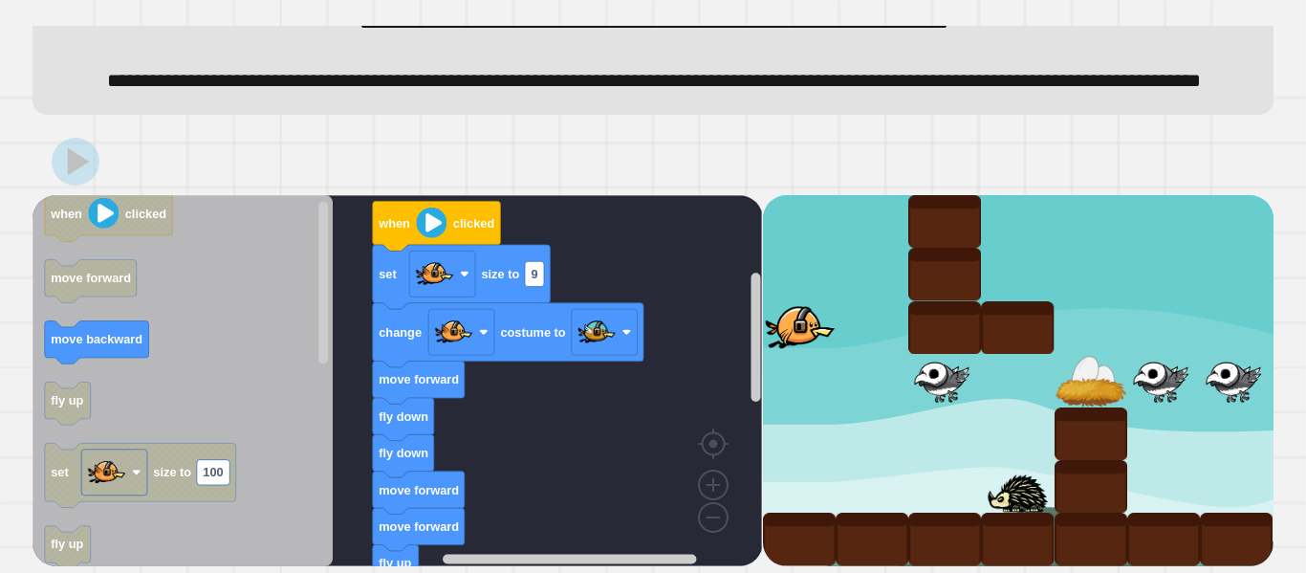
click at [632, 297] on rect "Blockly Workspace" at bounding box center [398, 380] width 730 height 371
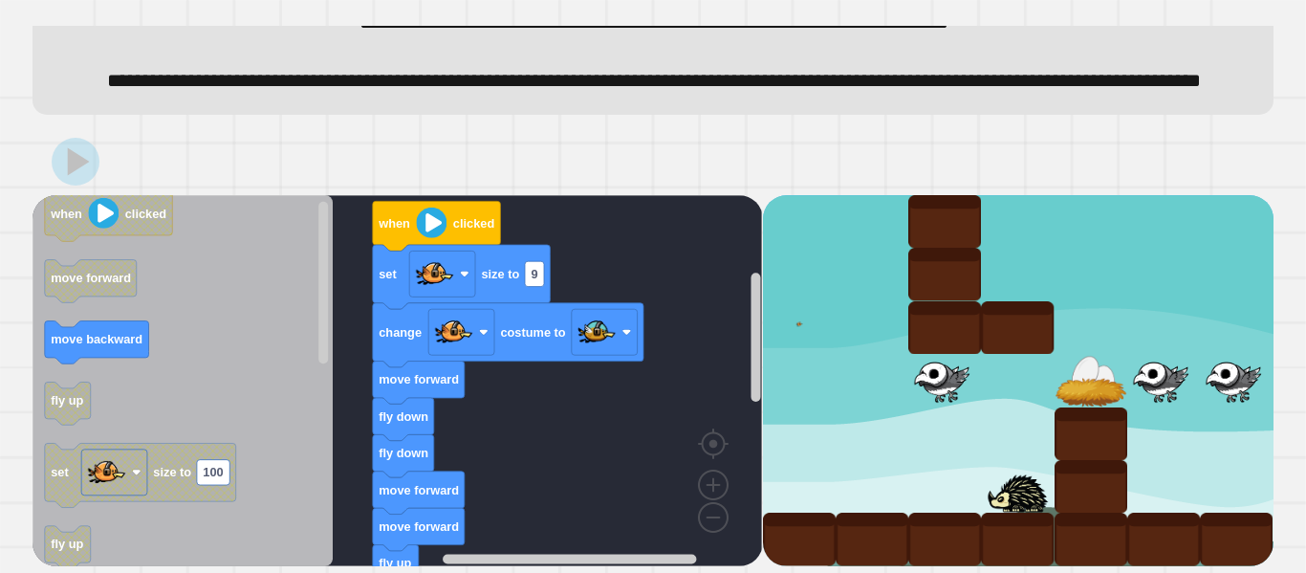
click at [632, 297] on rect "Blockly Workspace" at bounding box center [398, 380] width 730 height 371
click at [628, 294] on rect "Blockly Workspace" at bounding box center [398, 380] width 730 height 371
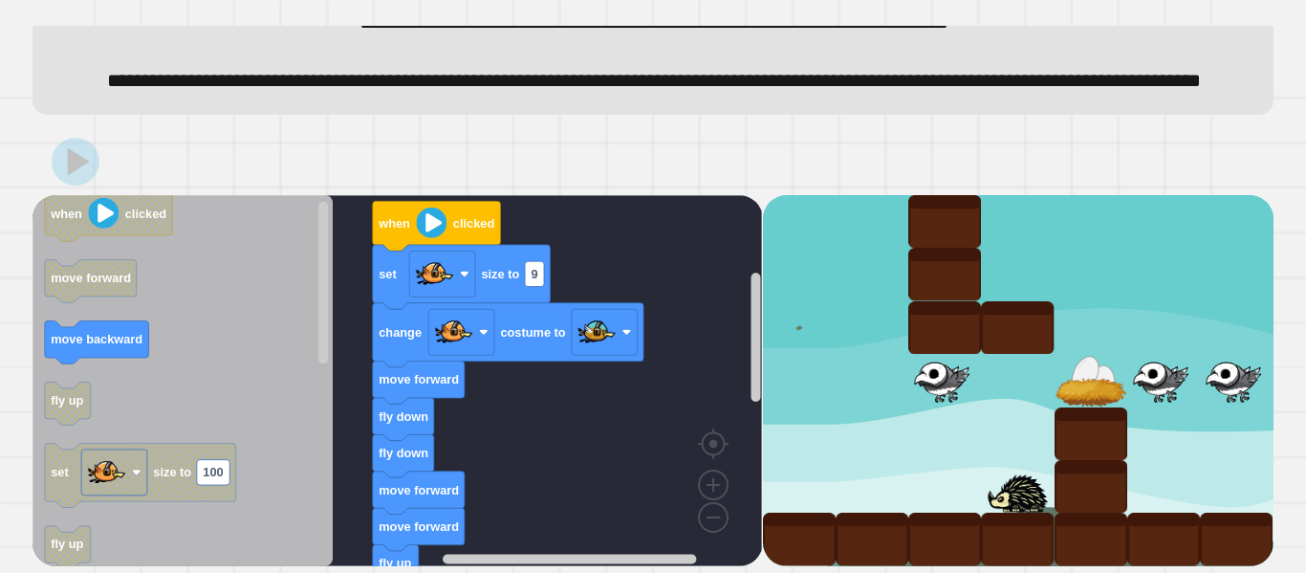
click at [628, 294] on rect "Blockly Workspace" at bounding box center [398, 380] width 730 height 371
click at [623, 295] on rect "Blockly Workspace" at bounding box center [398, 380] width 730 height 371
click at [617, 295] on rect "Blockly Workspace" at bounding box center [398, 380] width 730 height 371
click at [607, 292] on rect "Blockly Workspace" at bounding box center [398, 380] width 730 height 371
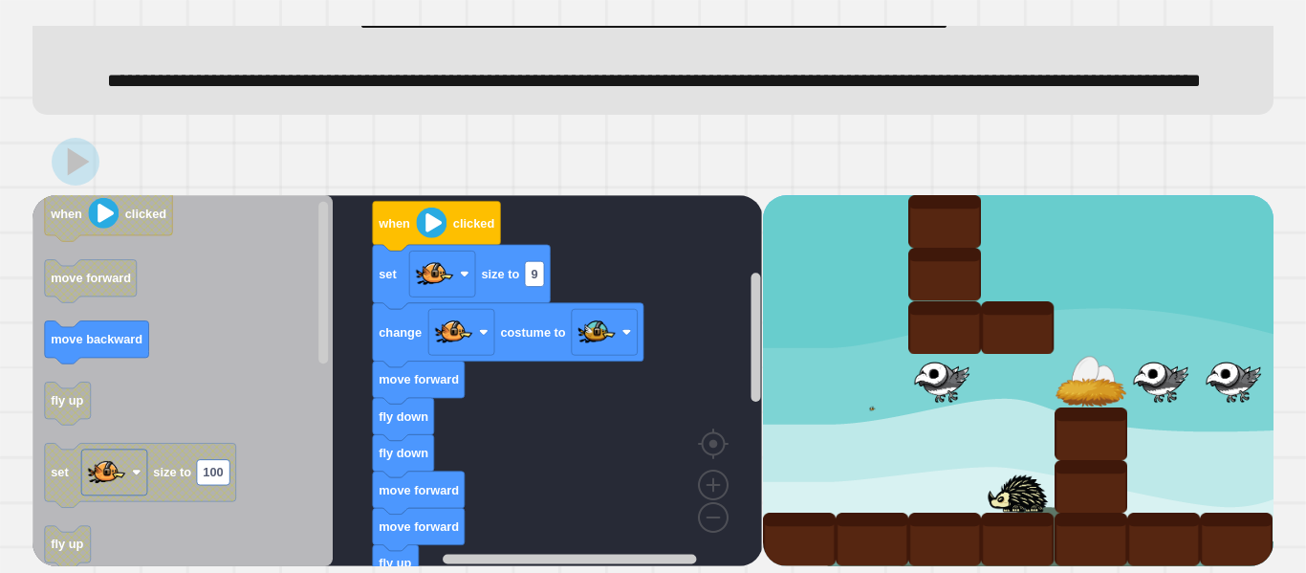
click at [618, 286] on rect "Blockly Workspace" at bounding box center [398, 380] width 730 height 371
click at [621, 281] on rect "Blockly Workspace" at bounding box center [398, 380] width 730 height 371
click at [622, 274] on rect "Blockly Workspace" at bounding box center [398, 380] width 730 height 371
click at [591, 289] on rect "Blockly Workspace" at bounding box center [398, 380] width 730 height 371
click at [594, 289] on rect "Blockly Workspace" at bounding box center [398, 380] width 730 height 371
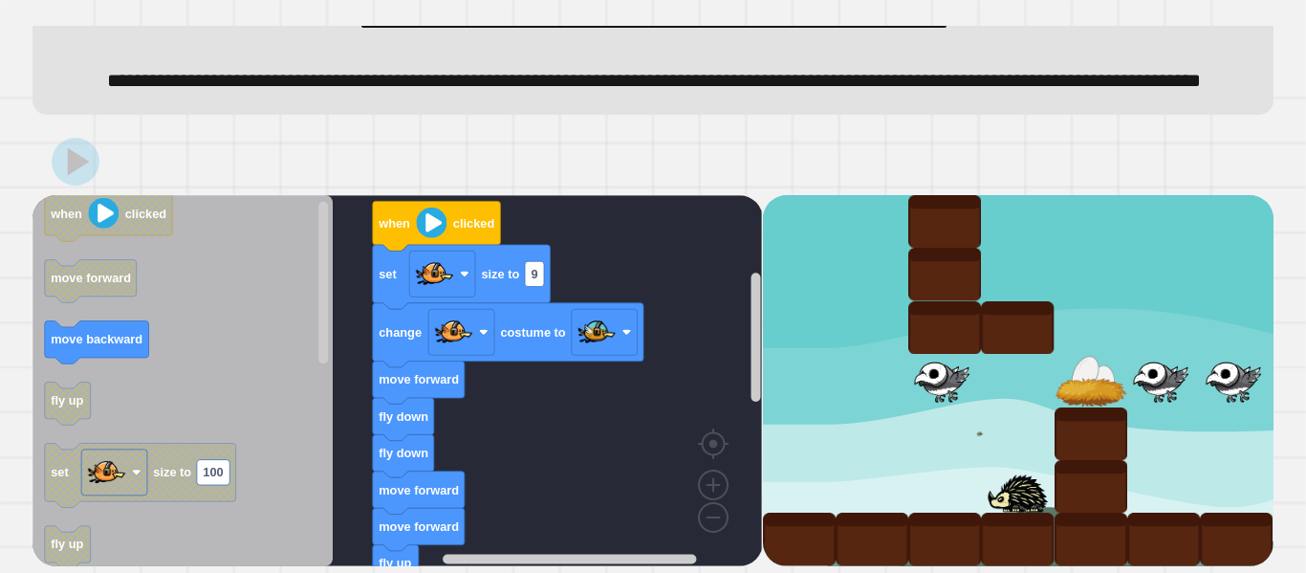
click at [596, 291] on rect "Blockly Workspace" at bounding box center [398, 380] width 730 height 371
click at [599, 295] on rect "Blockly Workspace" at bounding box center [398, 380] width 730 height 371
drag, startPoint x: 755, startPoint y: 267, endPoint x: 774, endPoint y: 92, distance: 175.9
click at [777, 261] on div "fly up when clicked set size to 9 change costume to move forward fly down fly d…" at bounding box center [653, 380] width 1241 height 371
click at [718, 329] on rect "Blockly Workspace" at bounding box center [398, 380] width 730 height 371
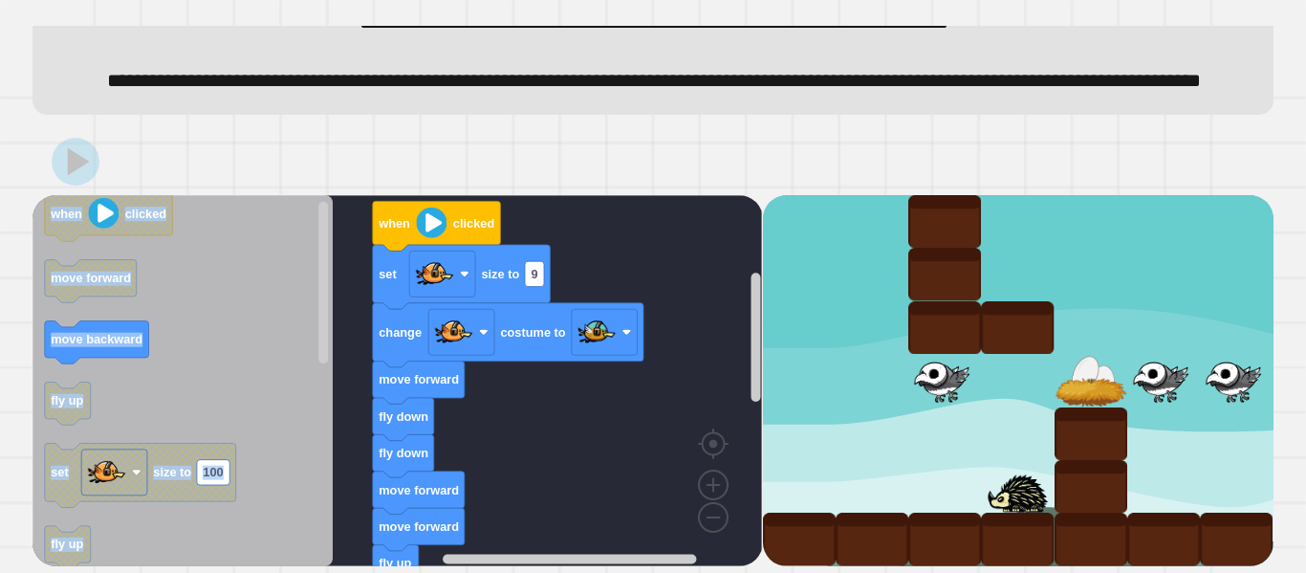
click at [718, 327] on rect "Blockly Workspace" at bounding box center [398, 380] width 730 height 371
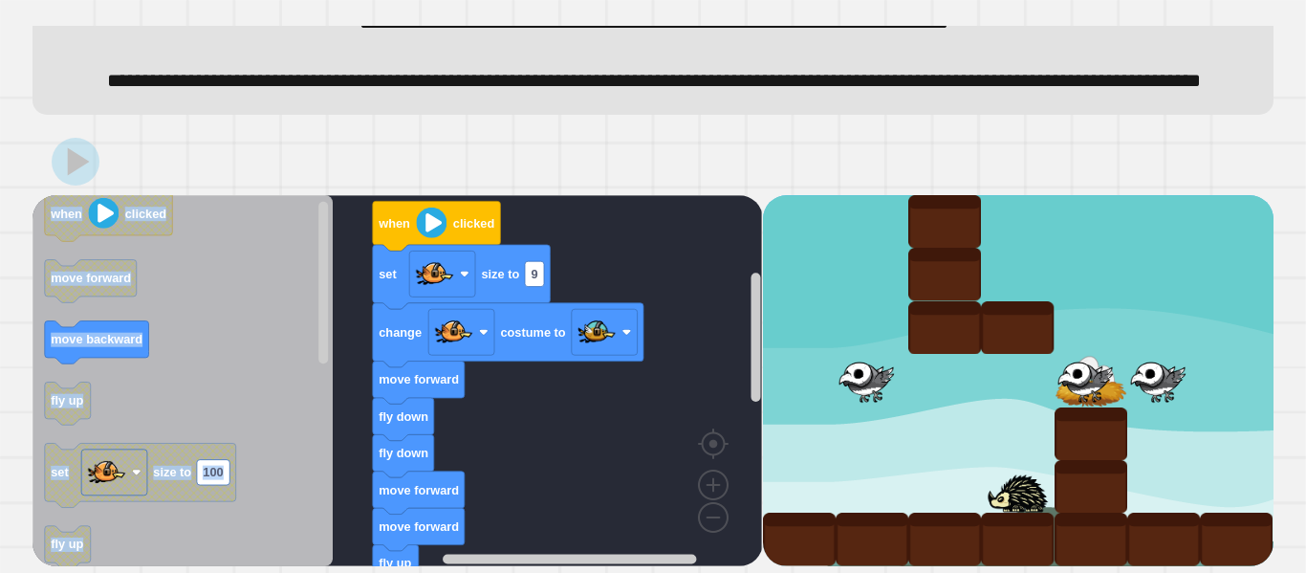
click at [714, 318] on rect "Blockly Workspace" at bounding box center [398, 380] width 730 height 371
